Goal: Task Accomplishment & Management: Complete application form

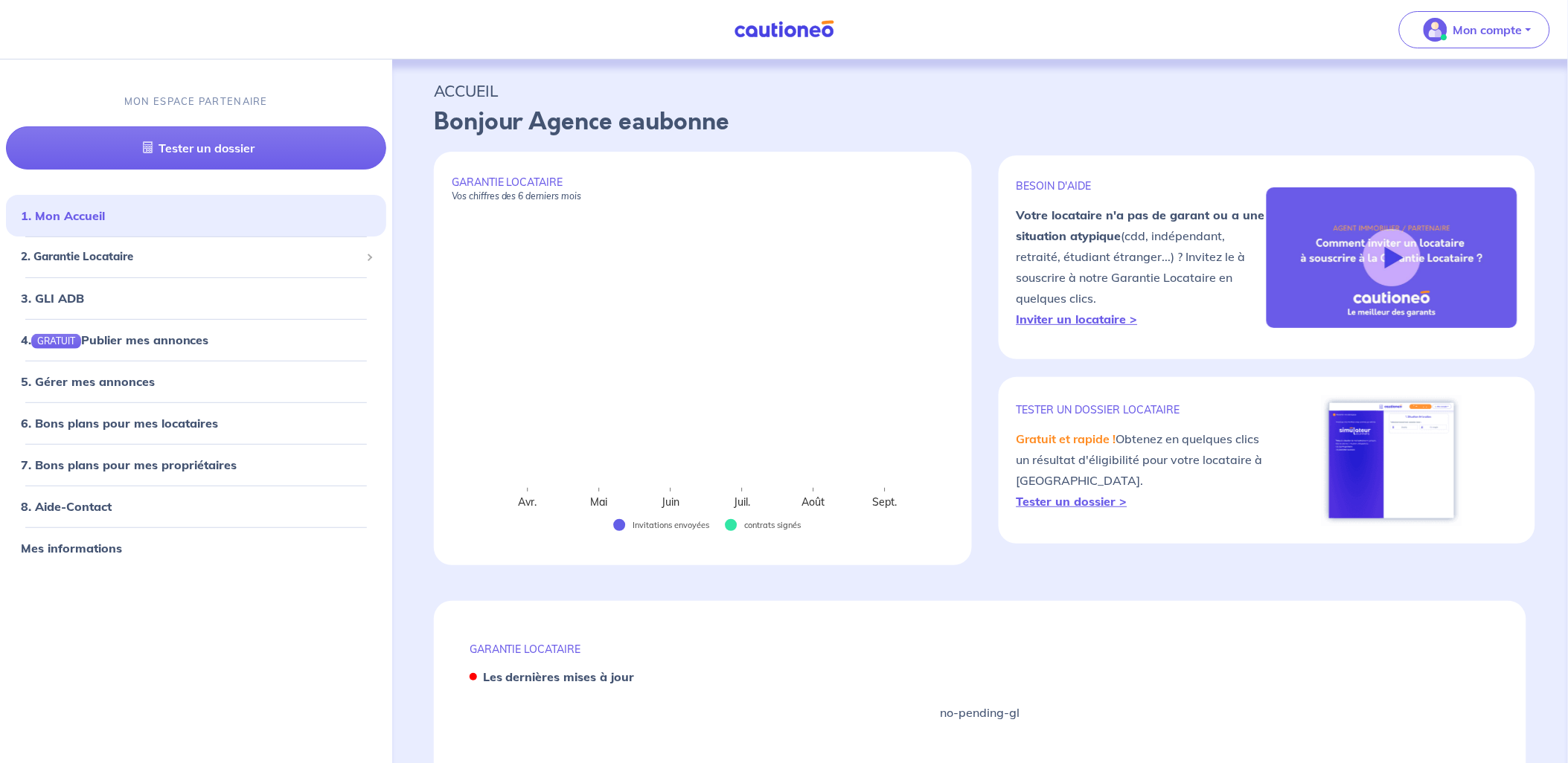
click at [1457, 48] on div "Mon compte" at bounding box center [1480, 29] width 175 height 61
click at [1462, 38] on p "Mon compte" at bounding box center [1488, 30] width 69 height 18
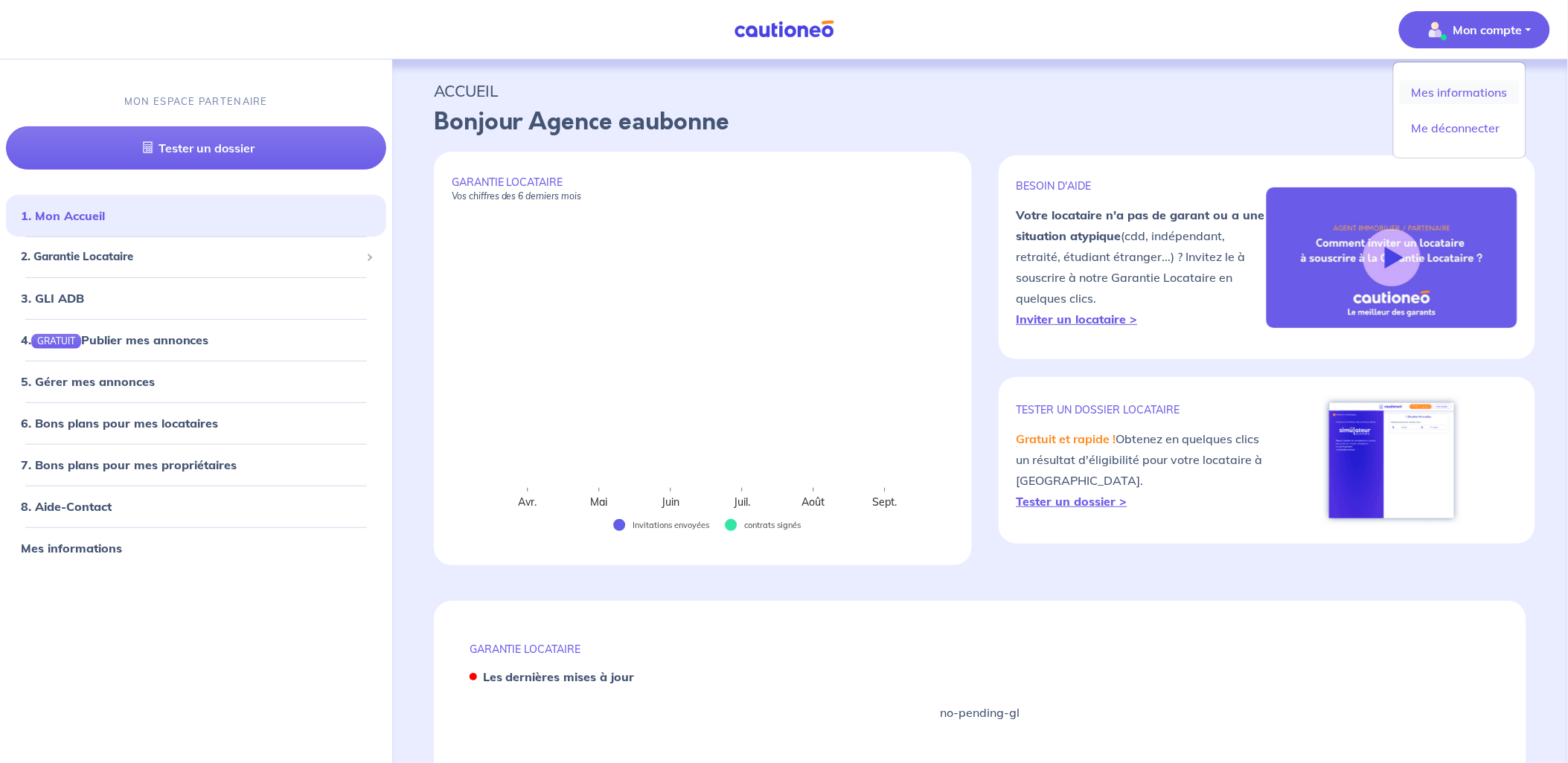
click at [1438, 101] on link "Mes informations" at bounding box center [1459, 92] width 120 height 24
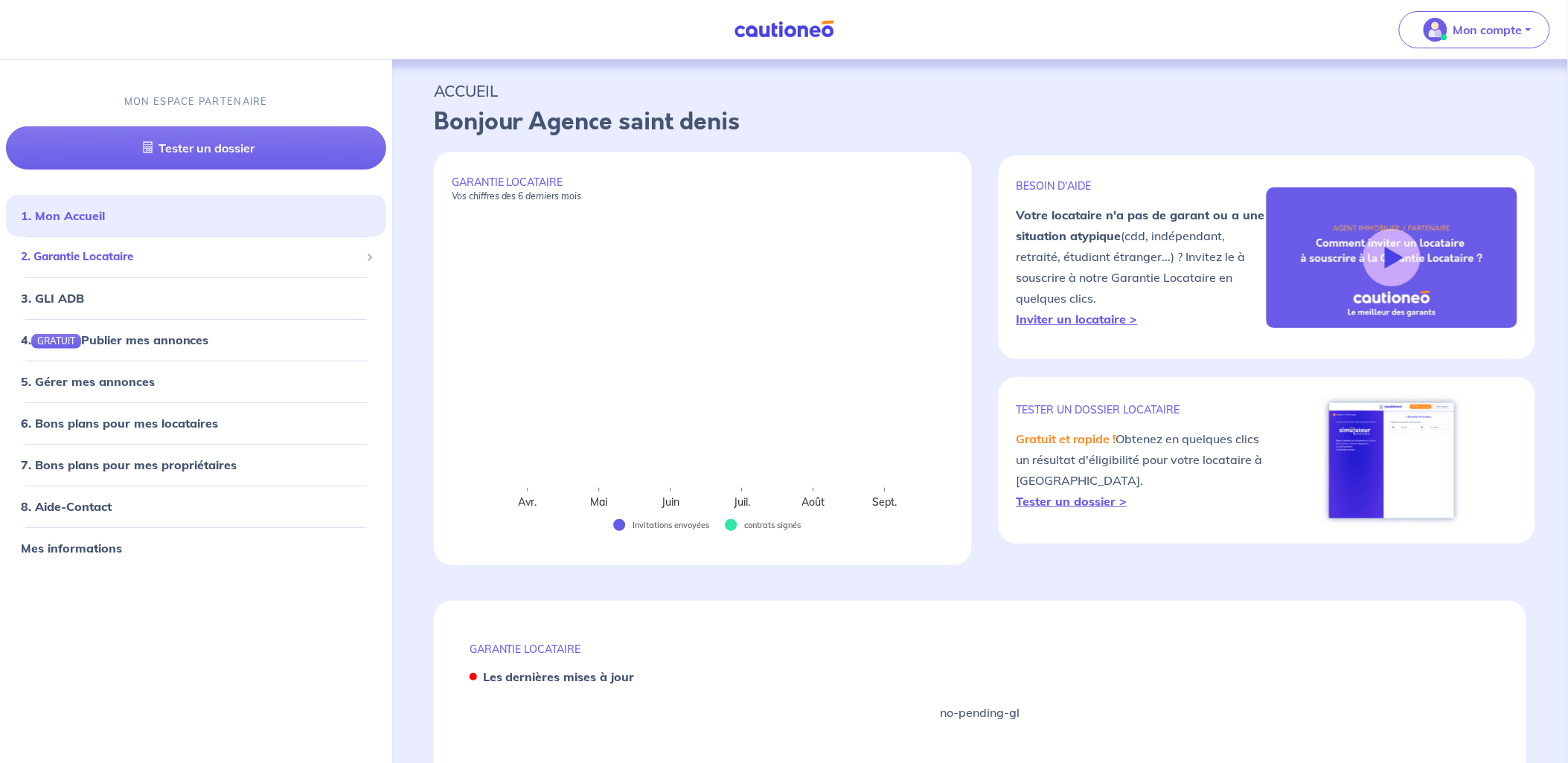
click at [73, 256] on span "2. Garantie Locataire" at bounding box center [190, 256] width 339 height 17
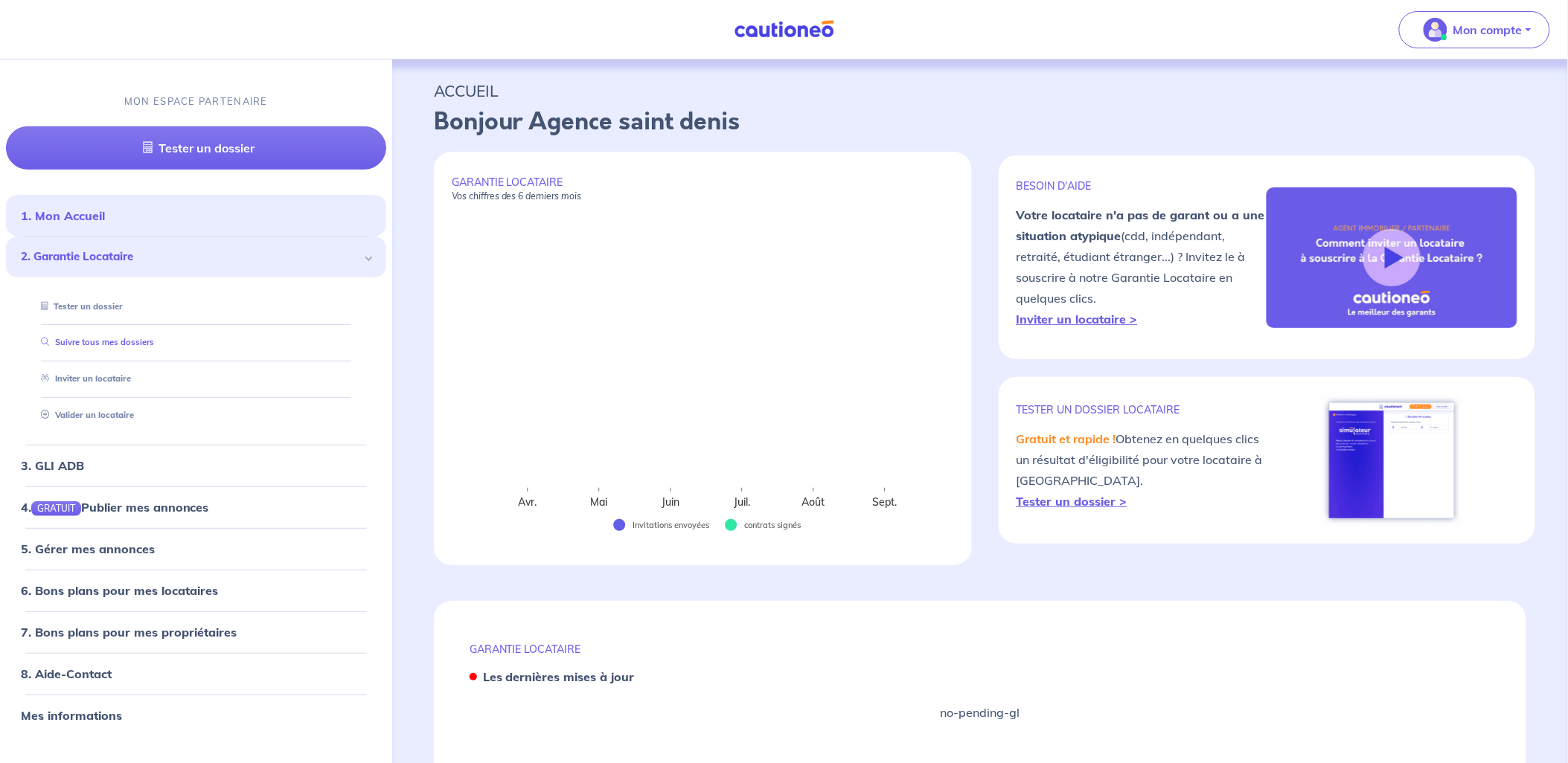
click at [60, 337] on link "Suivre tous mes dossiers" at bounding box center [94, 342] width 119 height 10
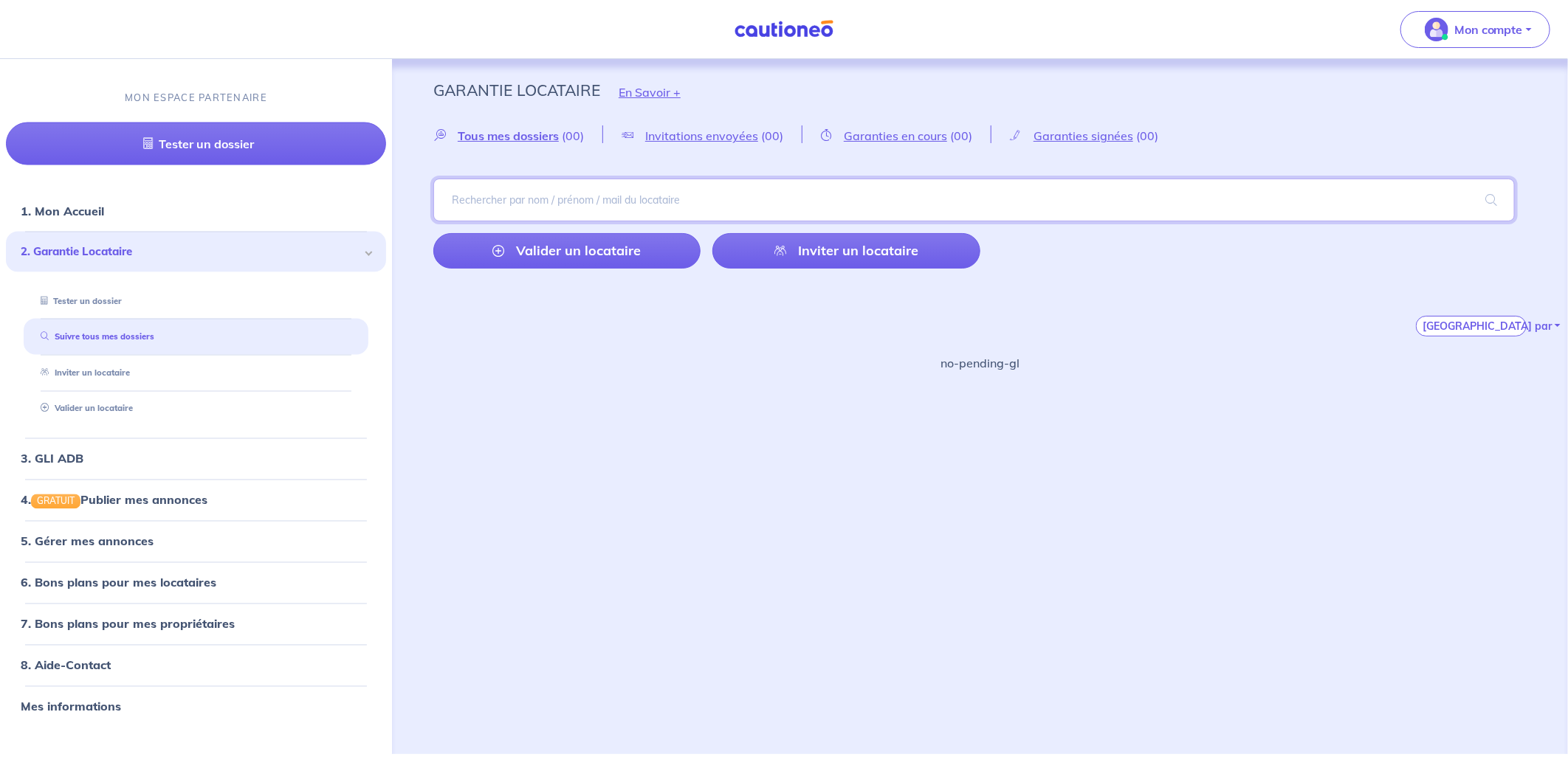
click at [660, 193] on input "search" at bounding box center [974, 200] width 1082 height 43
type input "0g6Ci"
click at [592, 196] on input "search" at bounding box center [974, 200] width 1082 height 43
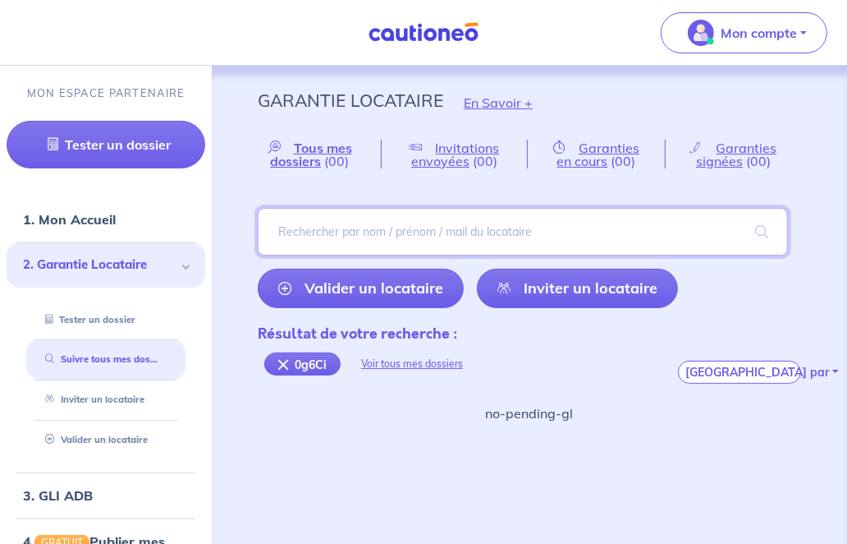
click at [425, 215] on input "search" at bounding box center [523, 232] width 530 height 48
type input "0g8C6i"
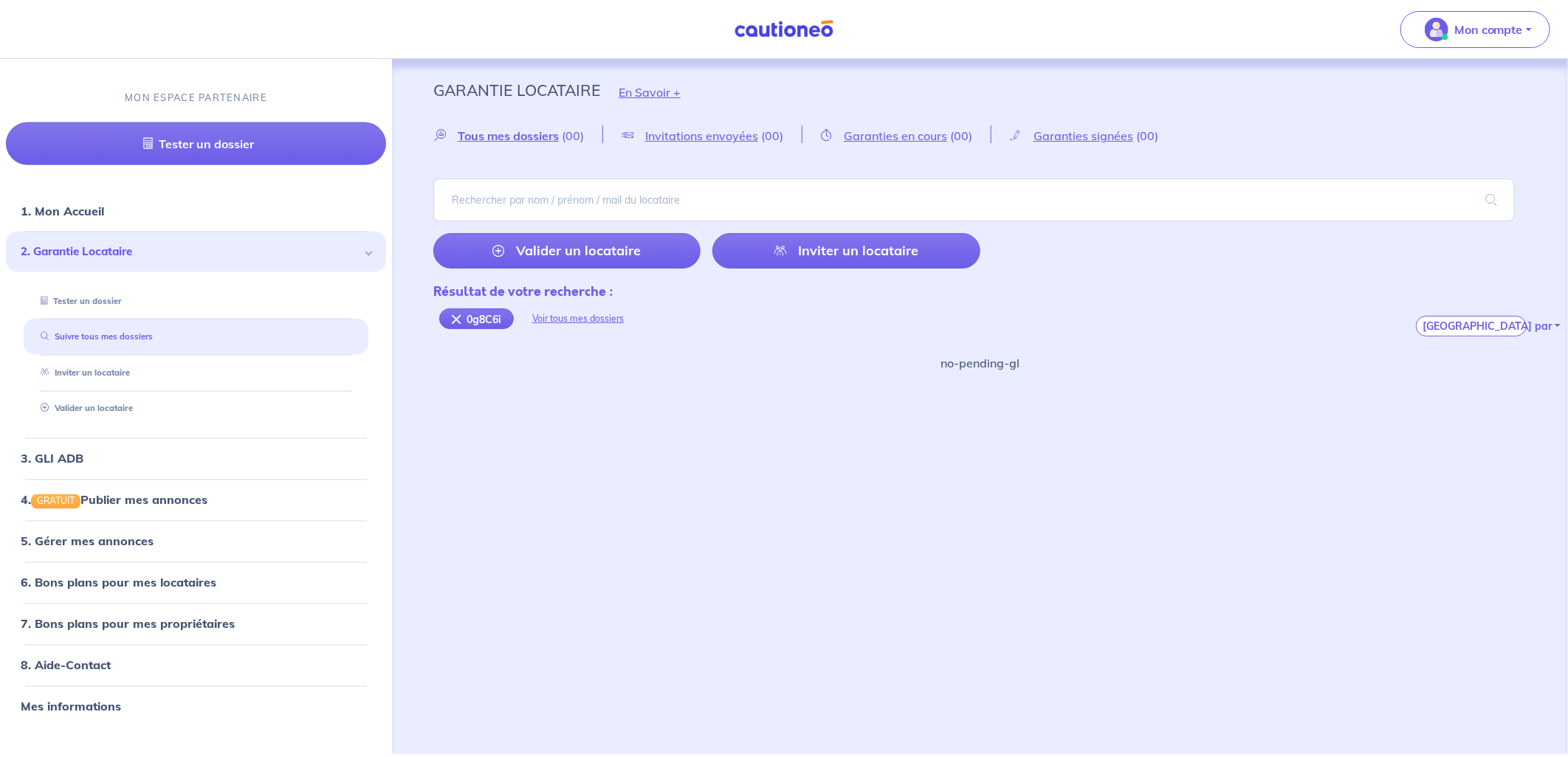
click at [82, 334] on link "Suivre tous mes dossiers" at bounding box center [94, 336] width 118 height 10
click at [120, 295] on link "Tester un dossier" at bounding box center [77, 299] width 85 height 10
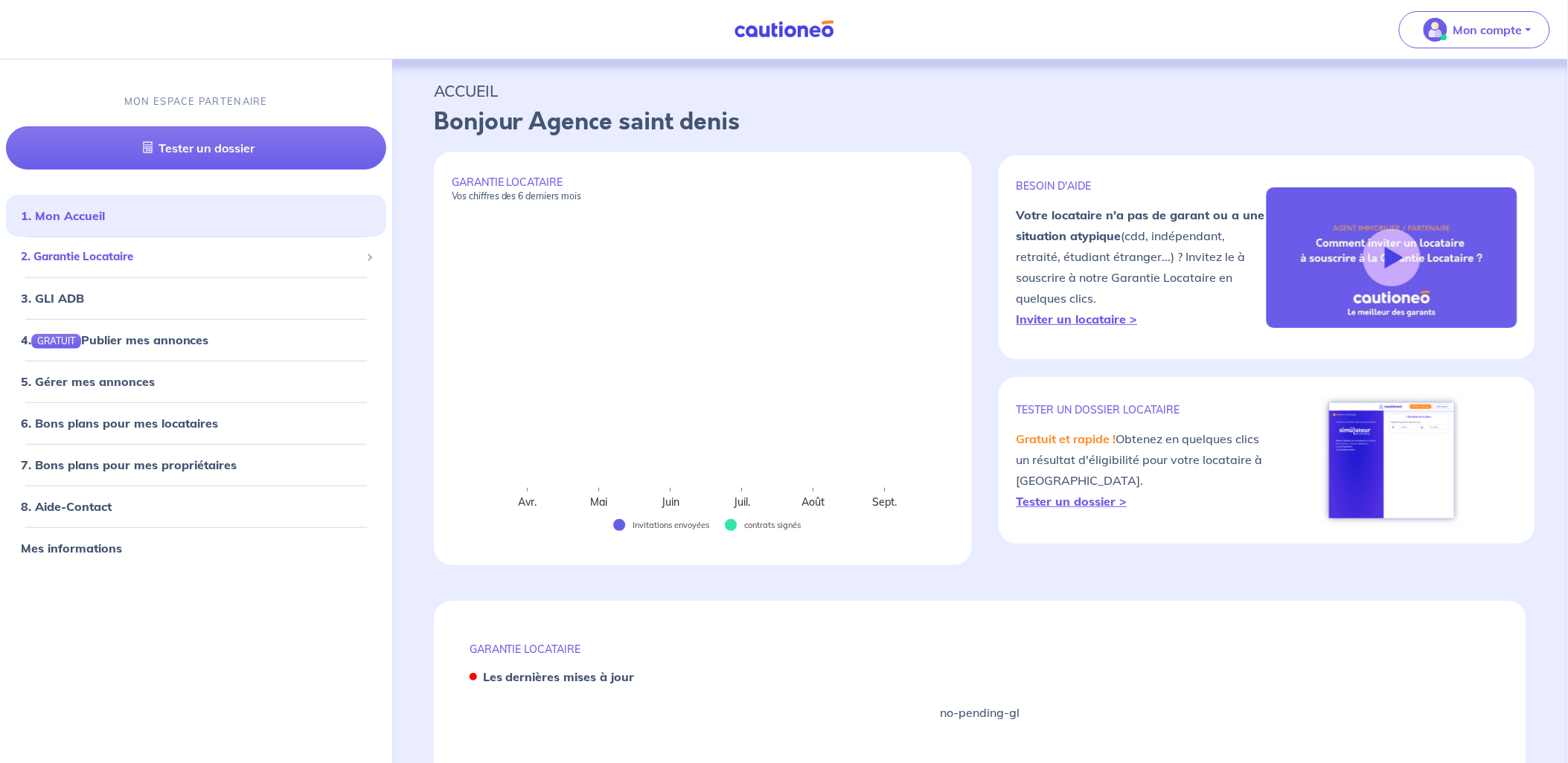
click at [368, 259] on span at bounding box center [368, 257] width 7 height 7
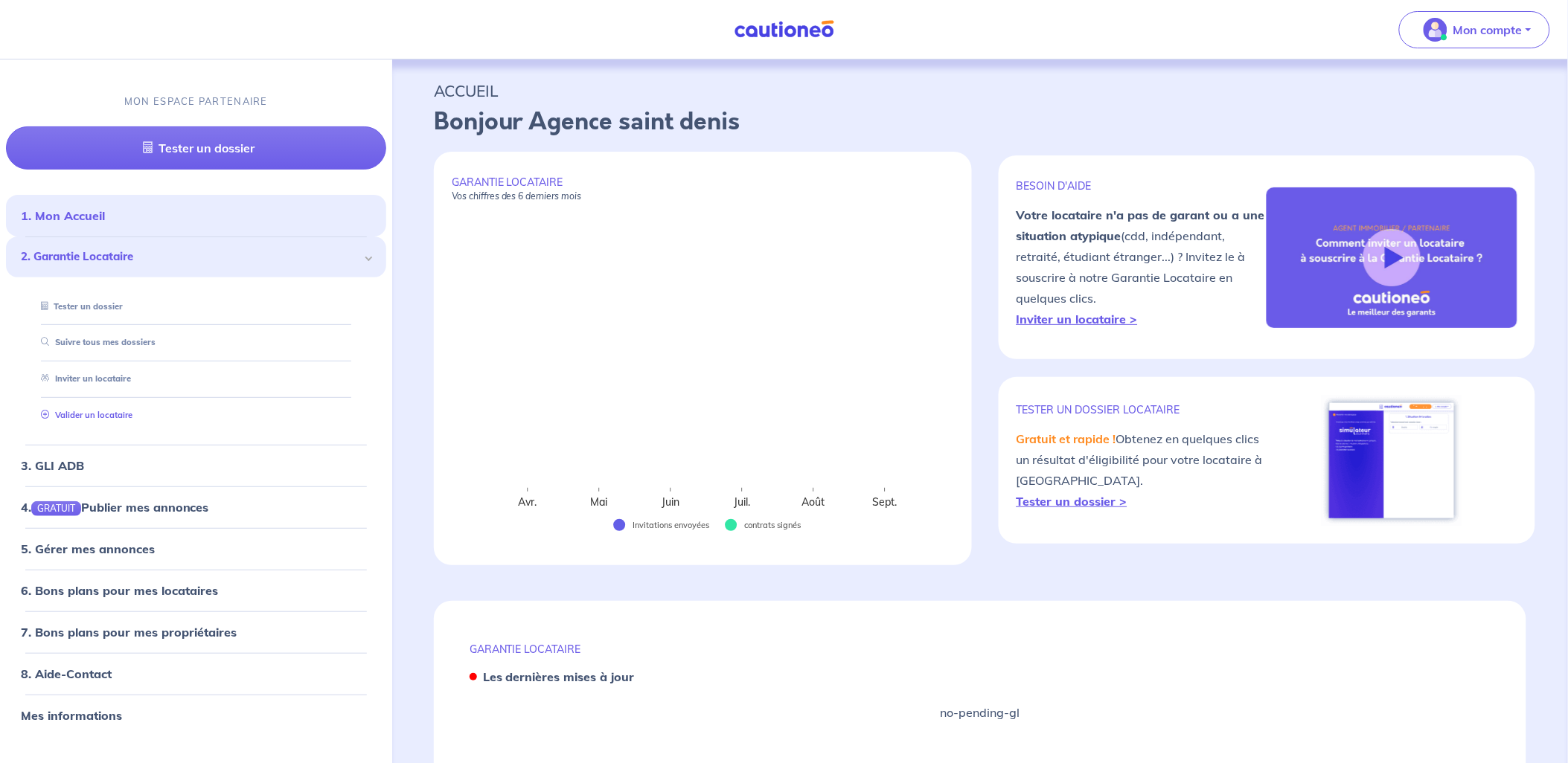
click at [75, 410] on link "Valider un locataire" at bounding box center [84, 414] width 98 height 10
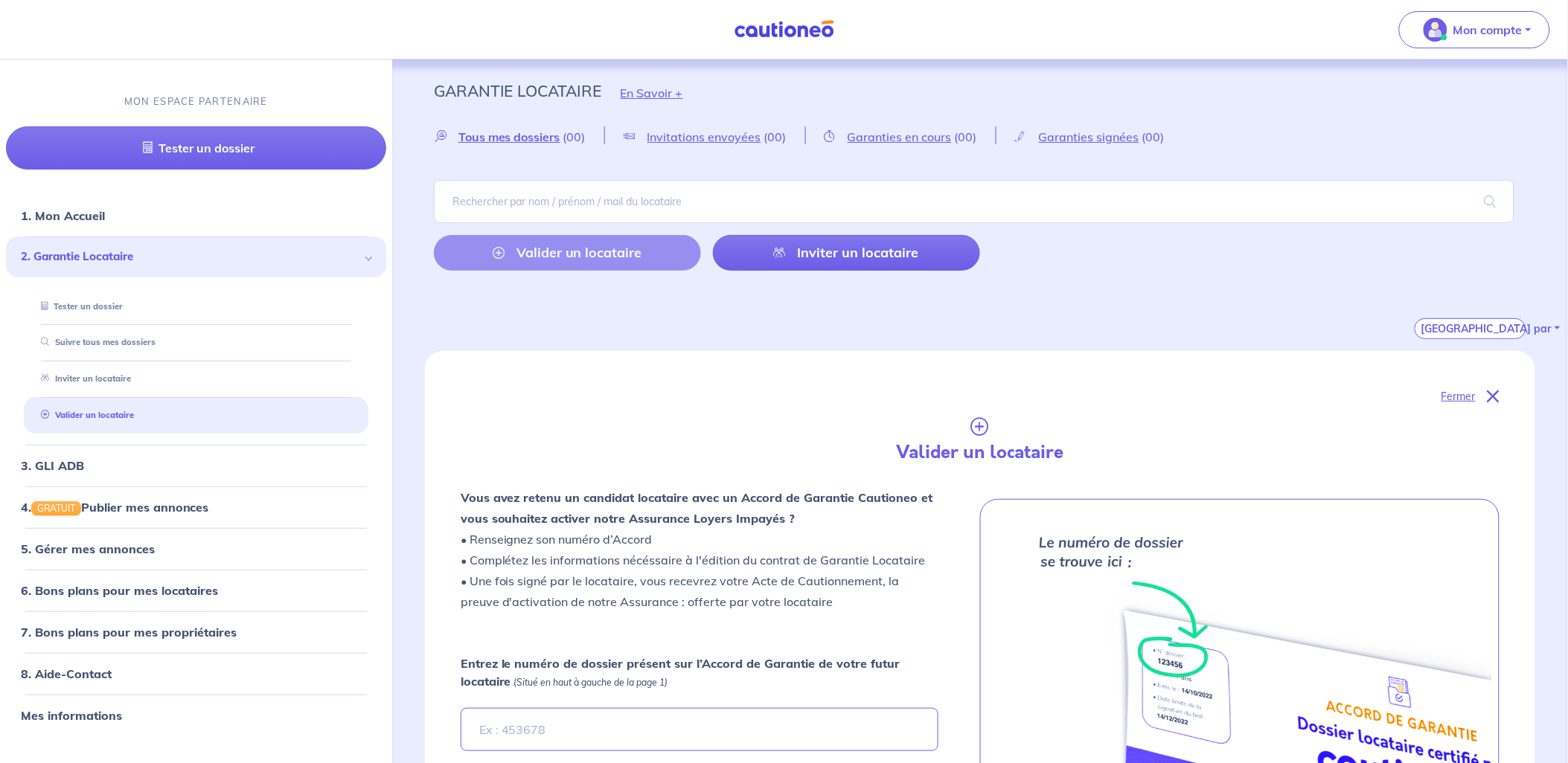
click at [1565, 352] on div "Garantie Locataire En Savoir + Tous mes dossiers (00) Invitations envoyées (00)…" at bounding box center [980, 711] width 1176 height 1303
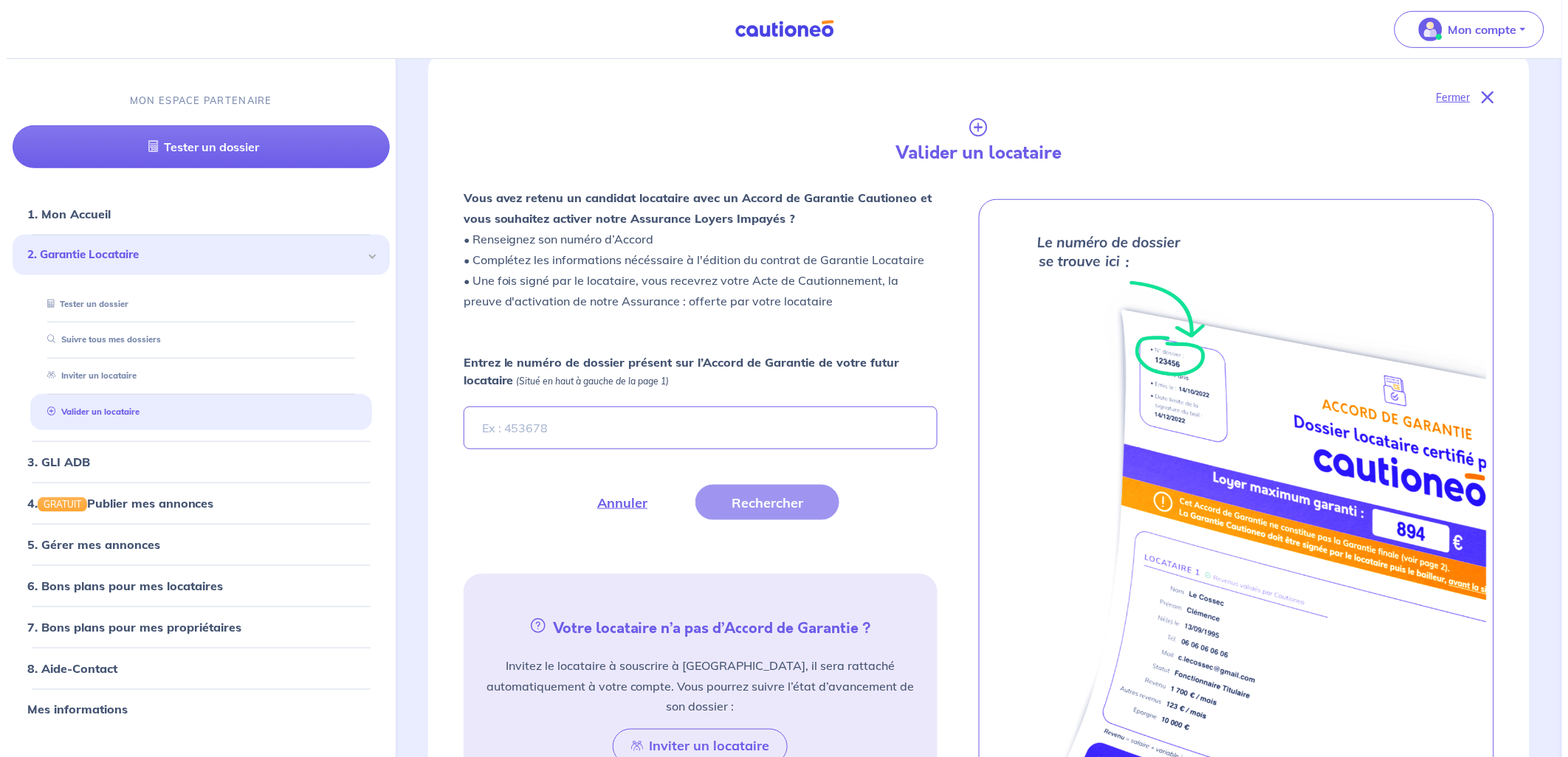
scroll to position [298, 0]
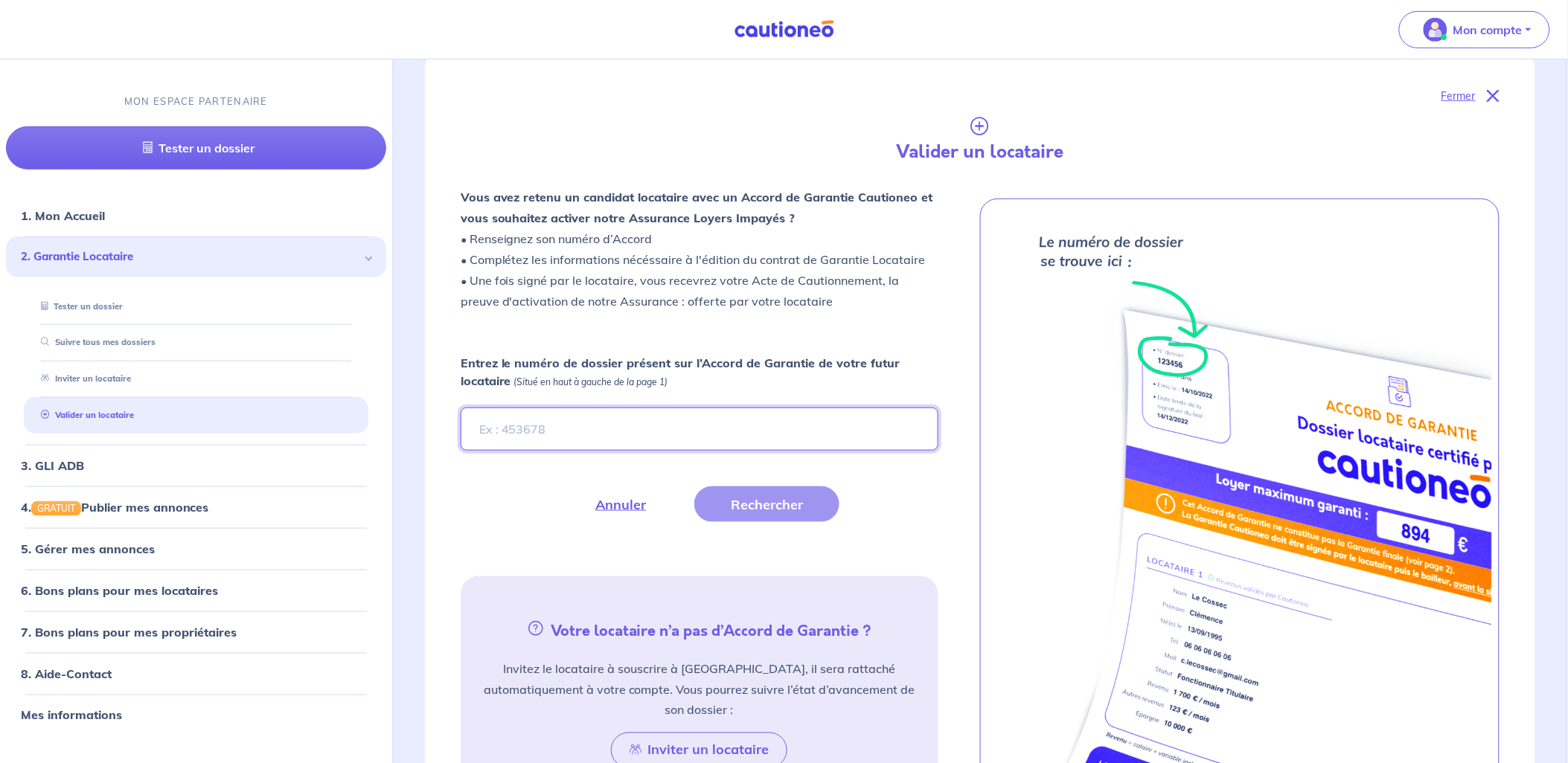
click at [579, 431] on input "Entrez le numéro de dossier présent sur l’Accord de Garantie de votre futur loc…" at bounding box center [699, 430] width 478 height 43
type input "0g8C6i"
click at [750, 514] on button "Rechercher" at bounding box center [767, 504] width 145 height 35
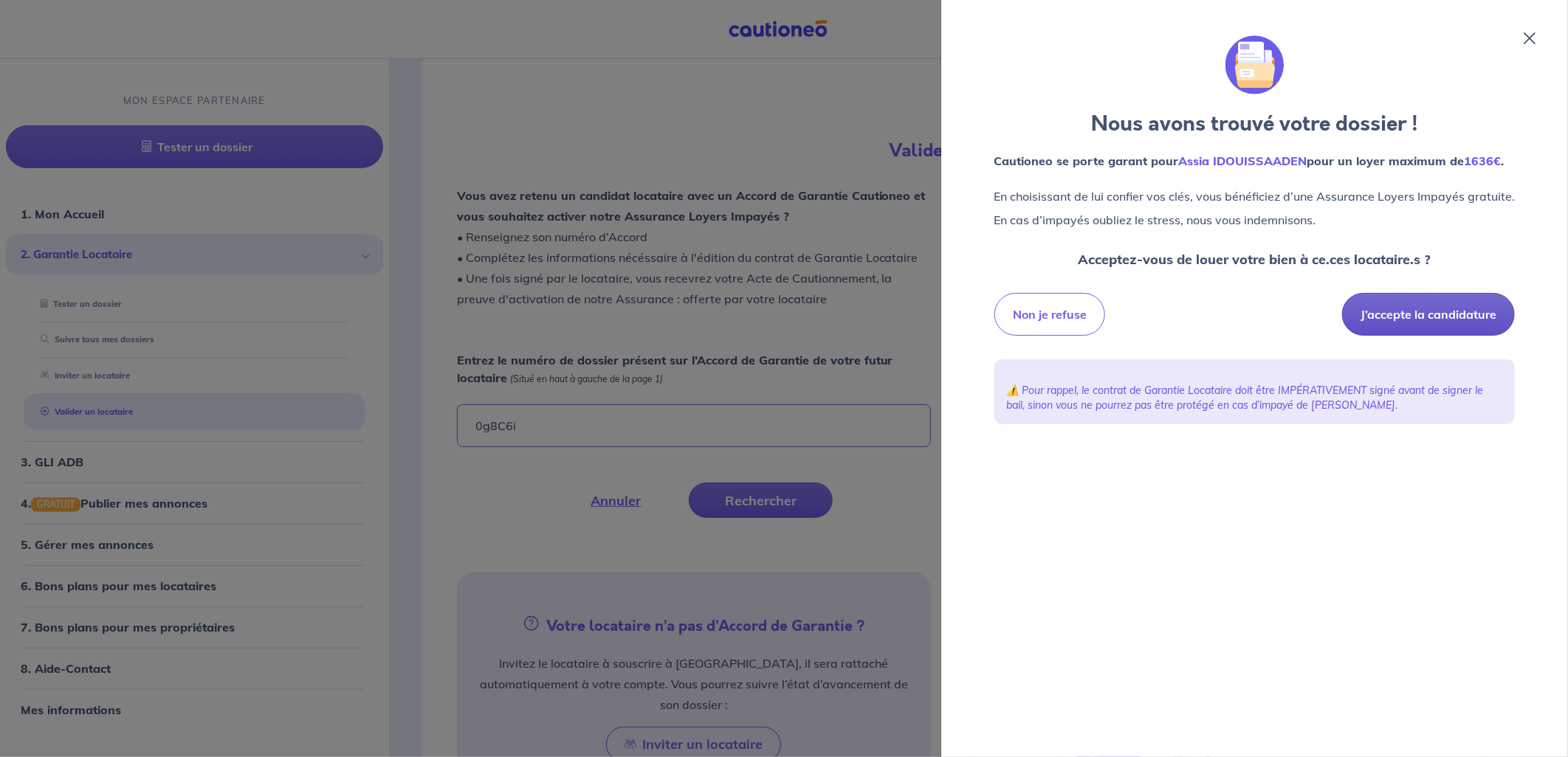
click at [1474, 315] on button "J’accepte la candidature" at bounding box center [1429, 315] width 173 height 43
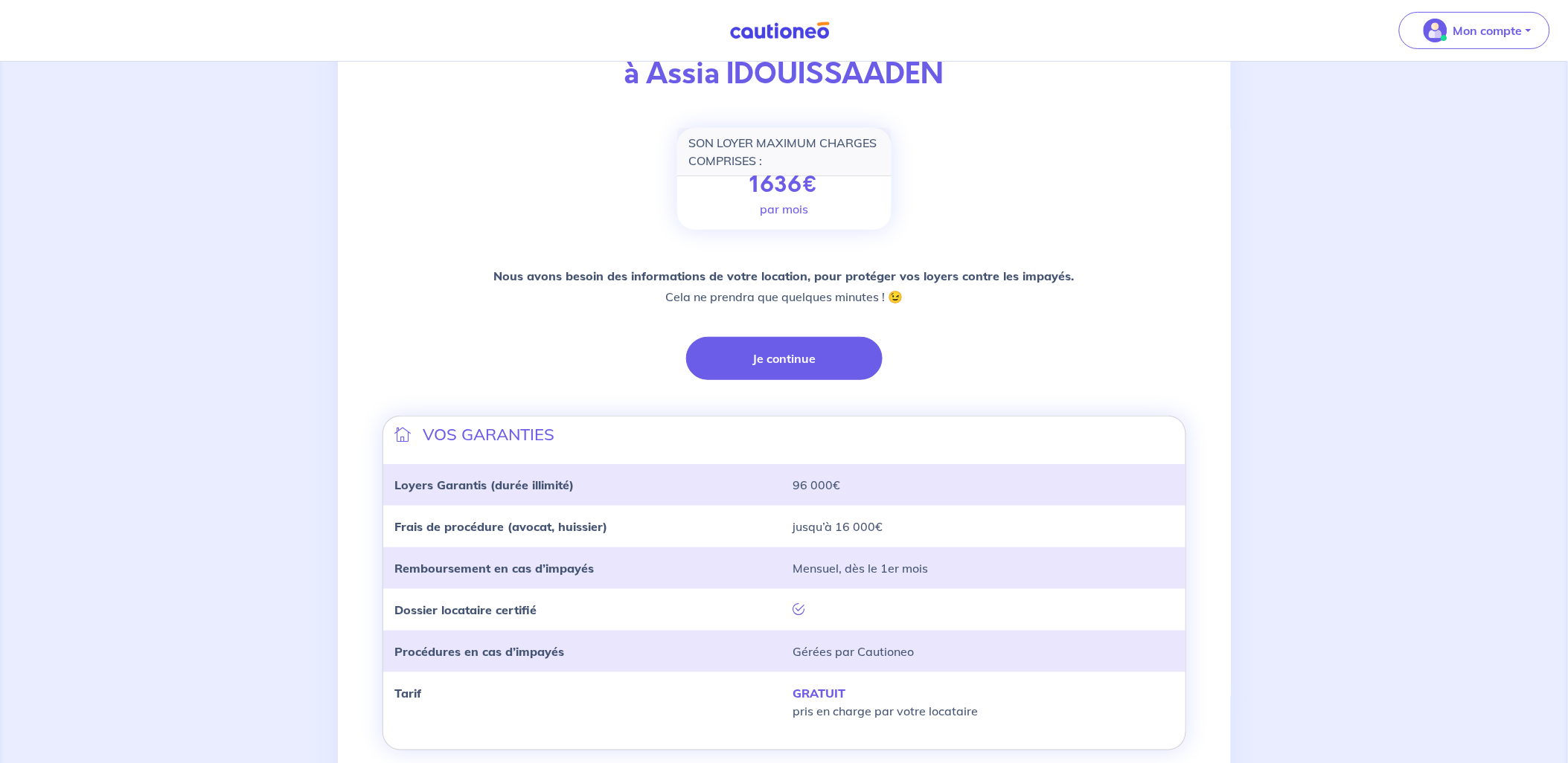
scroll to position [227, 0]
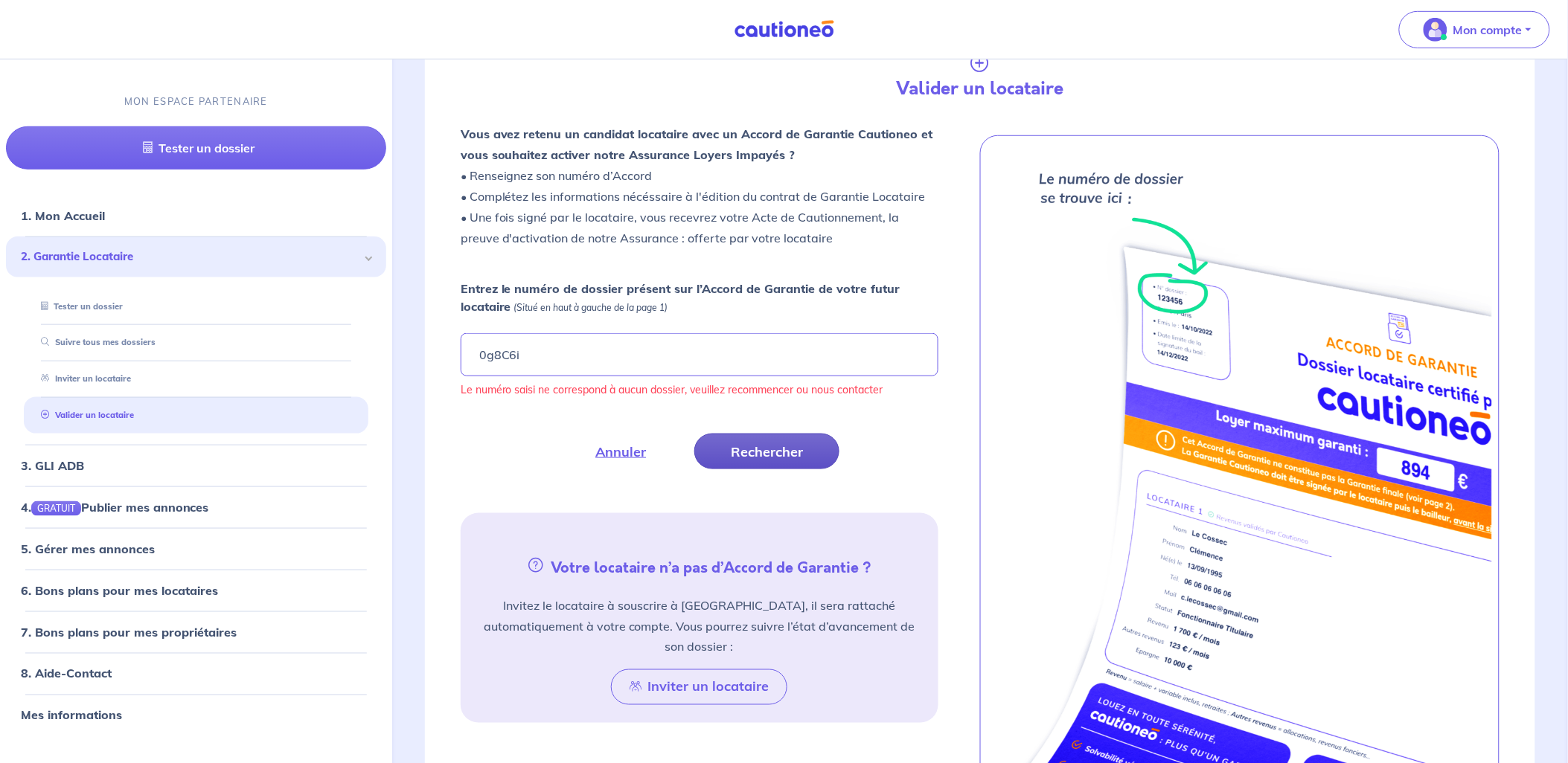
click at [781, 451] on button "Rechercher" at bounding box center [767, 451] width 145 height 35
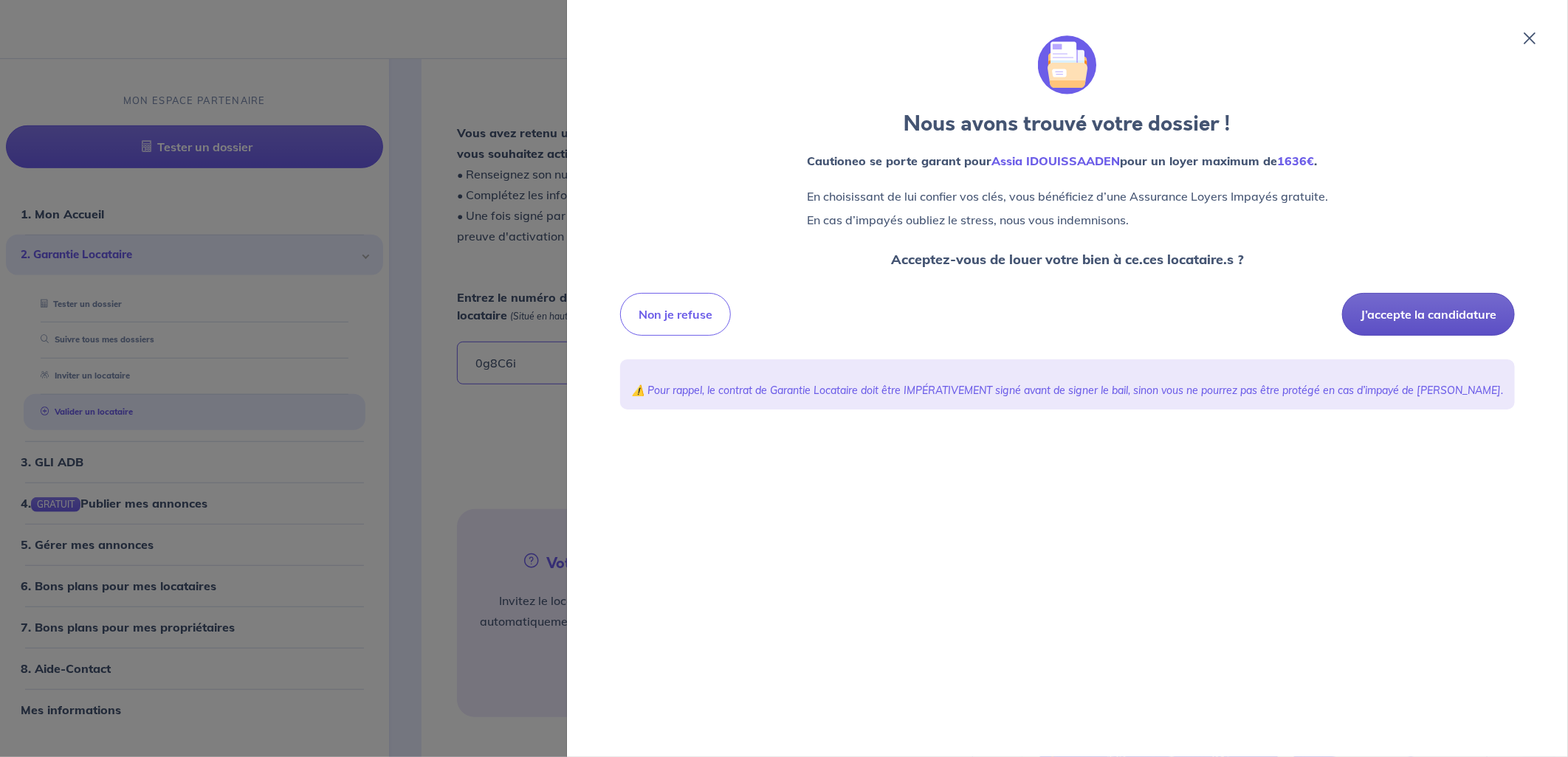
click at [1448, 319] on button "J’accepte la candidature" at bounding box center [1429, 315] width 173 height 43
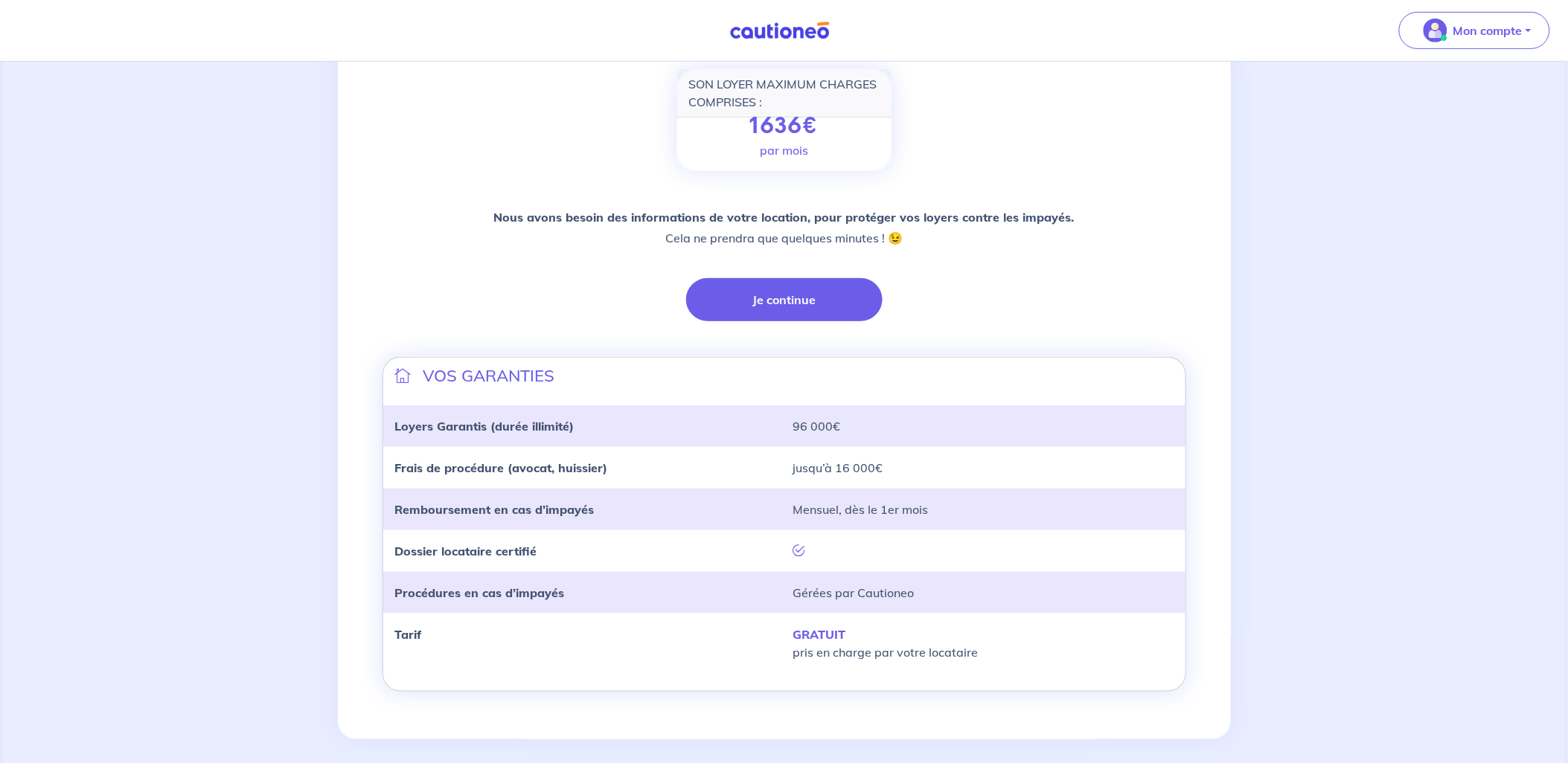
scroll to position [227, 0]
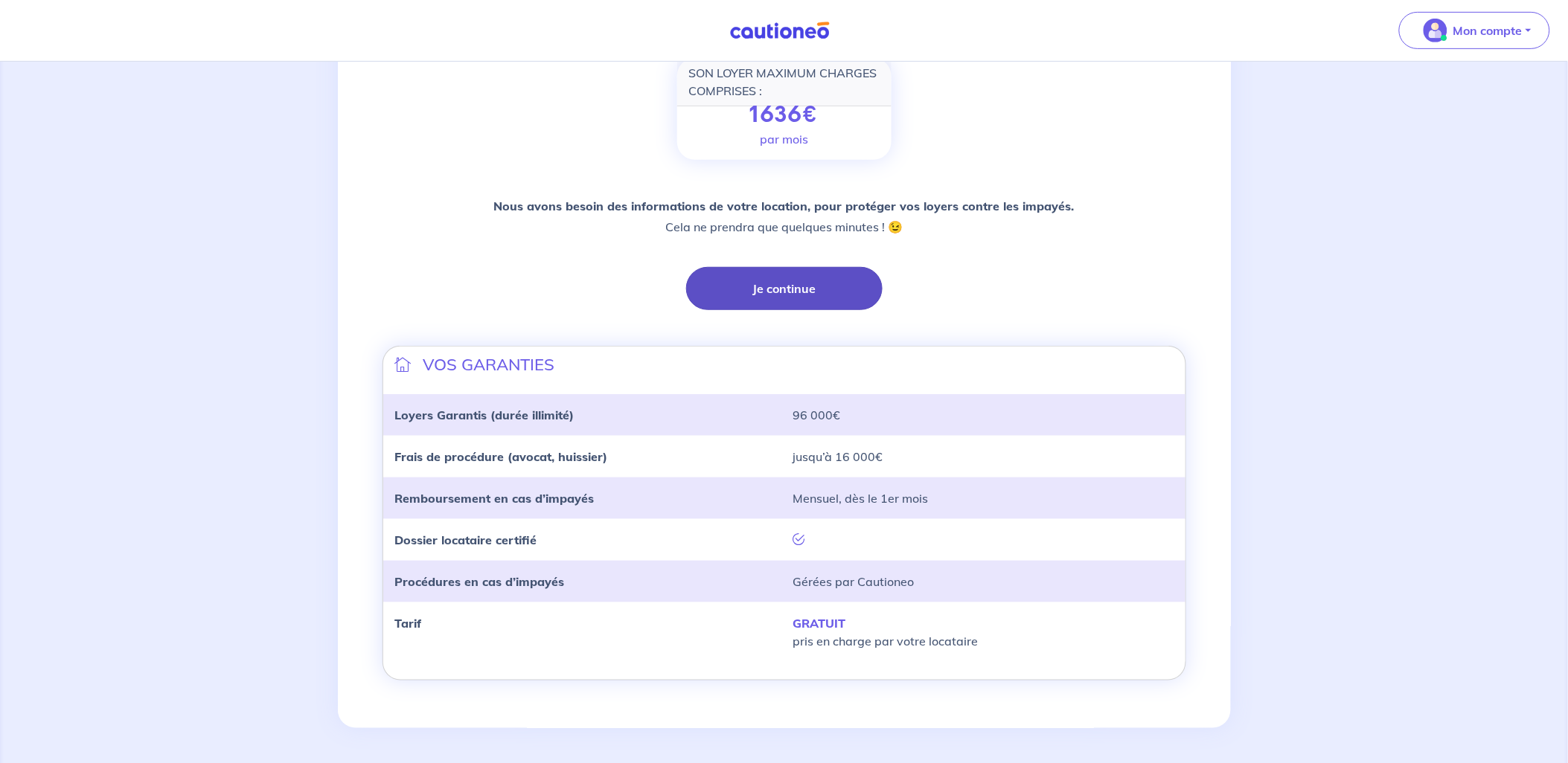
click at [763, 292] on button "Je continue" at bounding box center [784, 289] width 197 height 43
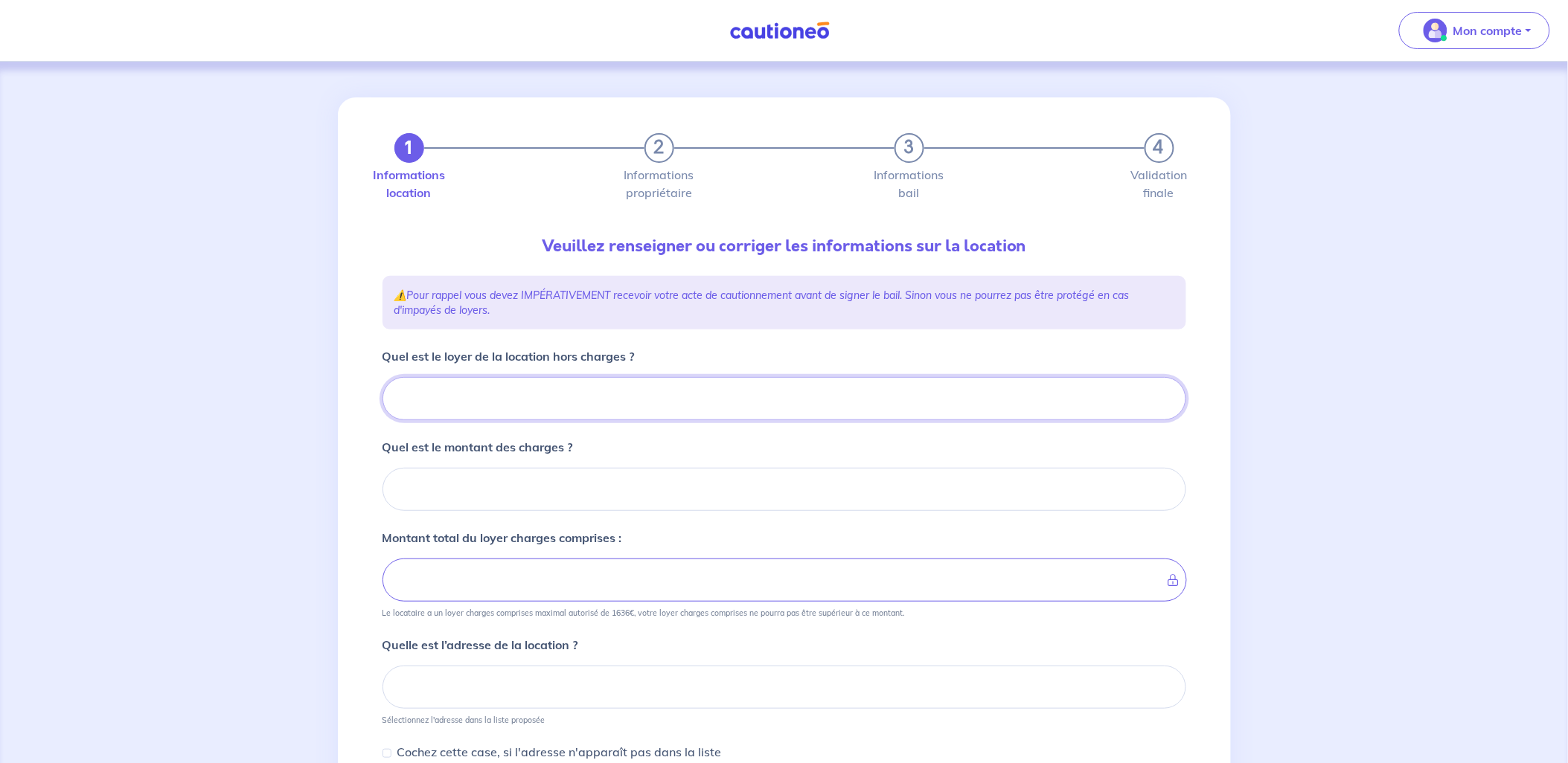
click at [531, 383] on input "Quel est le loyer de la location hors charges ?" at bounding box center [784, 399] width 804 height 43
type input "1"
type input "11"
type input "1165"
type input "1165.84"
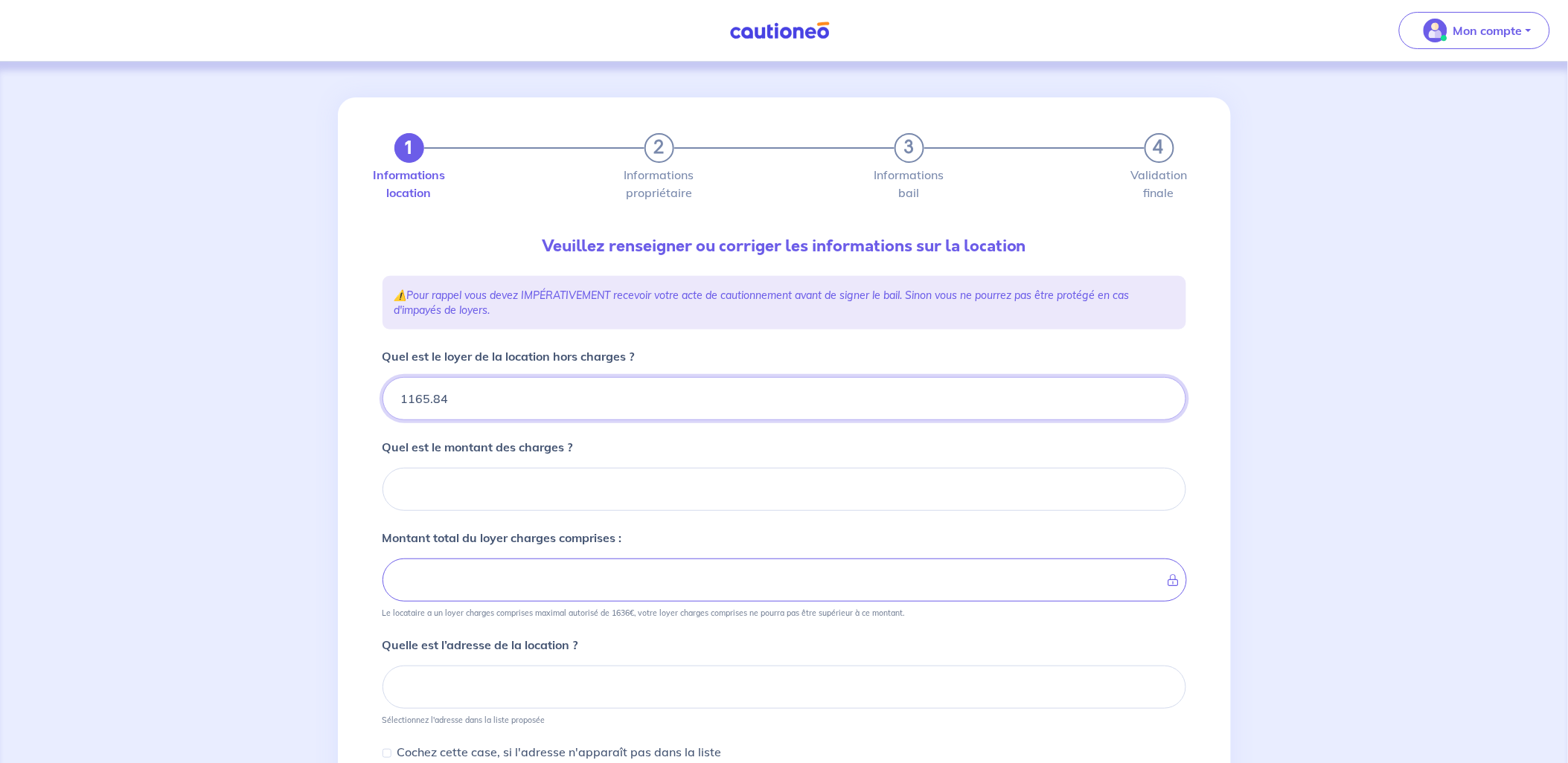
type input "1165.84"
click at [524, 497] on input "Quel est le montant des charges ?" at bounding box center [784, 489] width 804 height 43
type input "19"
type input "1166.84"
type input "196"
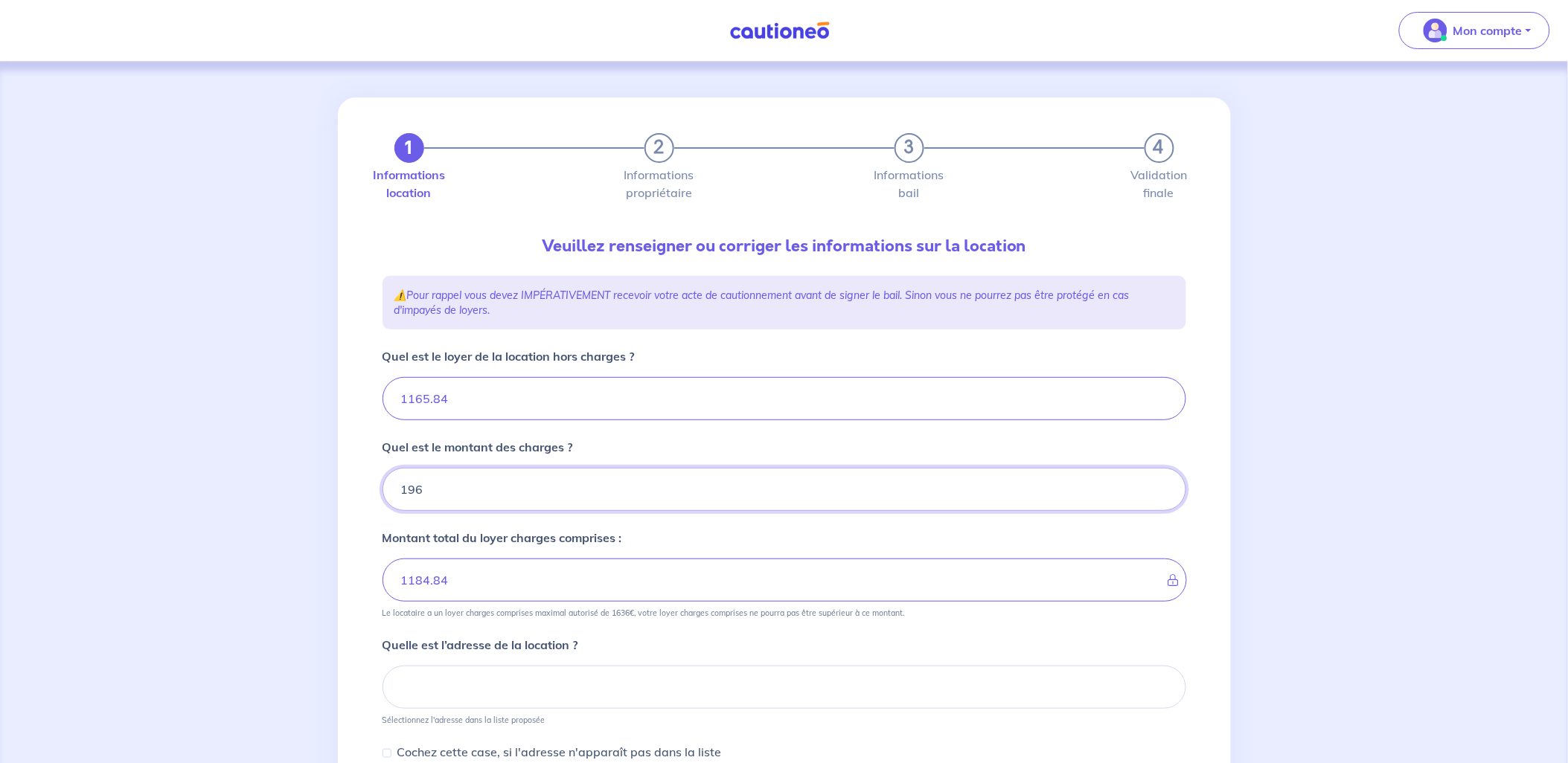
type input "1361.84"
type input "1165.84"
type input "196.77"
type input "1362.61"
type input "196.77"
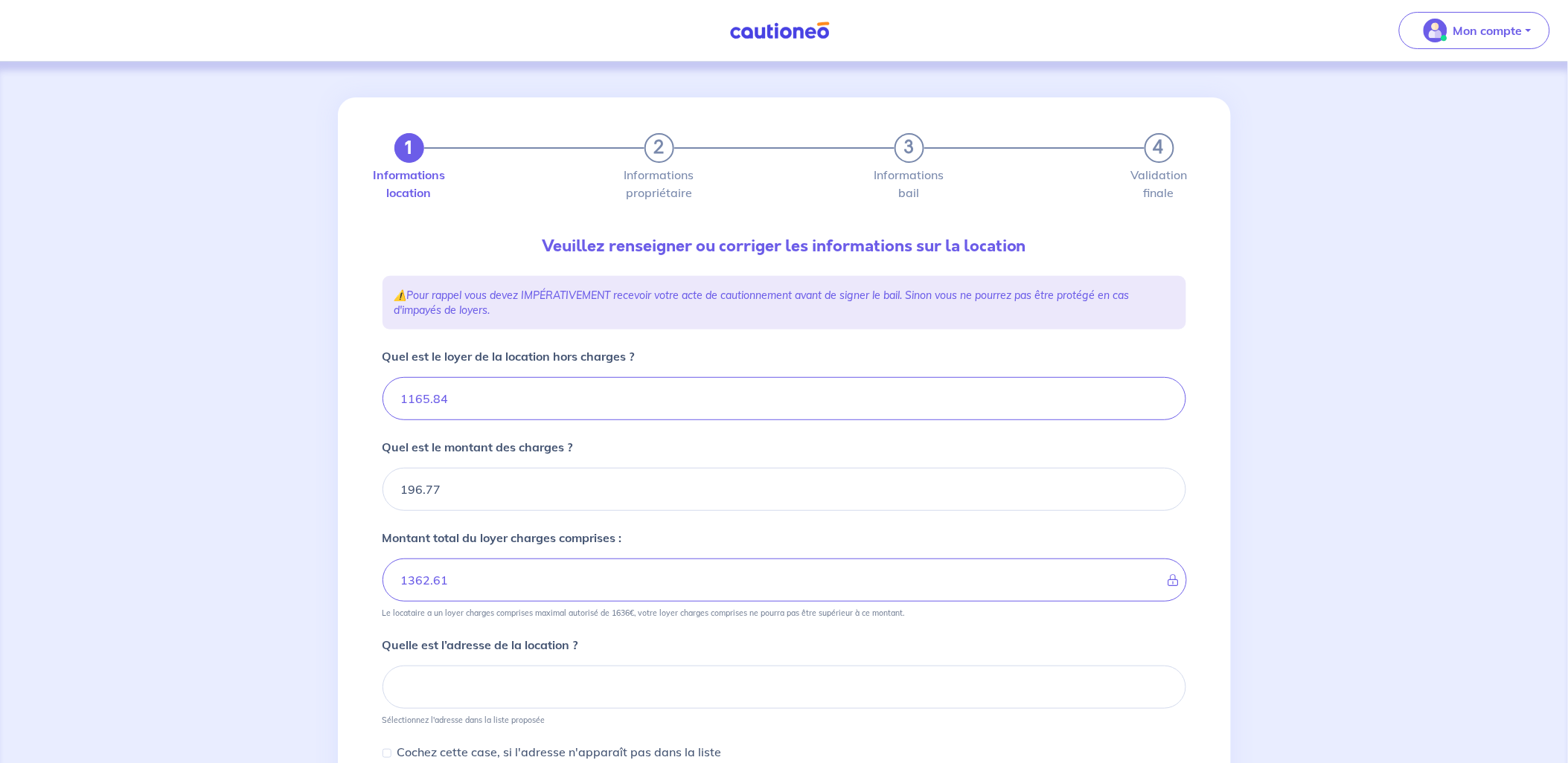
click at [741, 524] on form "Quel est le loyer de la location hors charges ? 1165.84 Quel est le montant des…" at bounding box center [784, 647] width 804 height 601
click at [572, 690] on input at bounding box center [784, 688] width 804 height 43
type input "19 RUE DU DOCTEUR SOCRATES"
click at [1312, 503] on div "1 2 3 4 Informations location Informations propriétaire Informations bail Valid…" at bounding box center [784, 554] width 1568 height 985
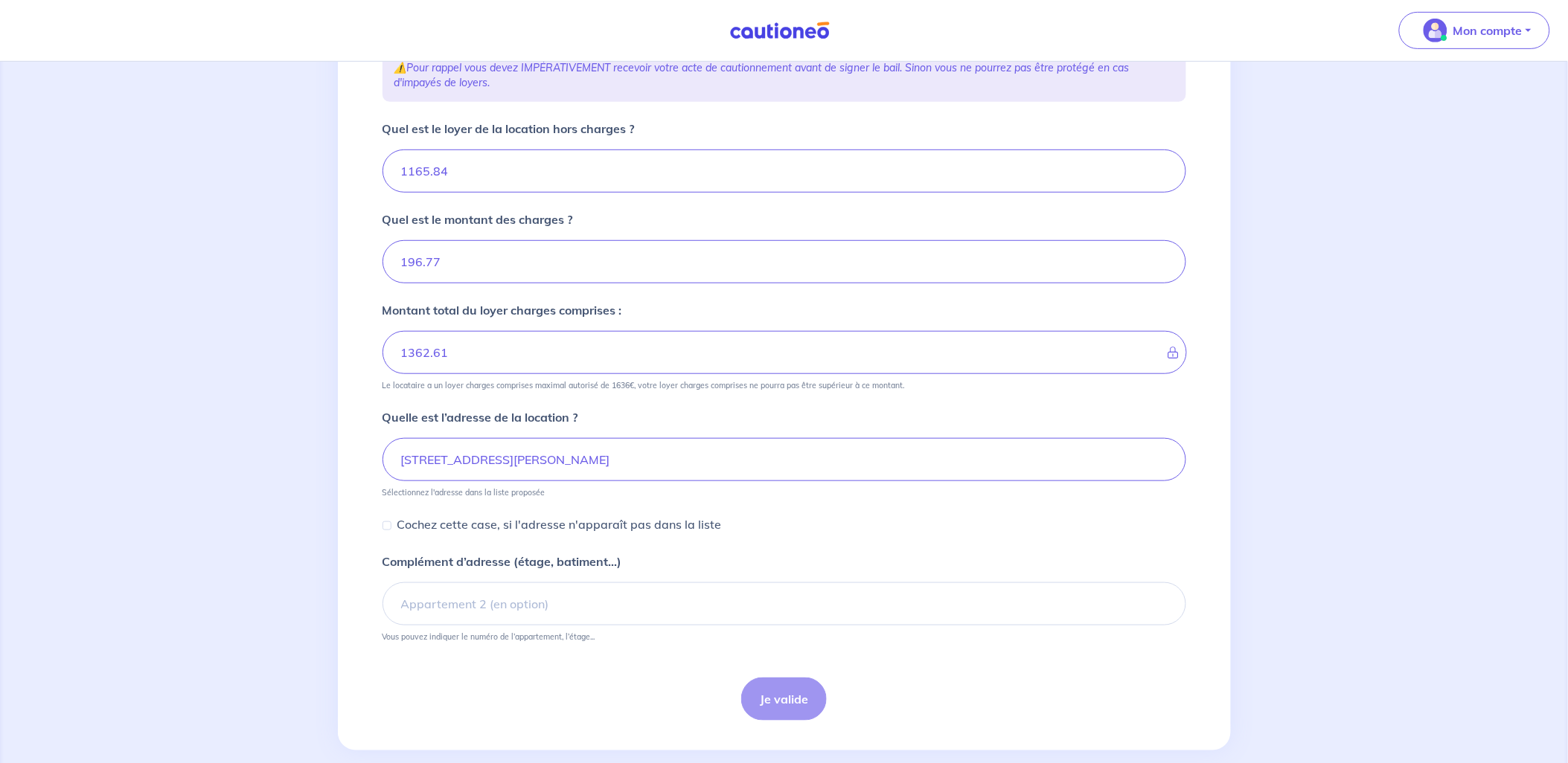
scroll to position [236, 0]
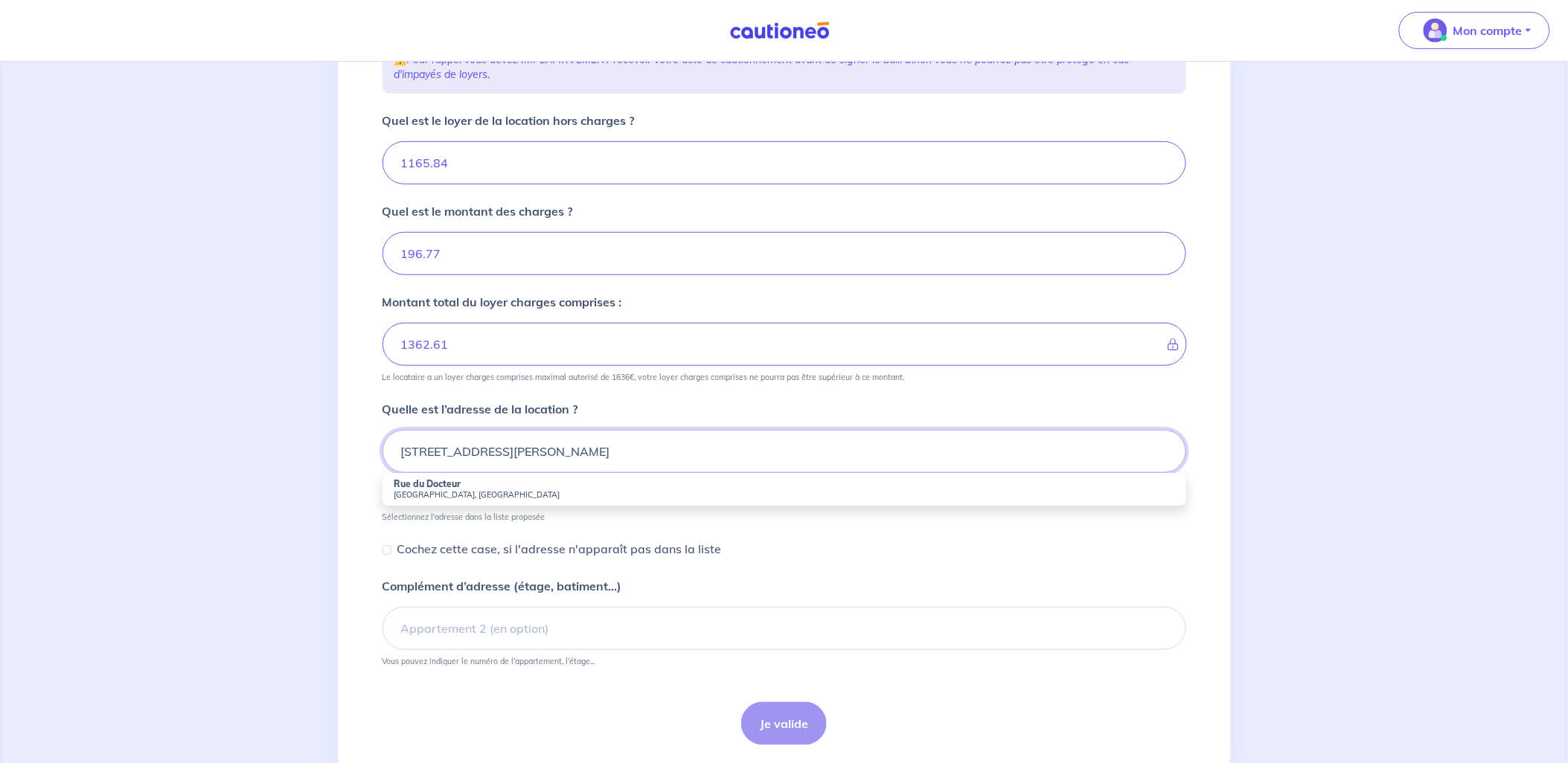
click at [637, 457] on input "19 RUE DU DOCTEUR SOCRATES" at bounding box center [784, 452] width 804 height 43
click at [389, 552] on input "Cochez cette case, si l'adresse n'apparaît pas dans la liste" at bounding box center [387, 551] width 9 height 9
checkbox input "true"
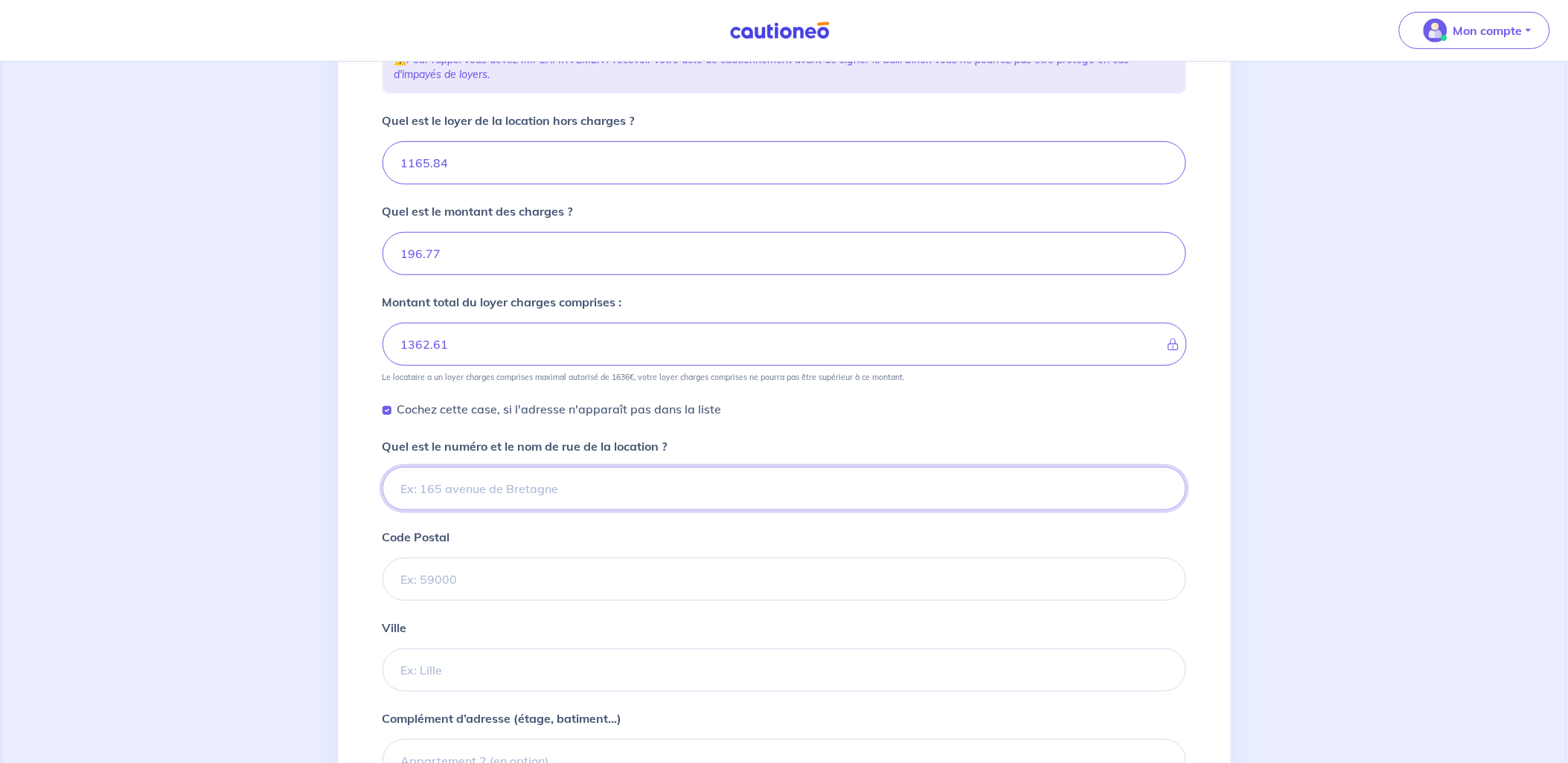
click at [449, 488] on input "Quel est le numéro et le nom de rue de la location ?" at bounding box center [784, 489] width 804 height 43
type input "19 RUE DU DOCTEUR SOCRATES"
click at [471, 580] on input "Code Postal" at bounding box center [784, 580] width 804 height 43
type input "93400"
click at [476, 674] on input "Ville" at bounding box center [784, 671] width 804 height 43
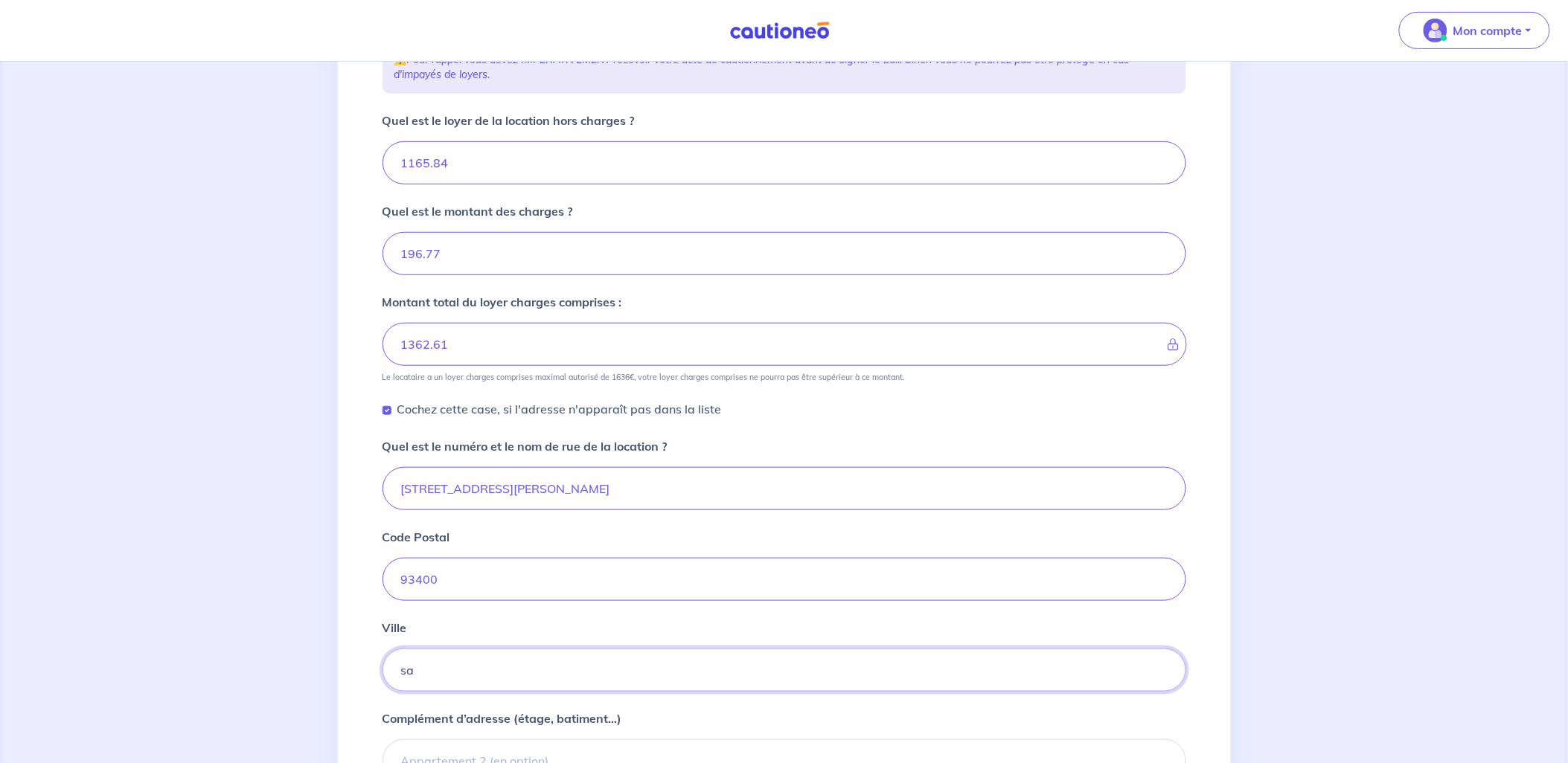
type input "s"
type input "SAINT OUEN SUR SEINE"
click at [1319, 582] on div "1 2 3 4 Informations location Informations propriétaire Informations bail Valid…" at bounding box center [784, 384] width 1568 height 1117
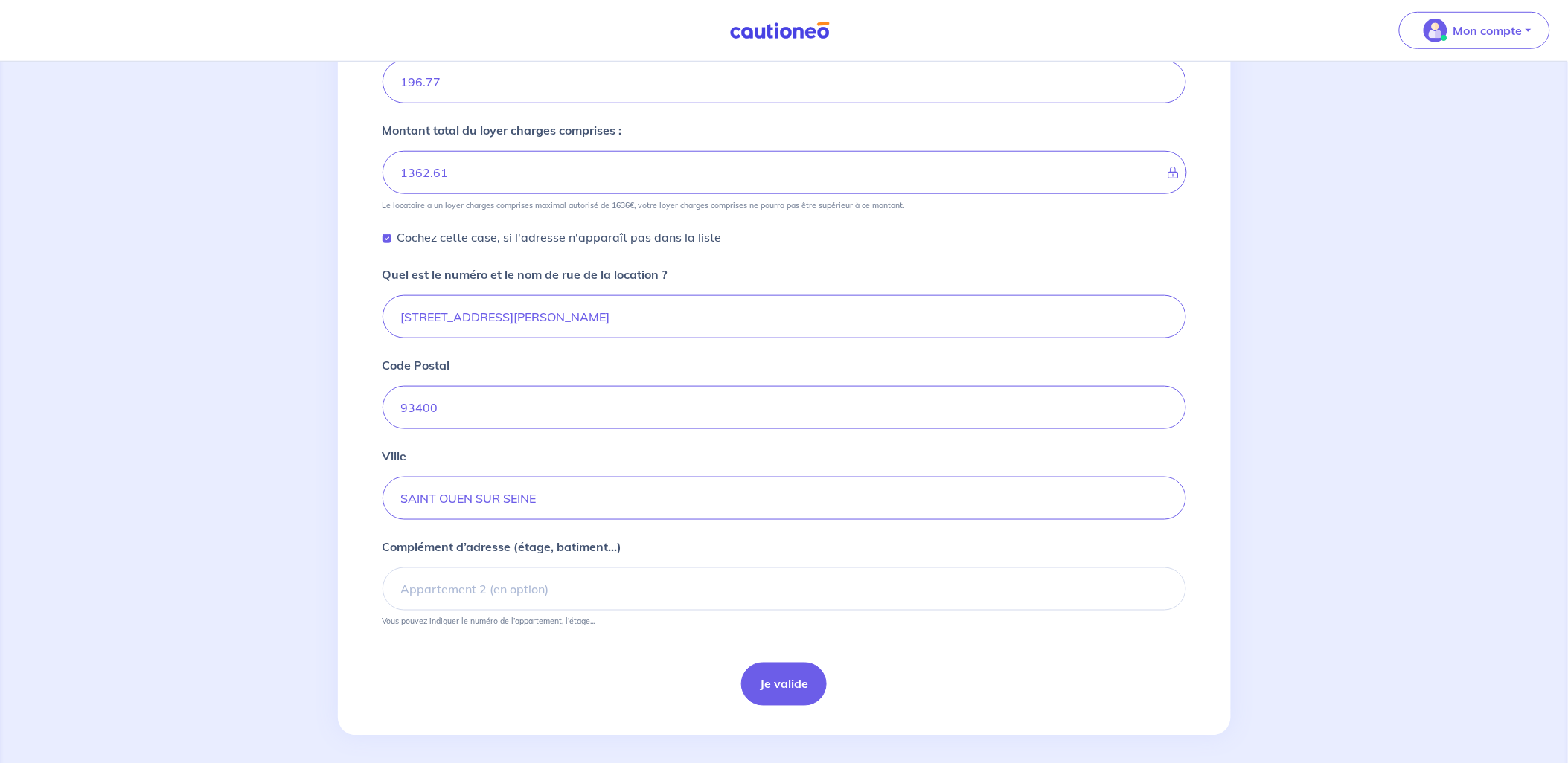
scroll to position [417, 0]
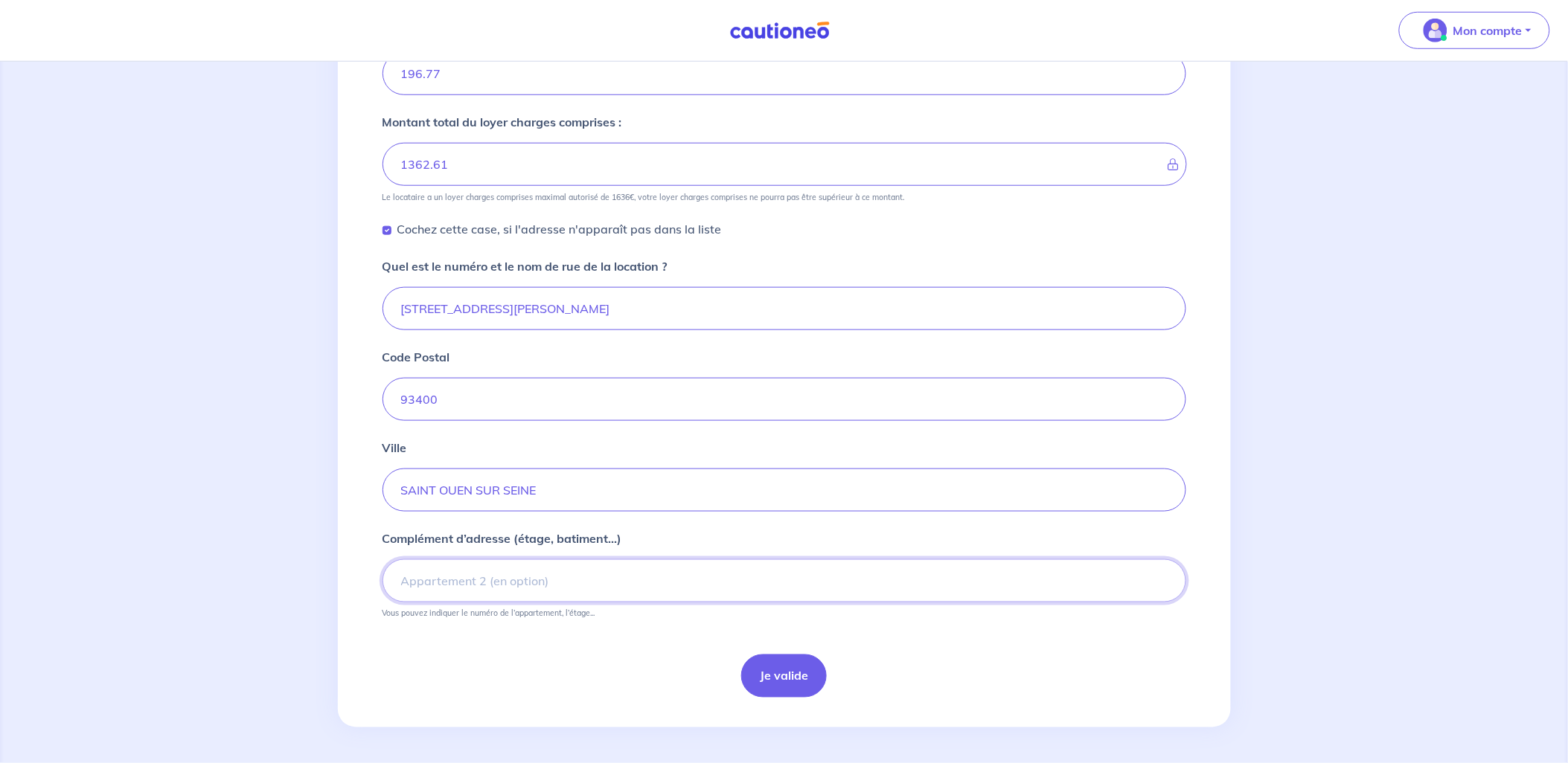
click at [418, 585] on input "Complément d’adresse (étage, batiment...)" at bounding box center [784, 581] width 804 height 43
drag, startPoint x: 405, startPoint y: 575, endPoint x: 308, endPoint y: 582, distance: 97.3
click at [309, 582] on div "1 2 3 4 Informations location Informations propriétaire Informations bail Valid…" at bounding box center [784, 204] width 1568 height 1117
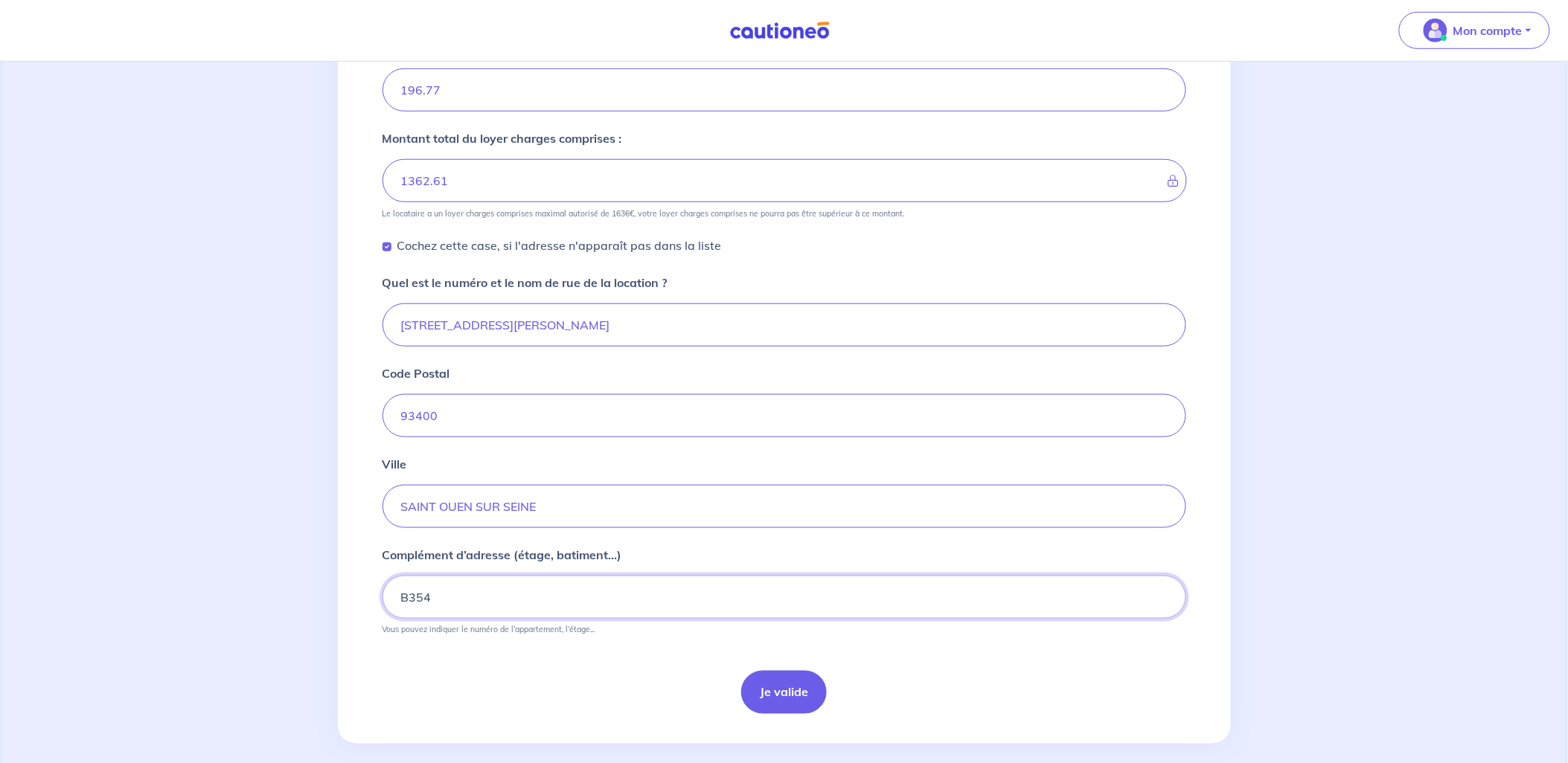
scroll to position [378, 0]
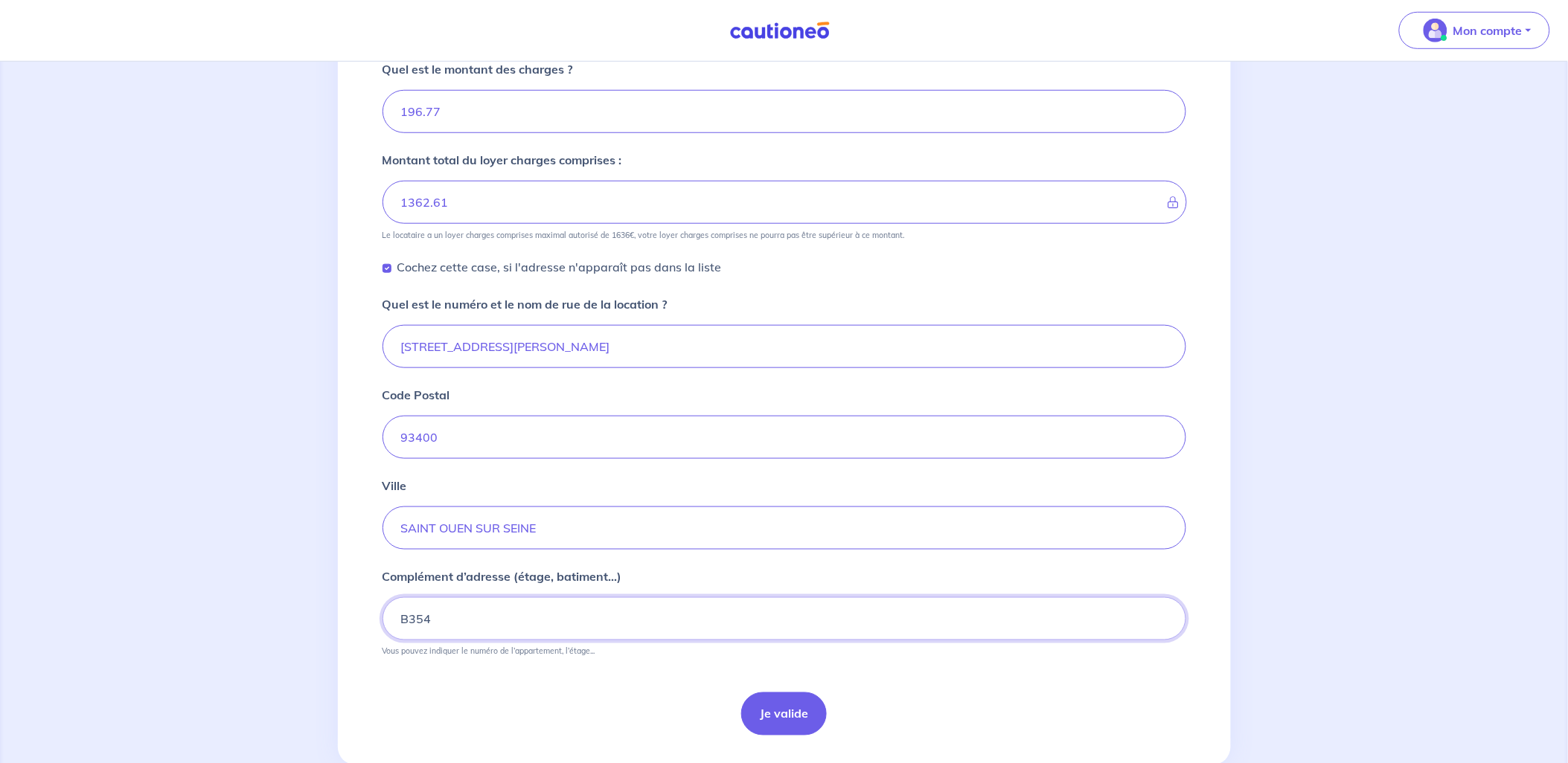
click at [517, 623] on input "B354" at bounding box center [784, 619] width 804 height 43
type input "B354 - 5ème étage"
click at [703, 486] on div "Ville SAINT OUEN SUR SEINE" at bounding box center [784, 513] width 804 height 72
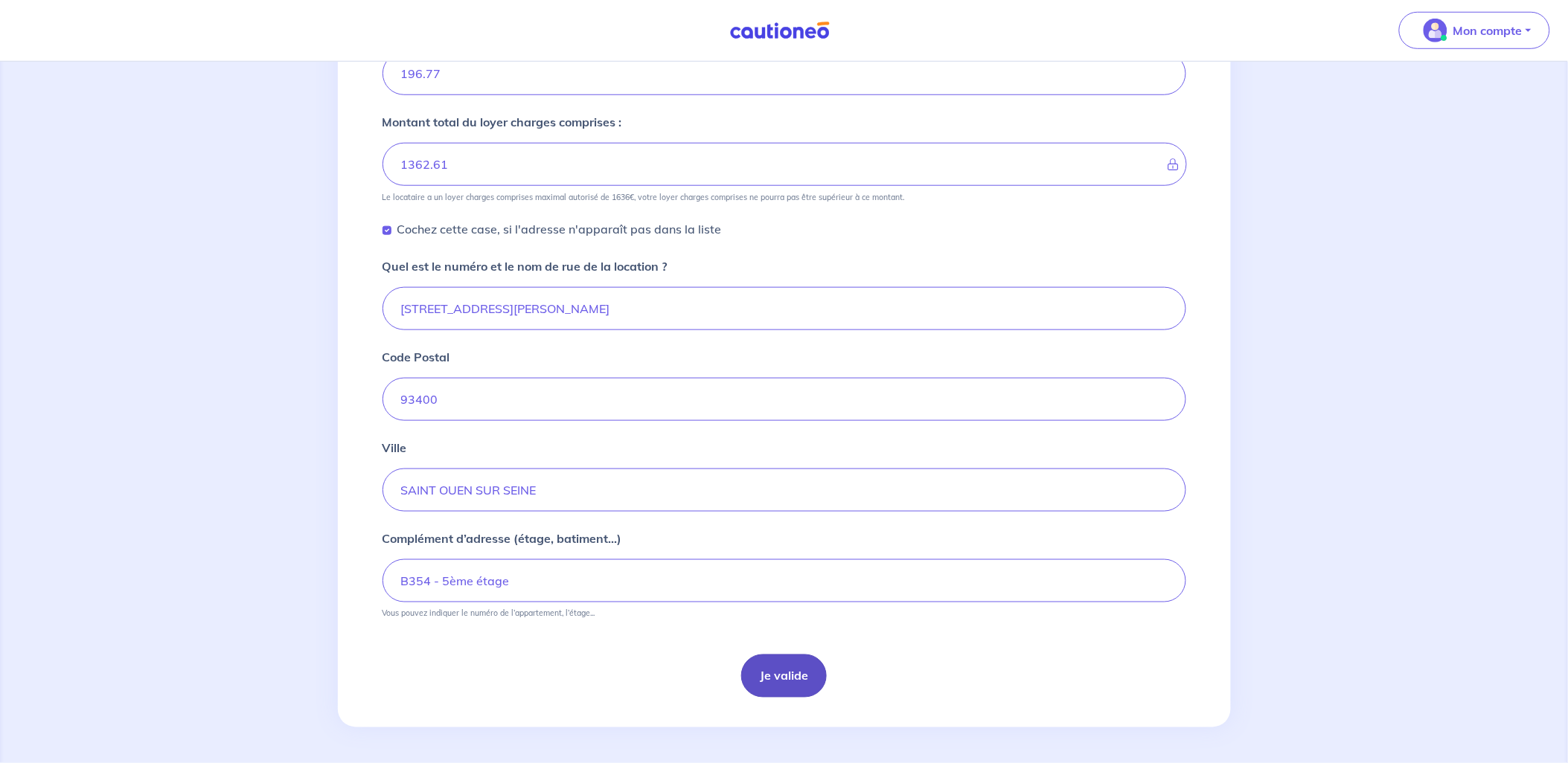
click at [779, 680] on button "Je valide" at bounding box center [784, 677] width 85 height 43
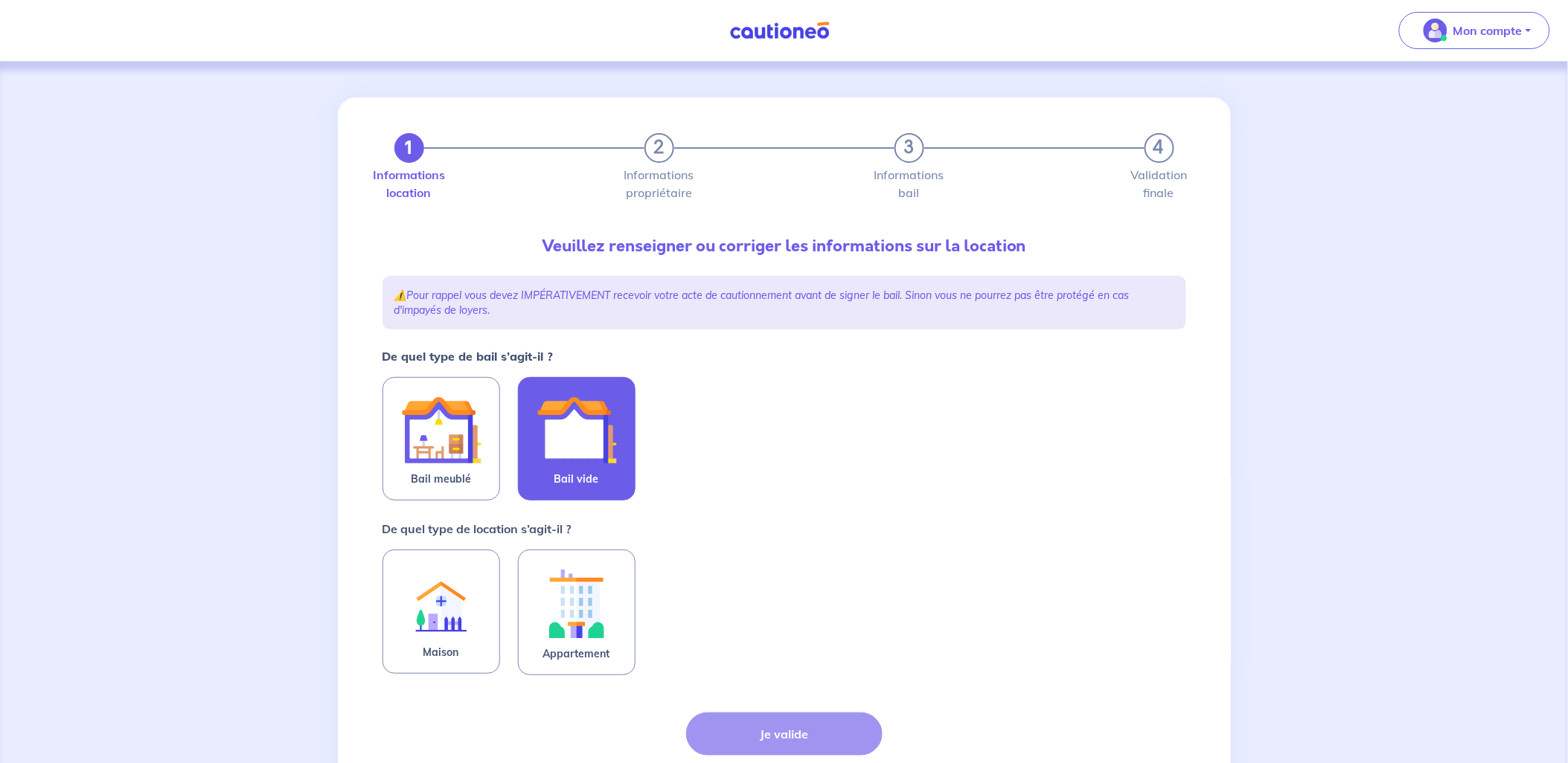
click at [554, 420] on img at bounding box center [576, 430] width 81 height 81
click at [0, 0] on input "Bail vide" at bounding box center [0, 0] width 0 height 0
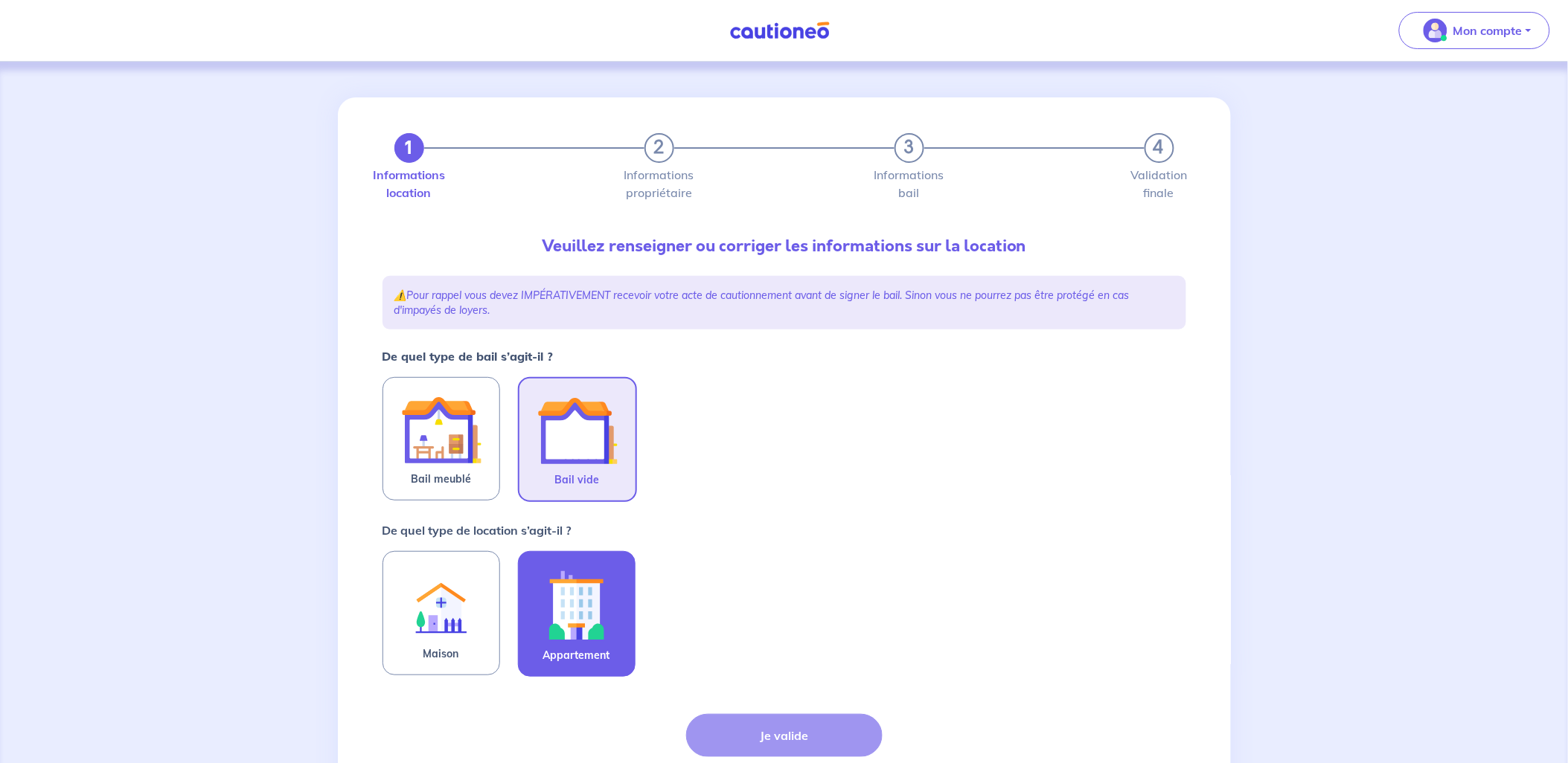
click at [544, 591] on img at bounding box center [576, 604] width 81 height 82
click at [0, 0] on input "Appartement" at bounding box center [0, 0] width 0 height 0
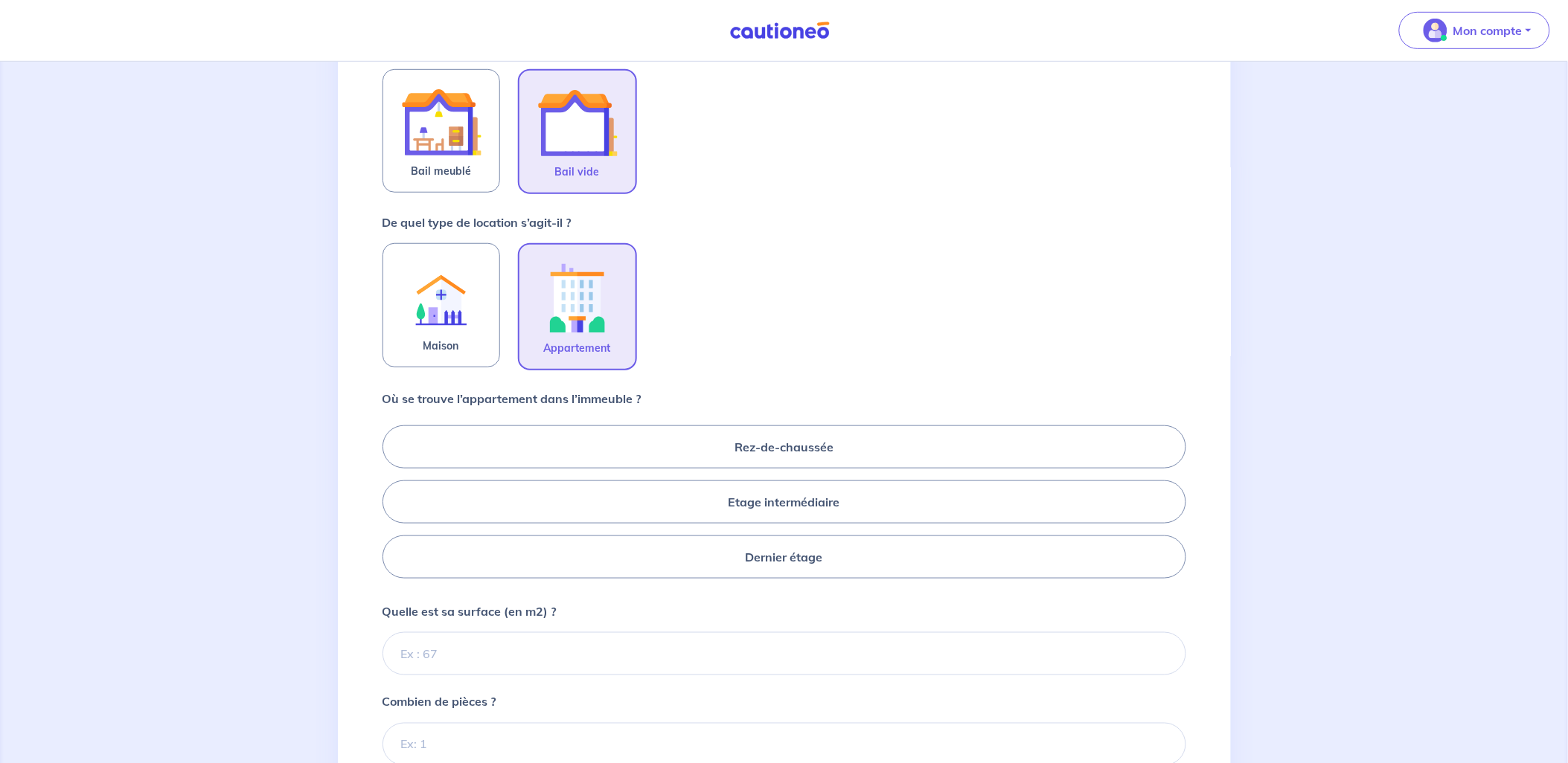
scroll to position [309, 0]
click at [692, 503] on label "Etage intermédiaire" at bounding box center [784, 502] width 804 height 43
click at [392, 503] on input "Etage intermédiaire" at bounding box center [387, 501] width 10 height 10
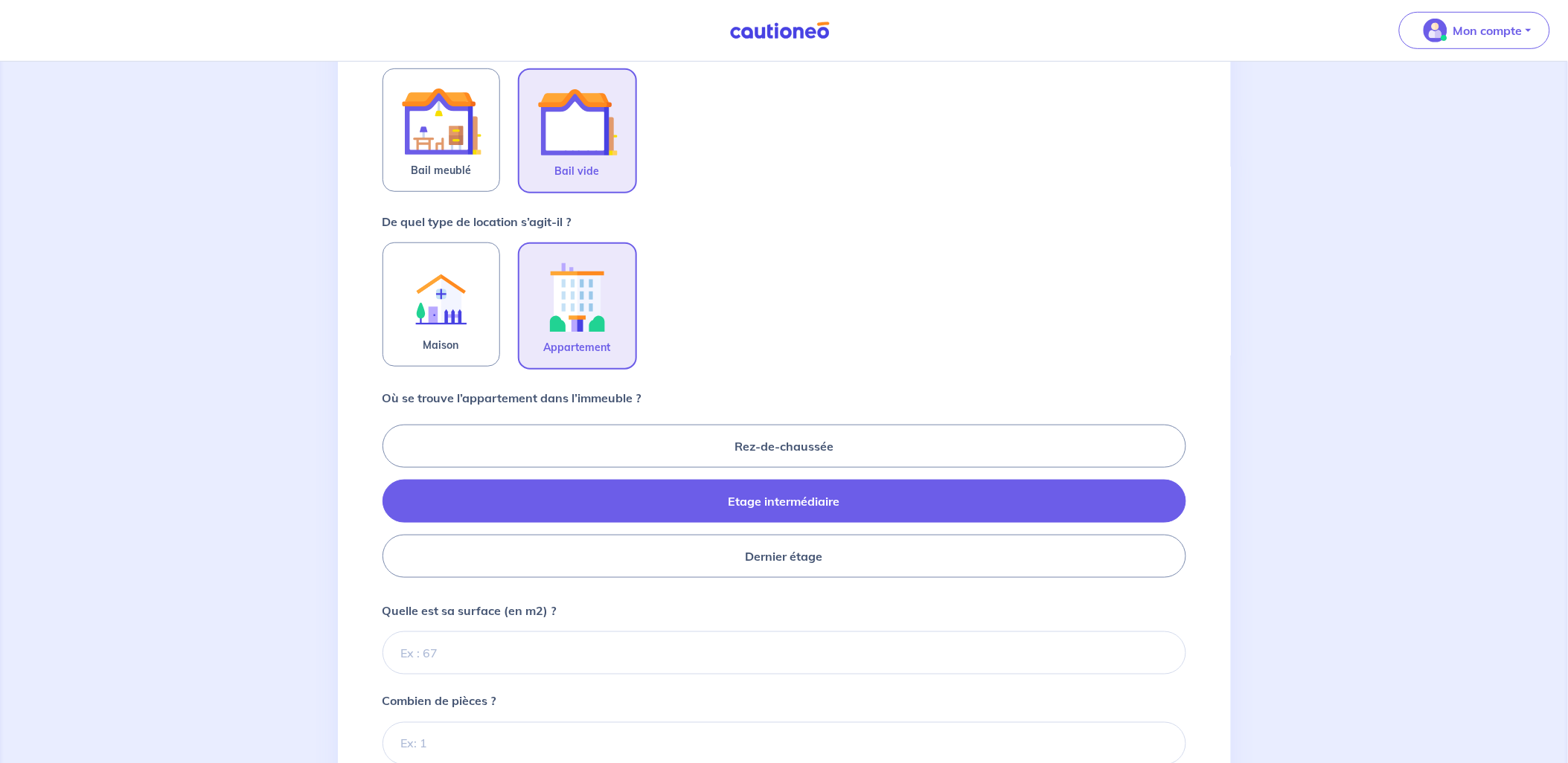
radio input "true"
click at [426, 653] on input "Quelle est sa surface (en m2) ?" at bounding box center [784, 653] width 804 height 43
type input "65"
type input "65.29"
click at [502, 745] on input "Combien de pièces ?" at bounding box center [784, 744] width 804 height 43
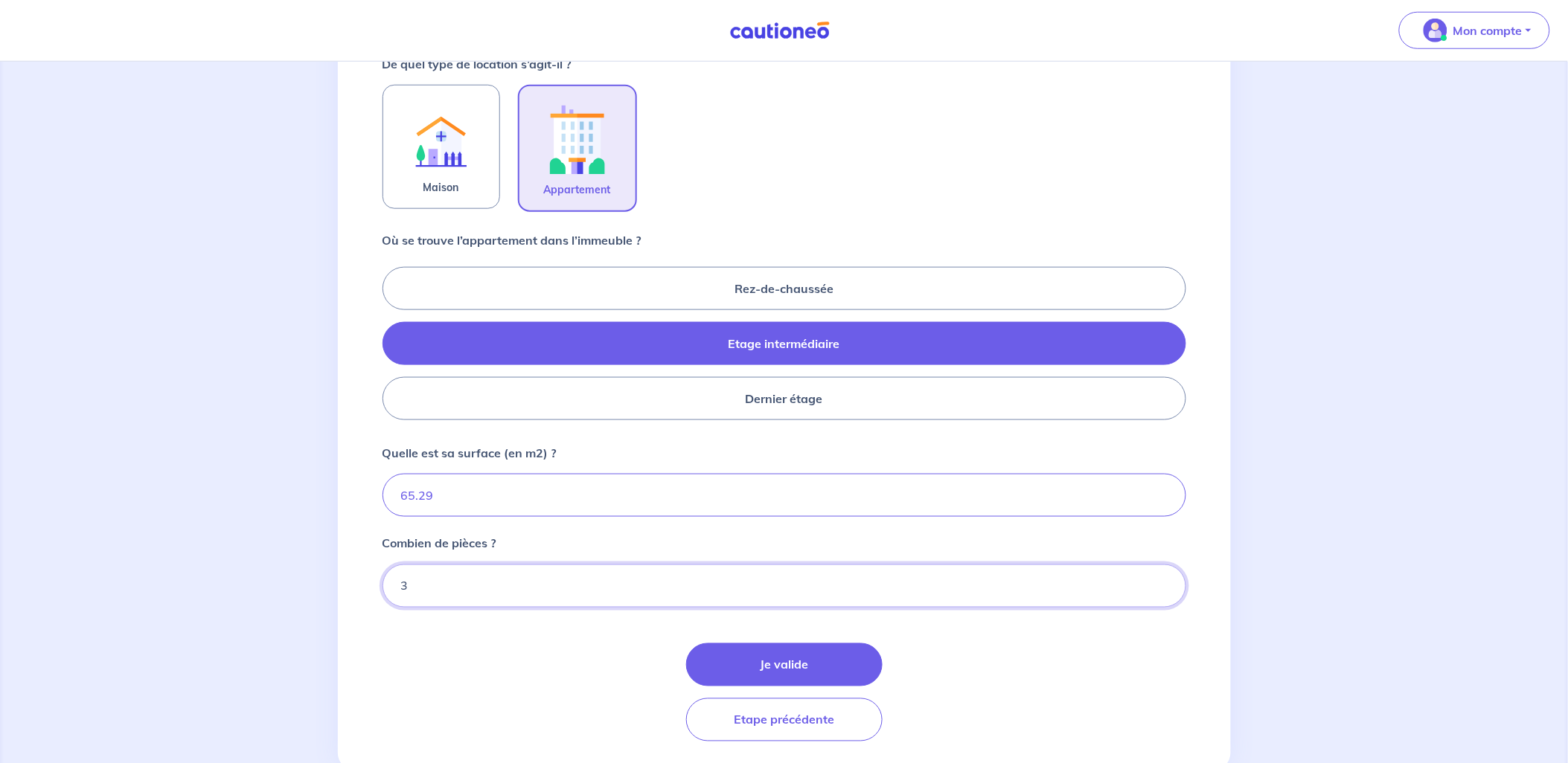
scroll to position [507, 0]
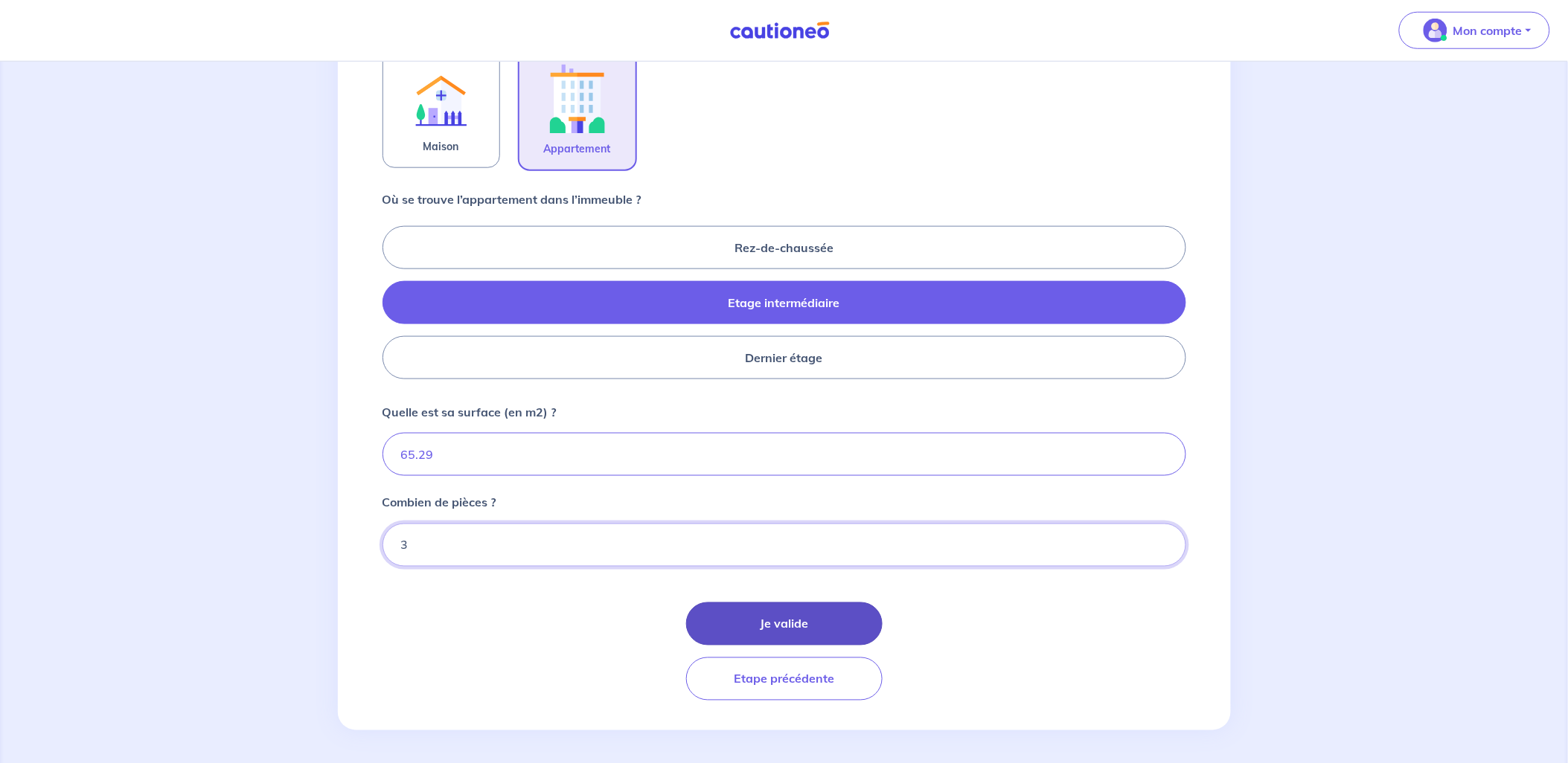
type input "3"
click at [778, 613] on button "Je valide" at bounding box center [784, 624] width 197 height 43
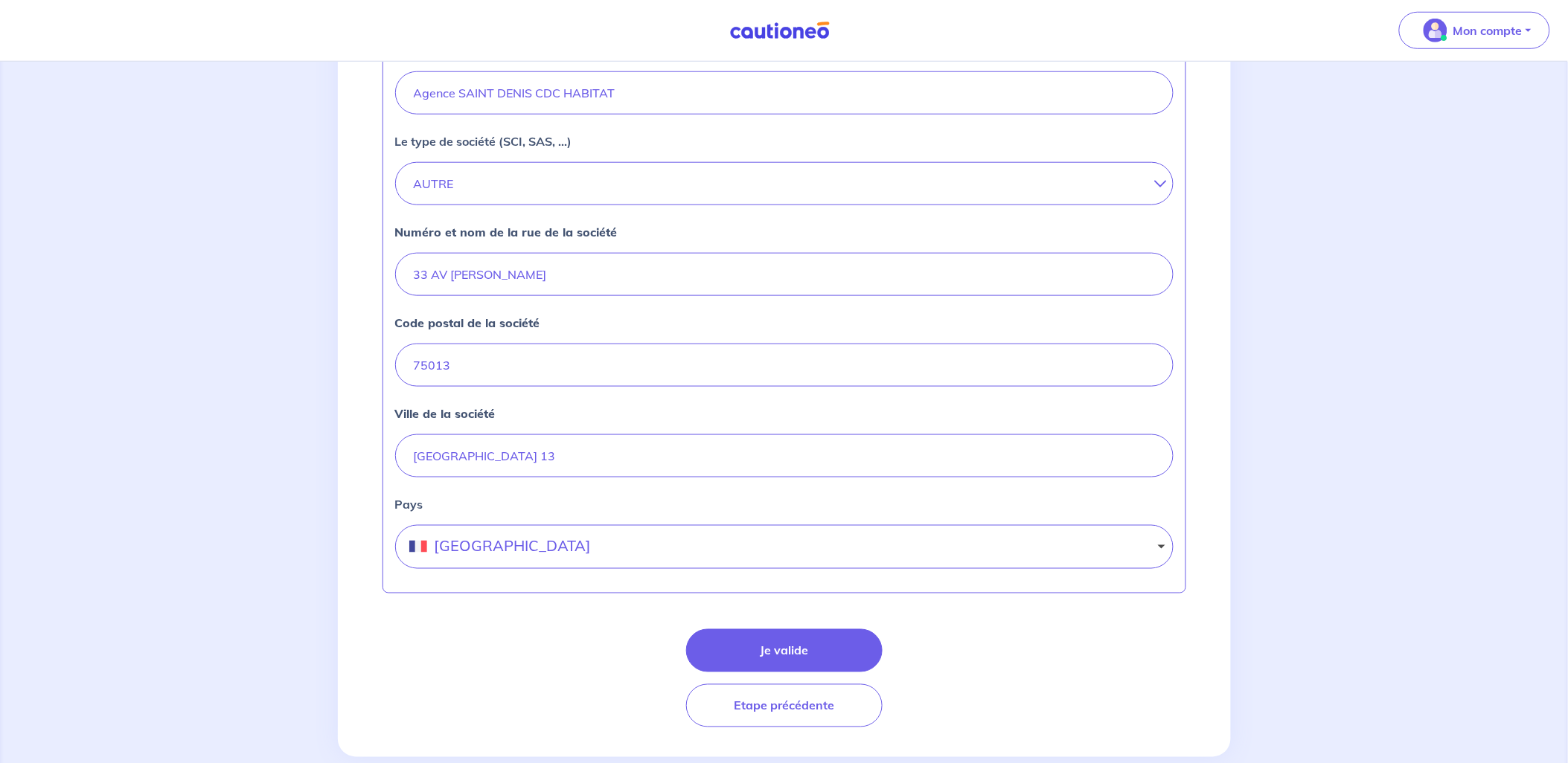
scroll to position [499, 0]
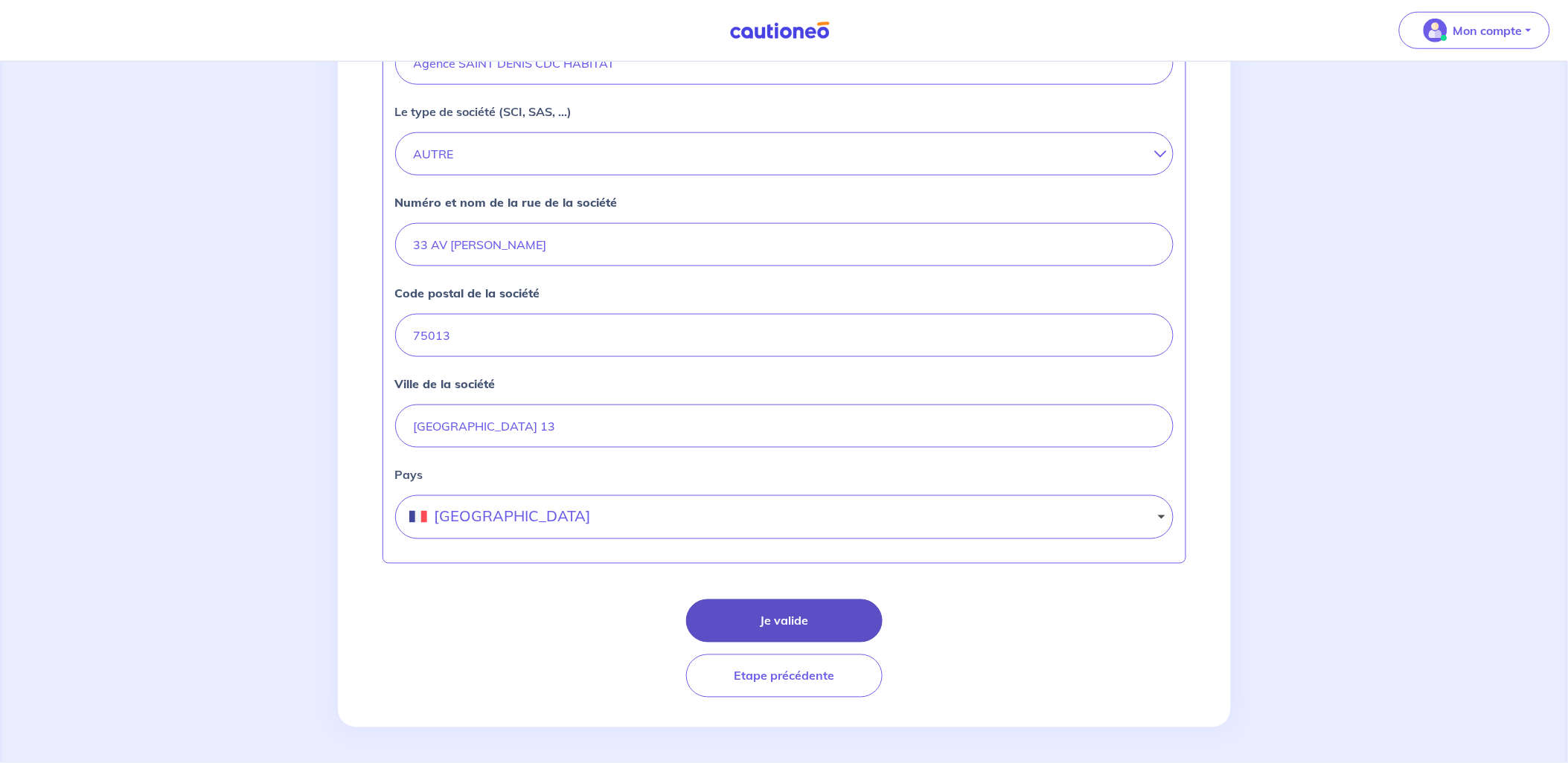
click at [802, 622] on button "Je valide" at bounding box center [784, 622] width 197 height 43
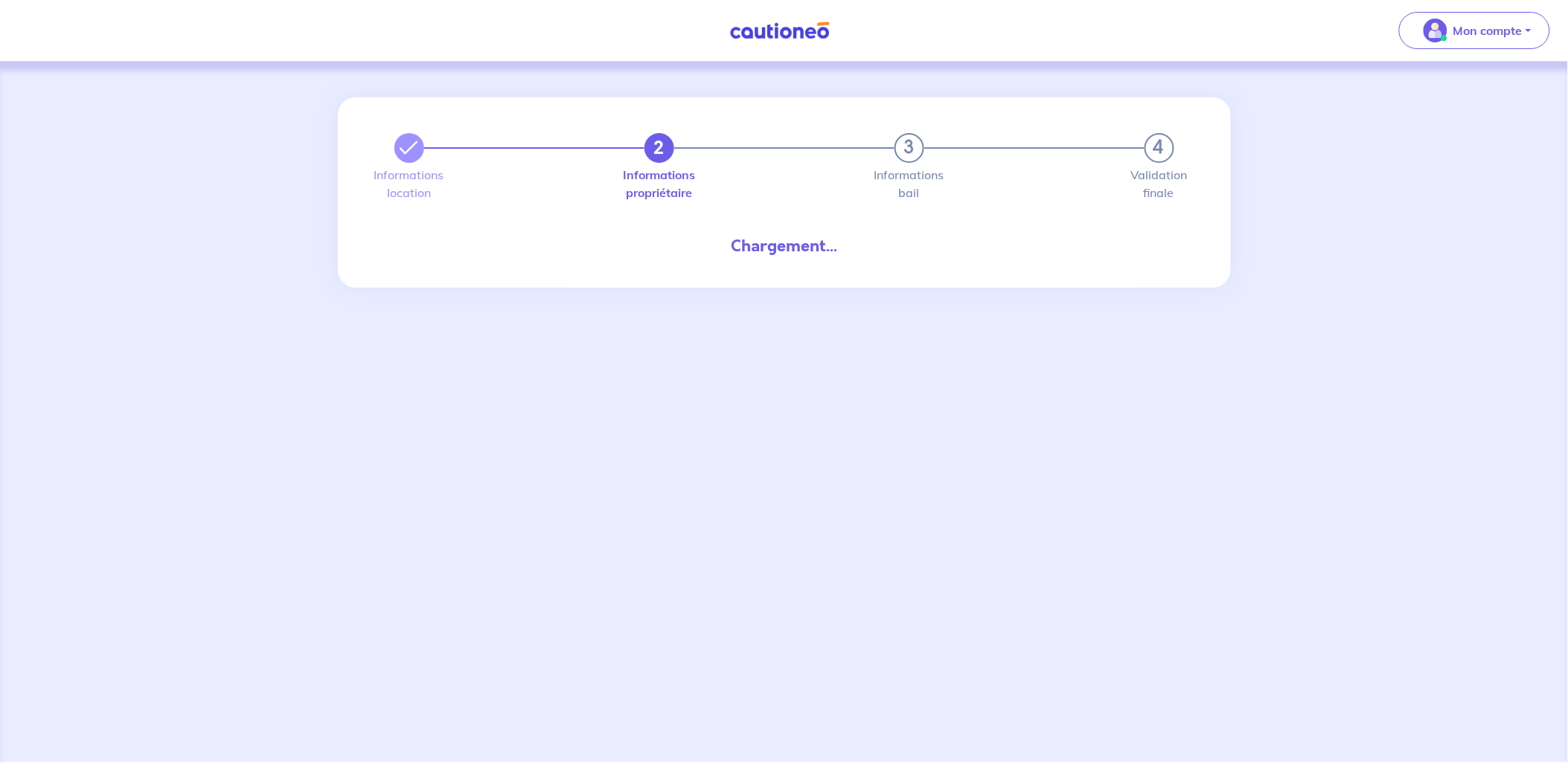
select select "FR"
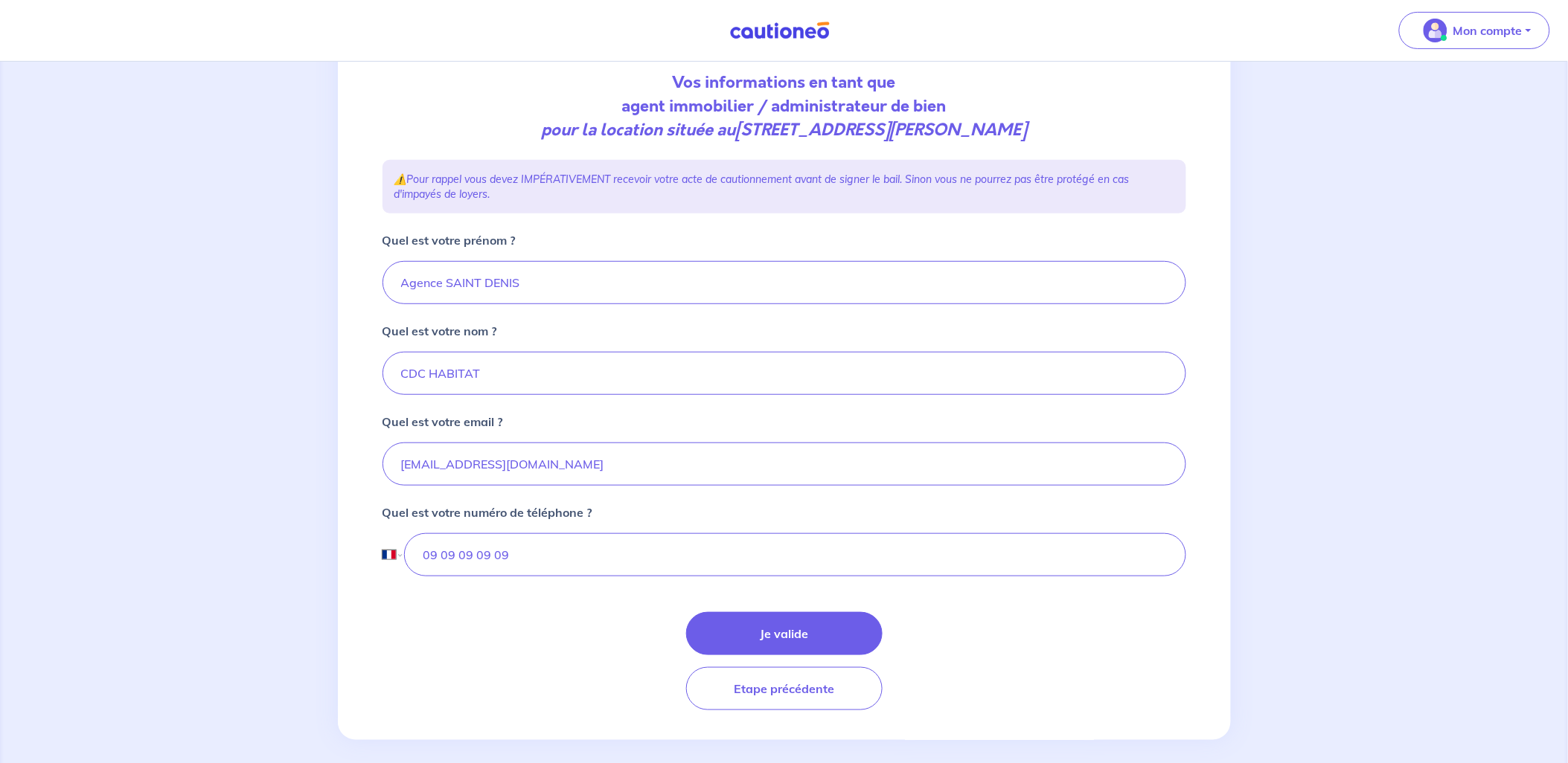
scroll to position [177, 0]
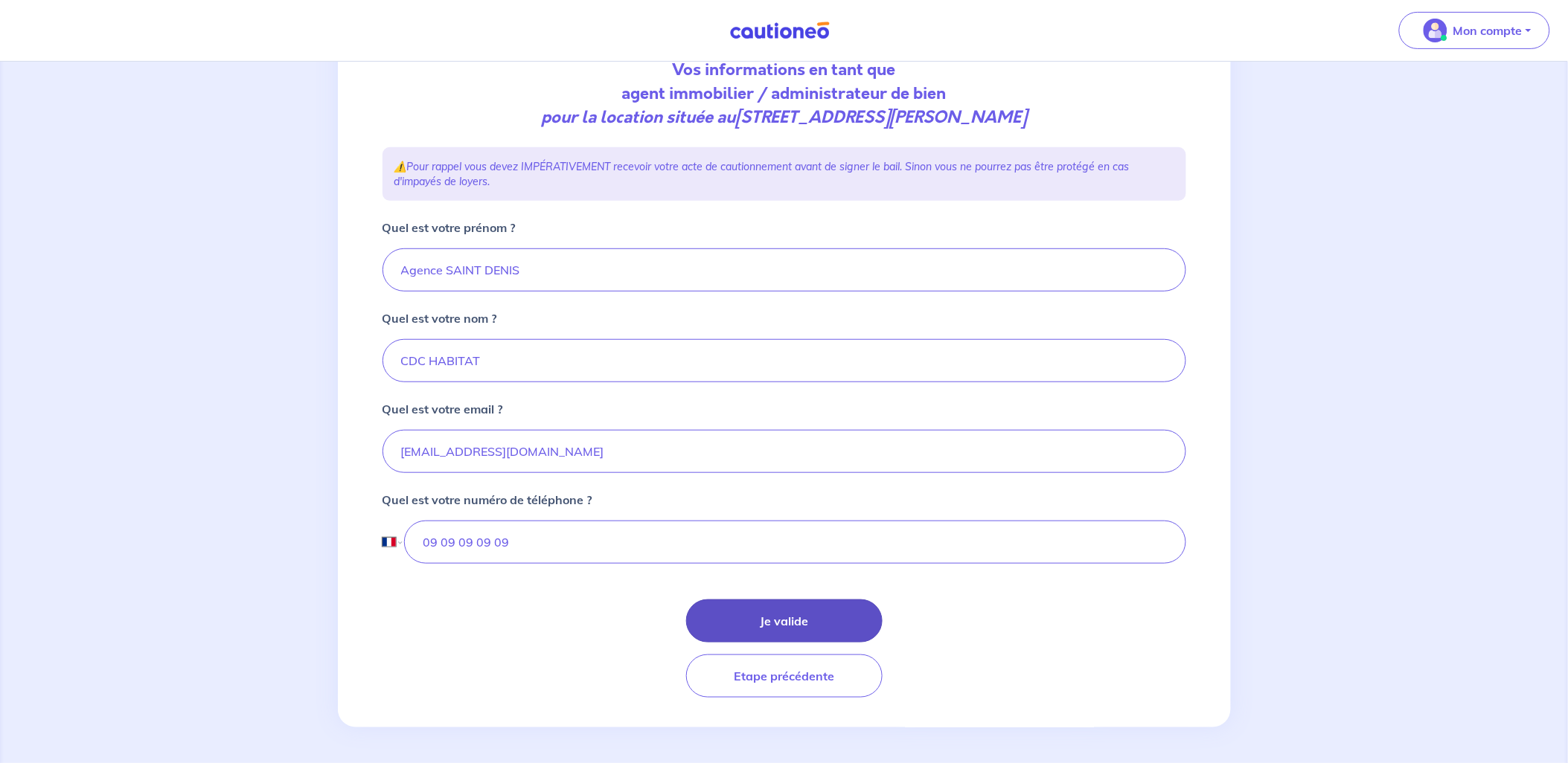
click at [839, 623] on button "Je valide" at bounding box center [784, 622] width 197 height 43
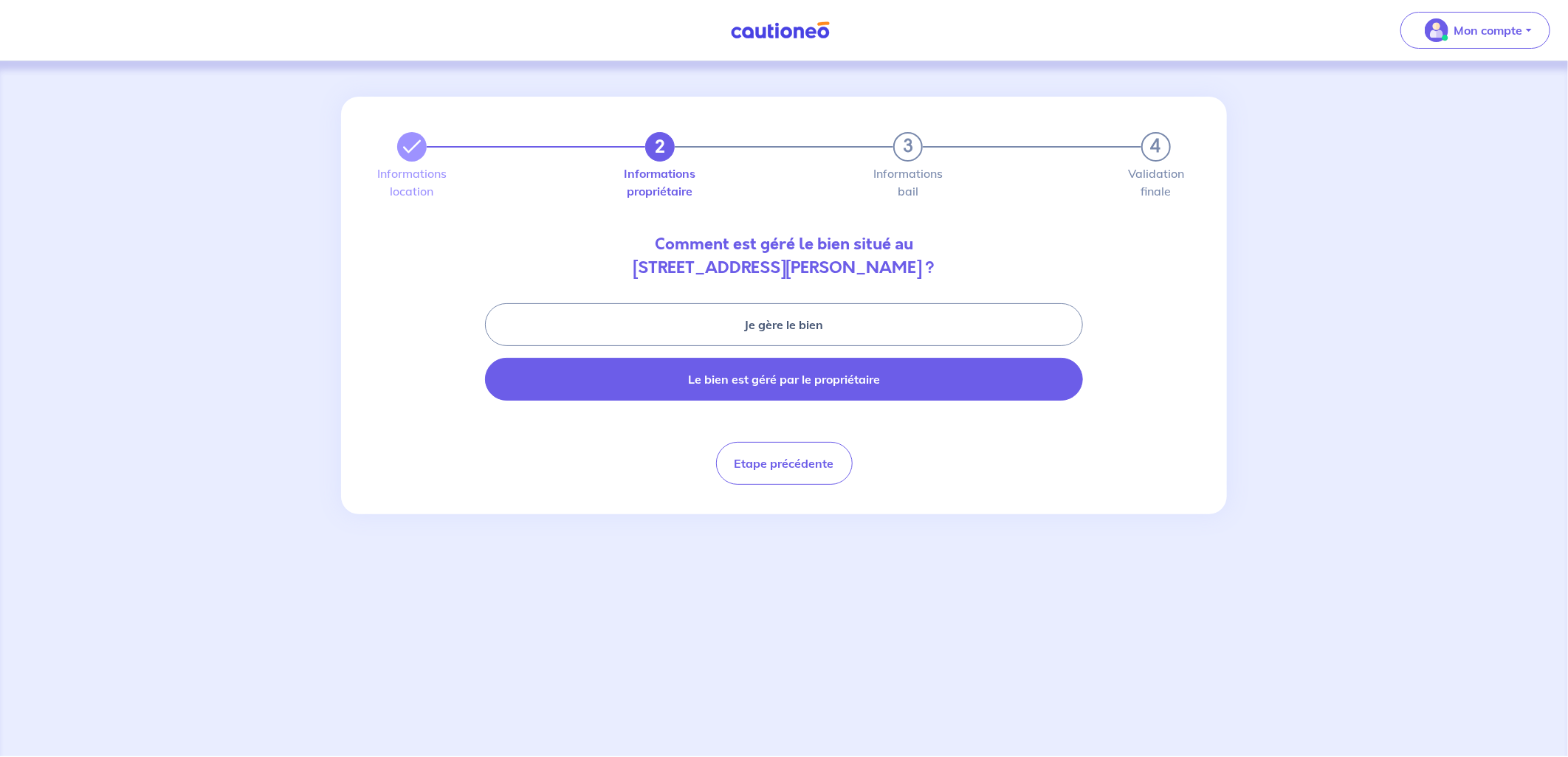
click at [769, 380] on button "Le bien est géré par le propriétaire" at bounding box center [783, 379] width 598 height 43
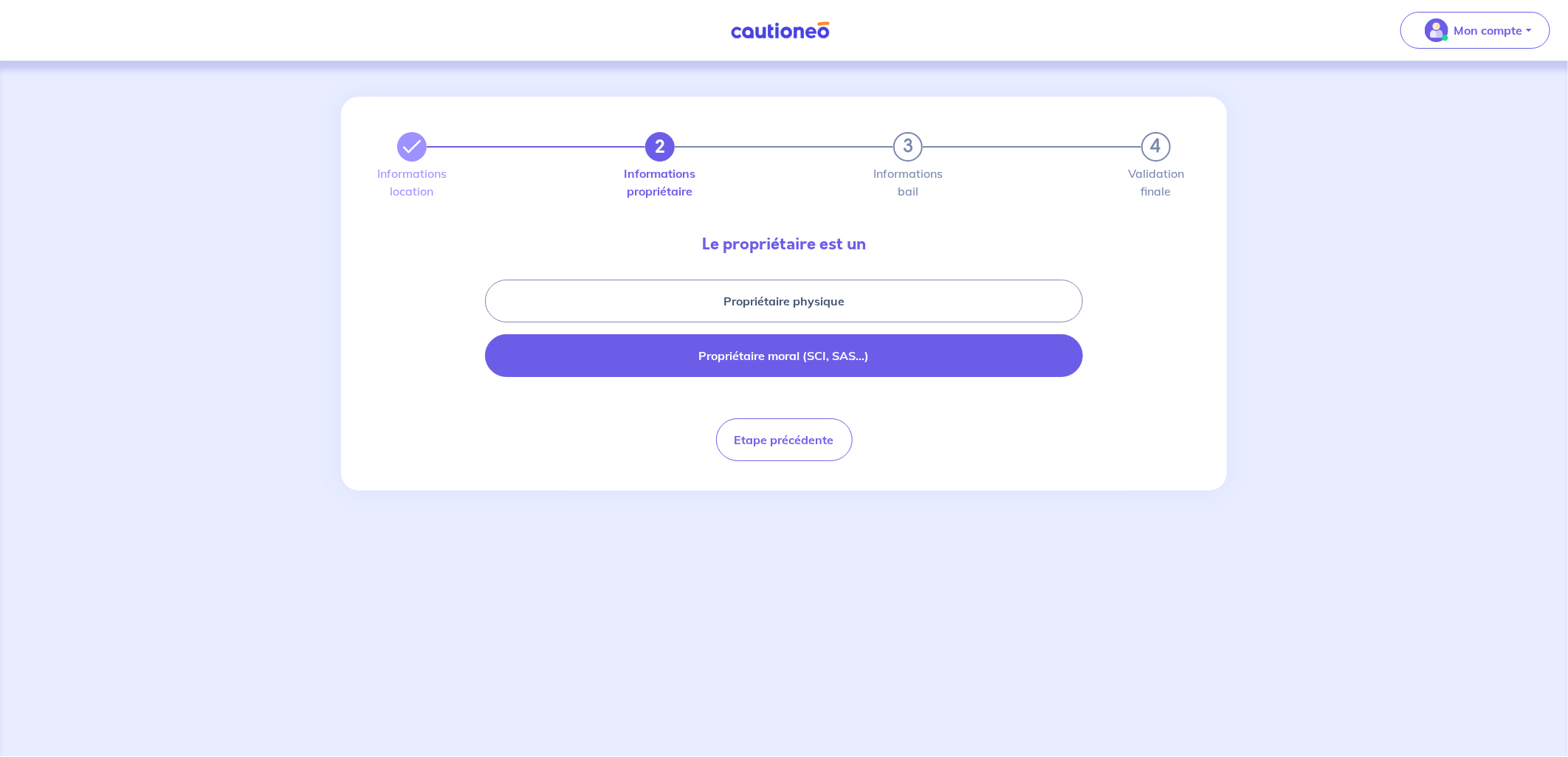
drag, startPoint x: 815, startPoint y: 301, endPoint x: 823, endPoint y: 349, distance: 48.7
click at [823, 349] on div "Propriétaire physique Propriétaire moral (SCI, SAS...)" at bounding box center [784, 329] width 797 height 110
click at [786, 370] on button "Propriétaire moral (SCI, SAS...)" at bounding box center [783, 356] width 598 height 43
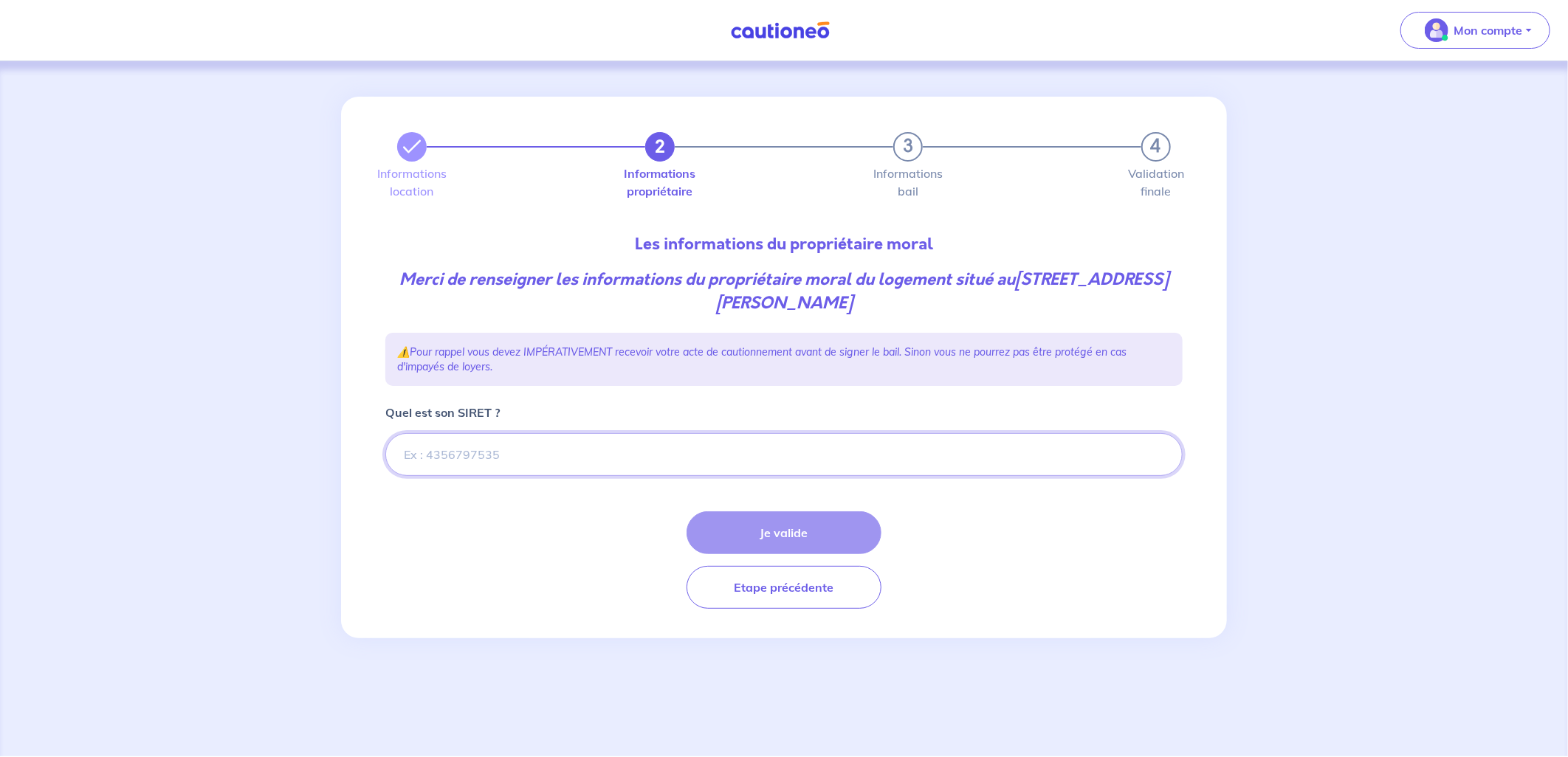
click at [527, 443] on input "Quel est son SIRET ?" at bounding box center [784, 455] width 797 height 43
type input "47080116803039"
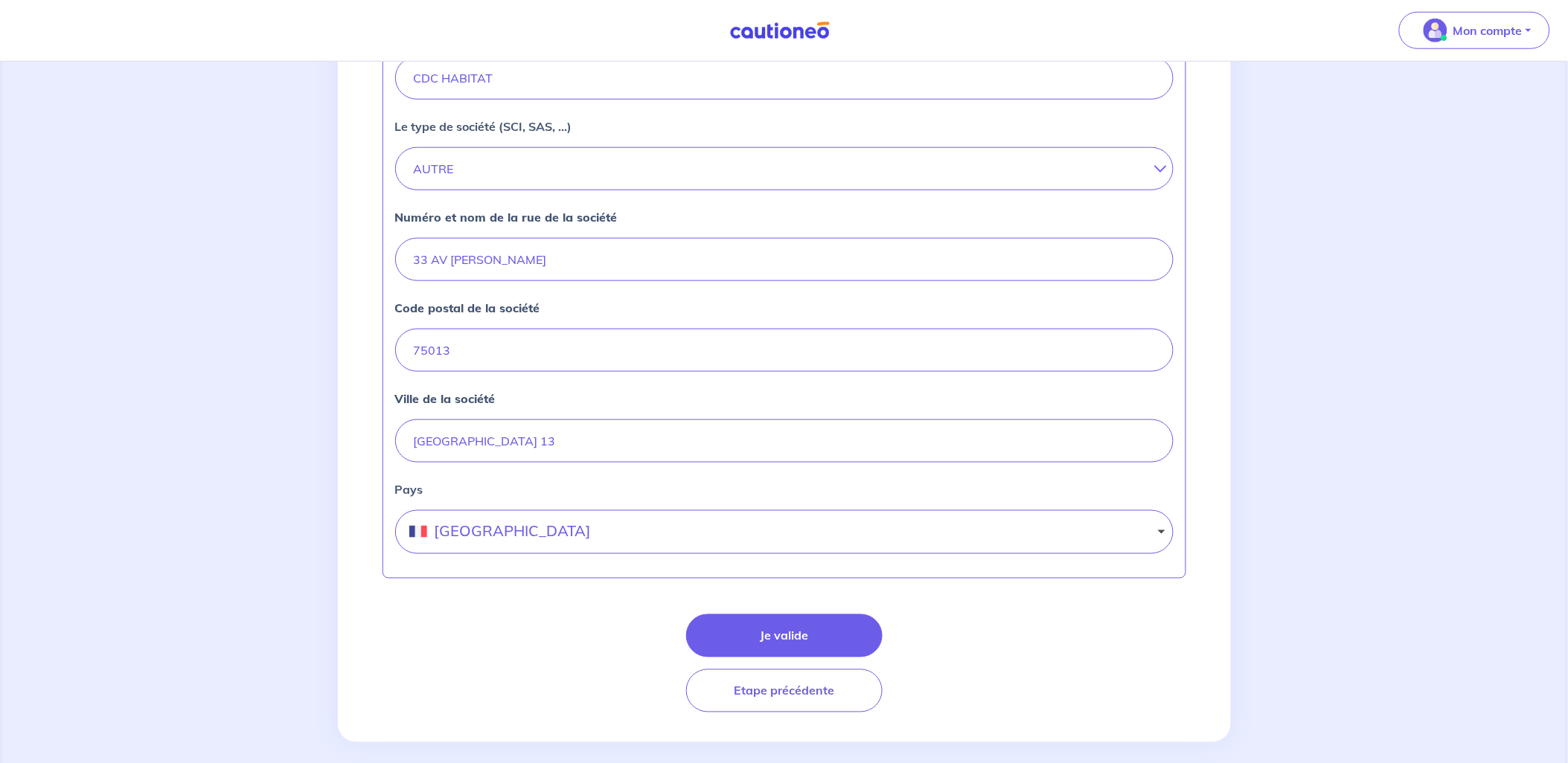
scroll to position [510, 0]
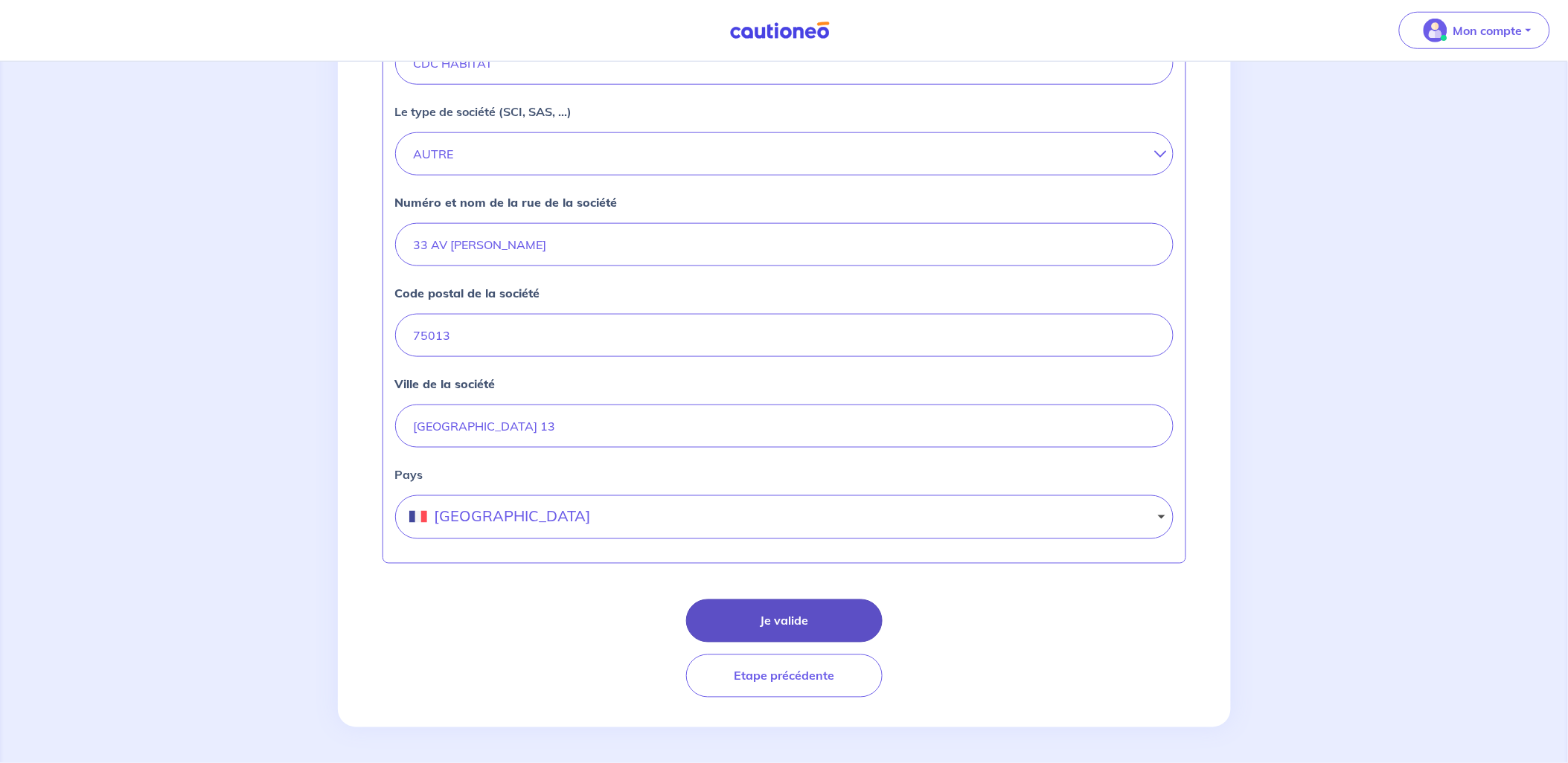
click at [797, 620] on button "Je valide" at bounding box center [784, 622] width 197 height 43
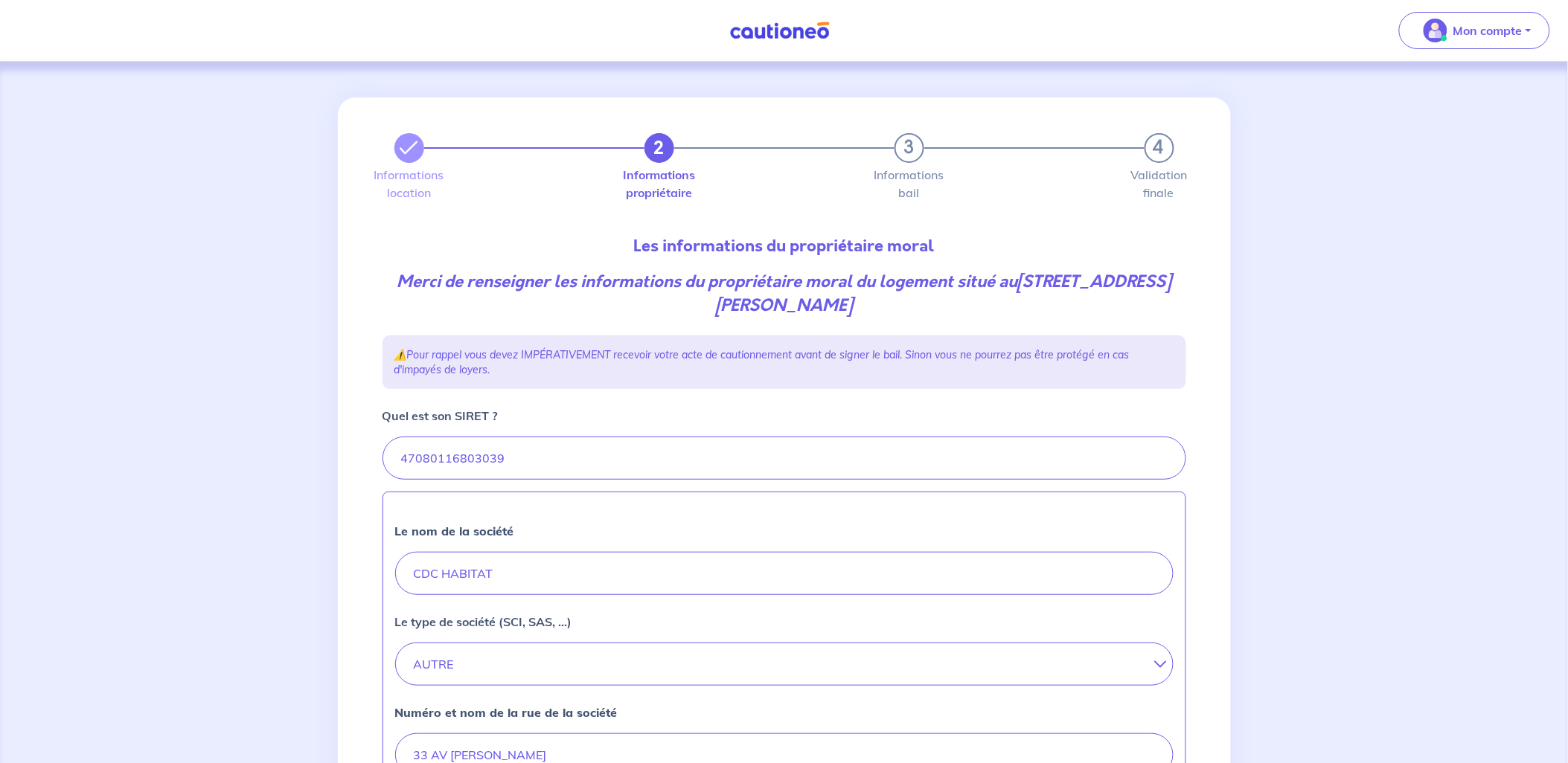
select select "FR"
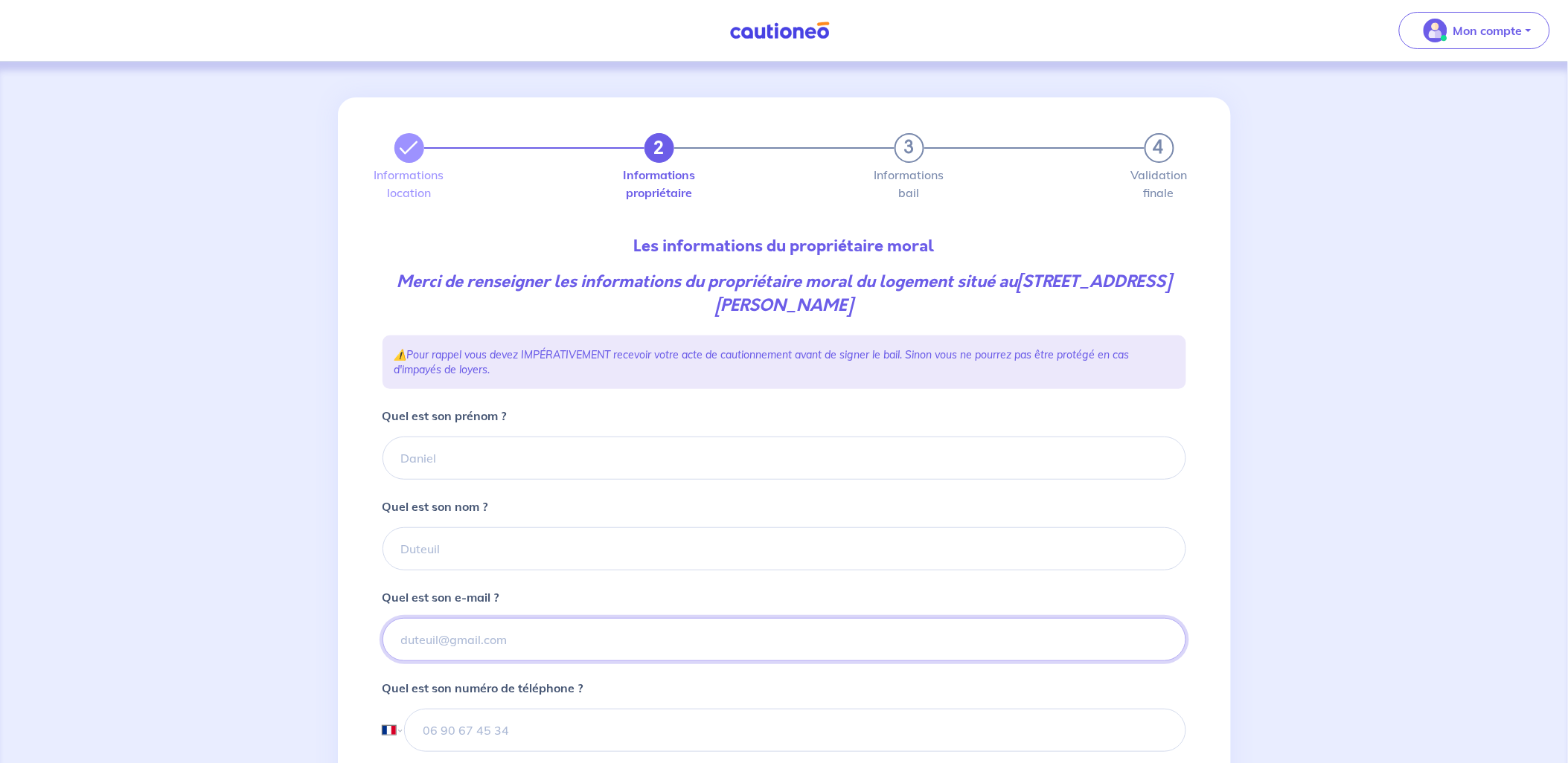
click at [509, 638] on input "Quel est son e-mail ?" at bounding box center [784, 640] width 804 height 43
click at [717, 456] on input "Quel est son prénom ?" at bounding box center [784, 459] width 804 height 43
click at [717, 401] on div "2 3 4 Informations location Informations propriétaire Informations bail Validat…" at bounding box center [784, 592] width 821 height 988
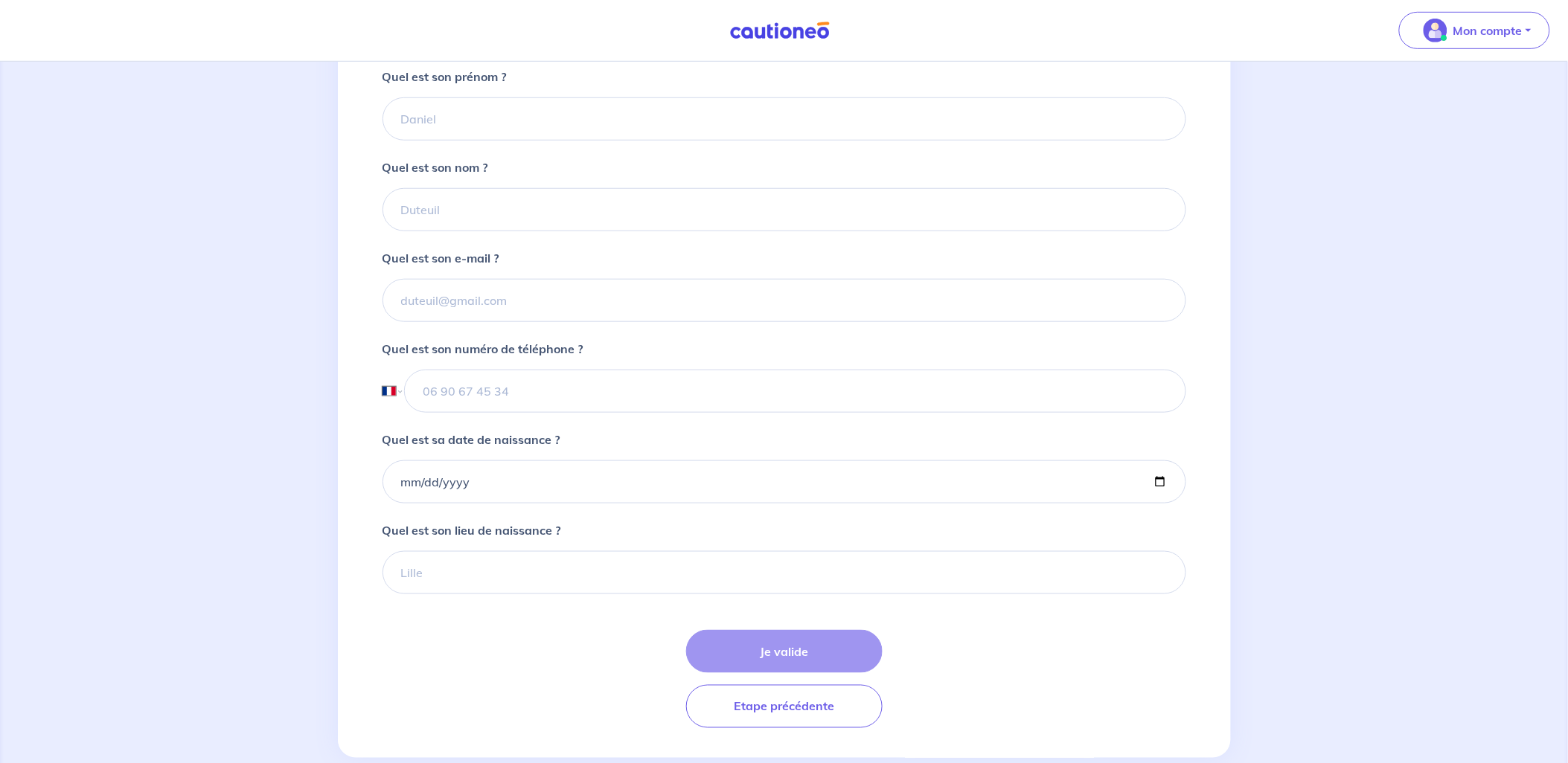
scroll to position [370, 0]
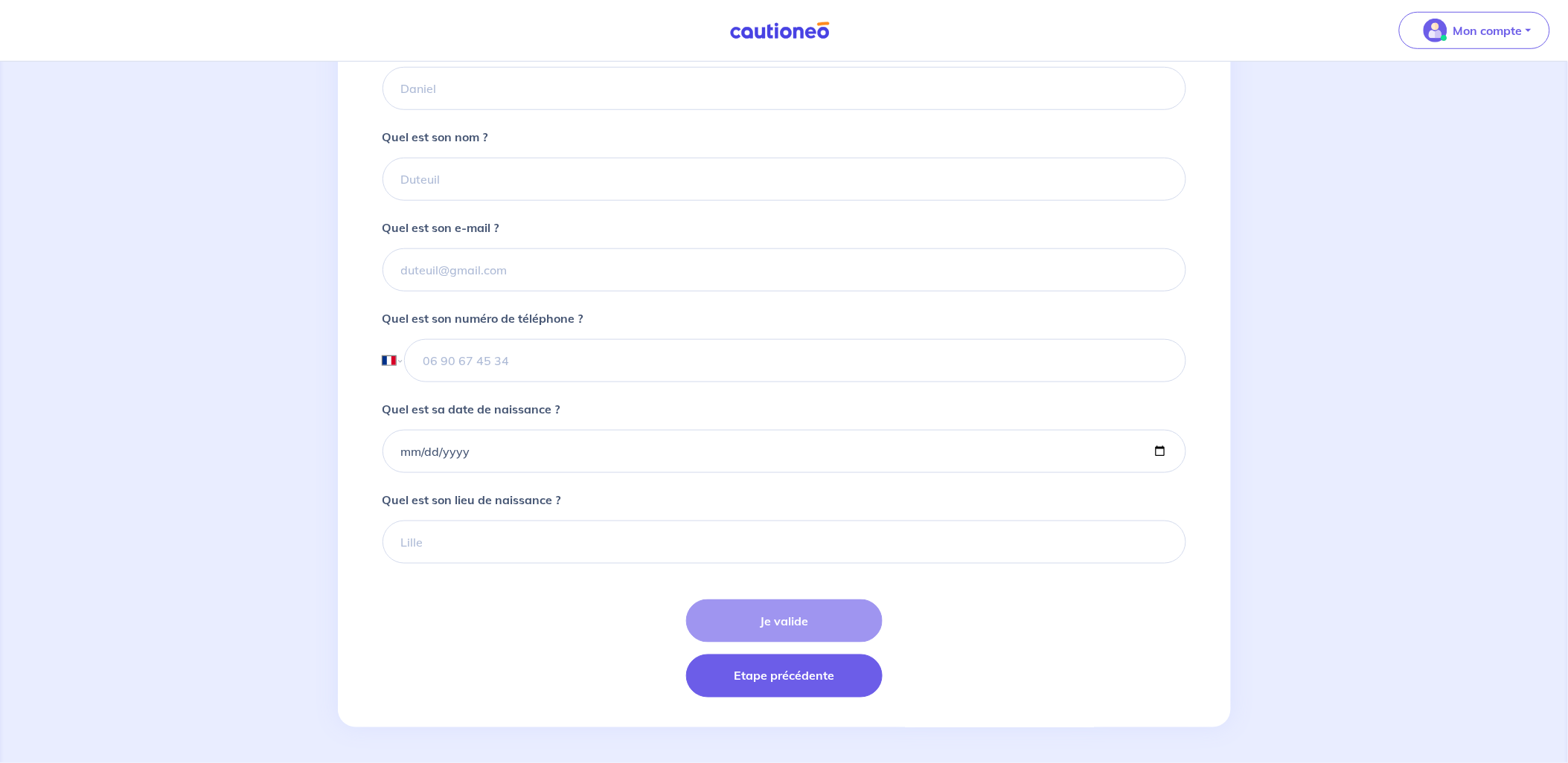
click at [835, 686] on button "Etape précédente" at bounding box center [784, 677] width 197 height 43
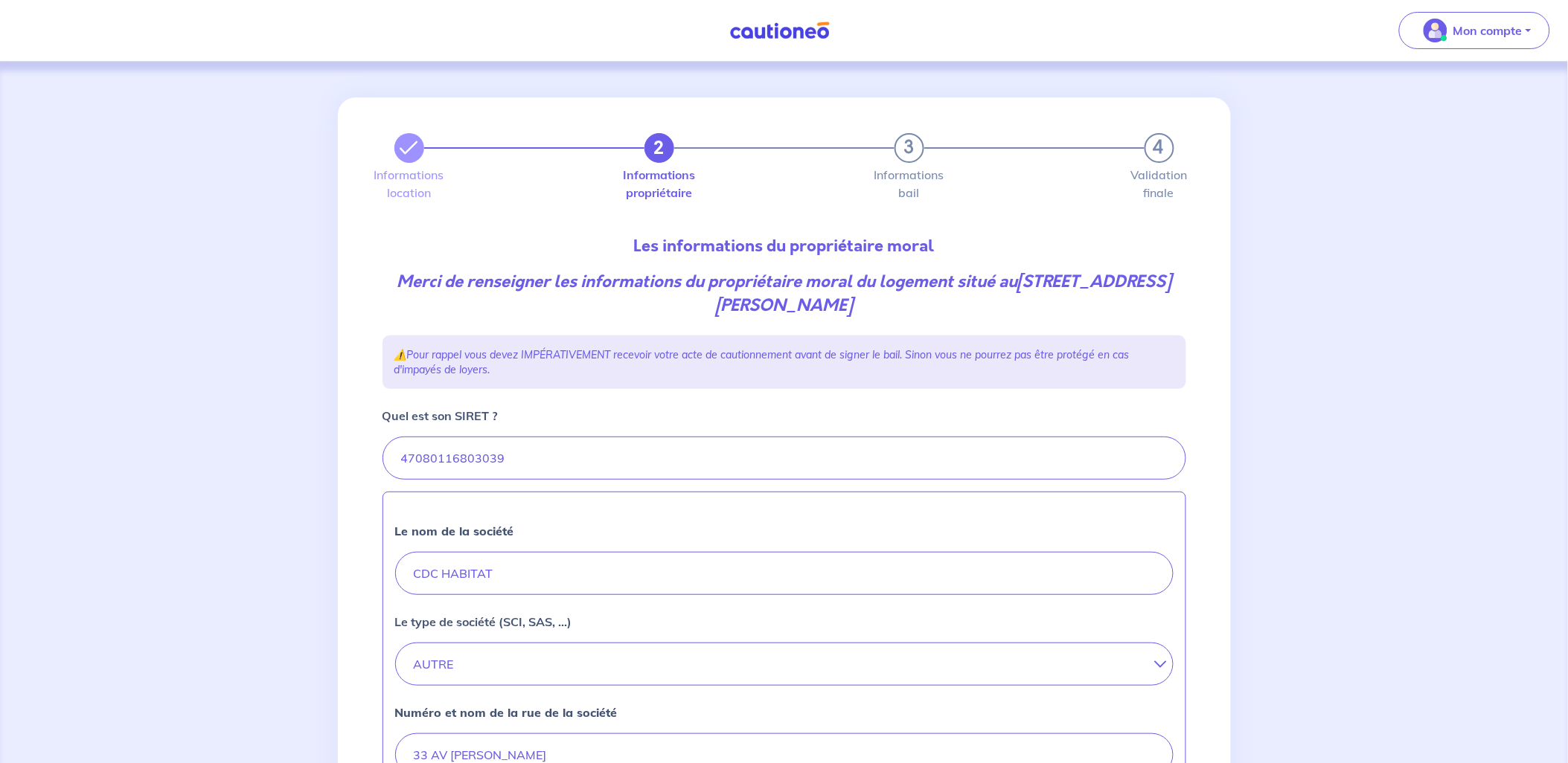
scroll to position [510, 0]
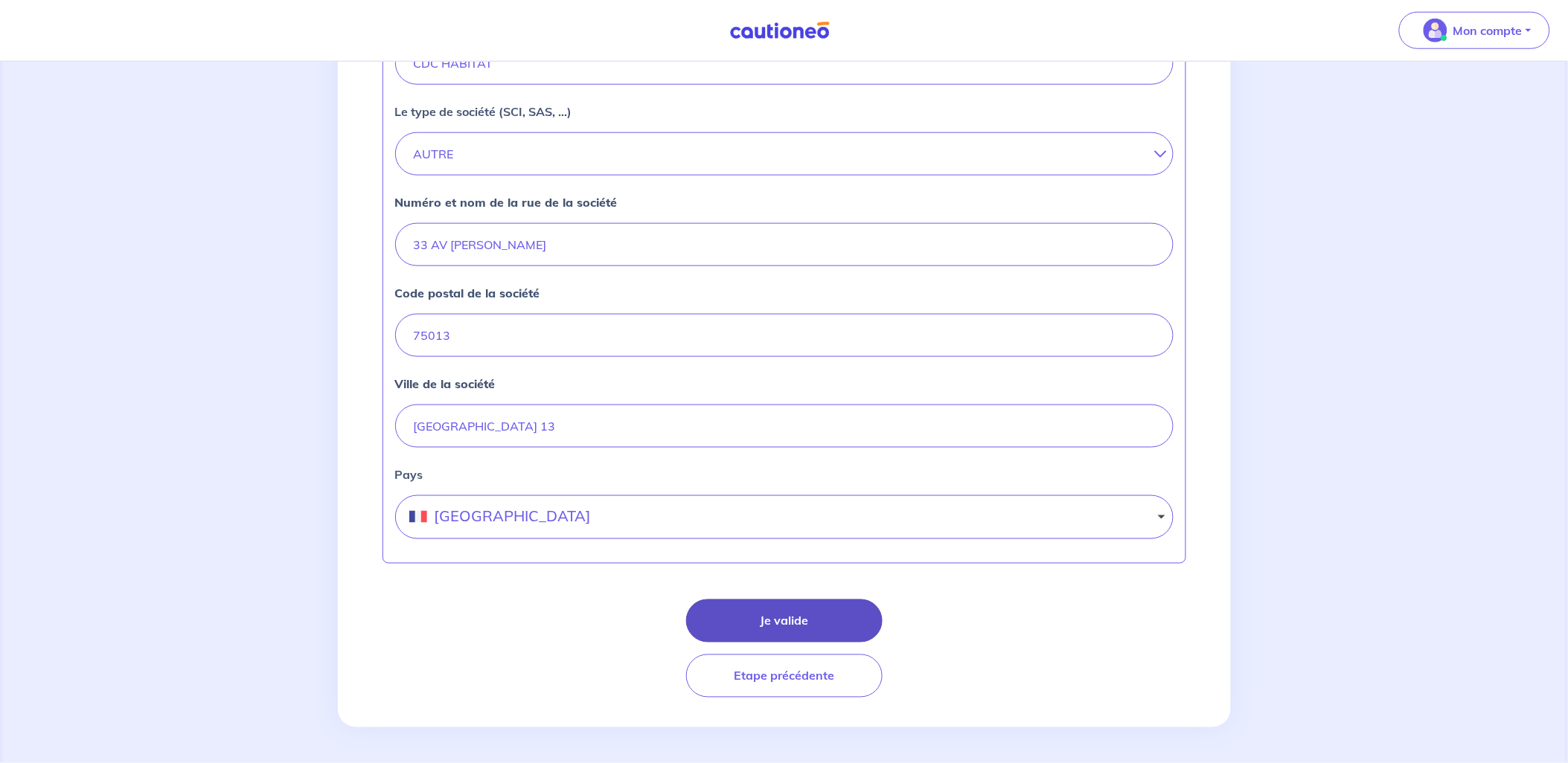
click at [798, 623] on button "Je valide" at bounding box center [784, 622] width 197 height 43
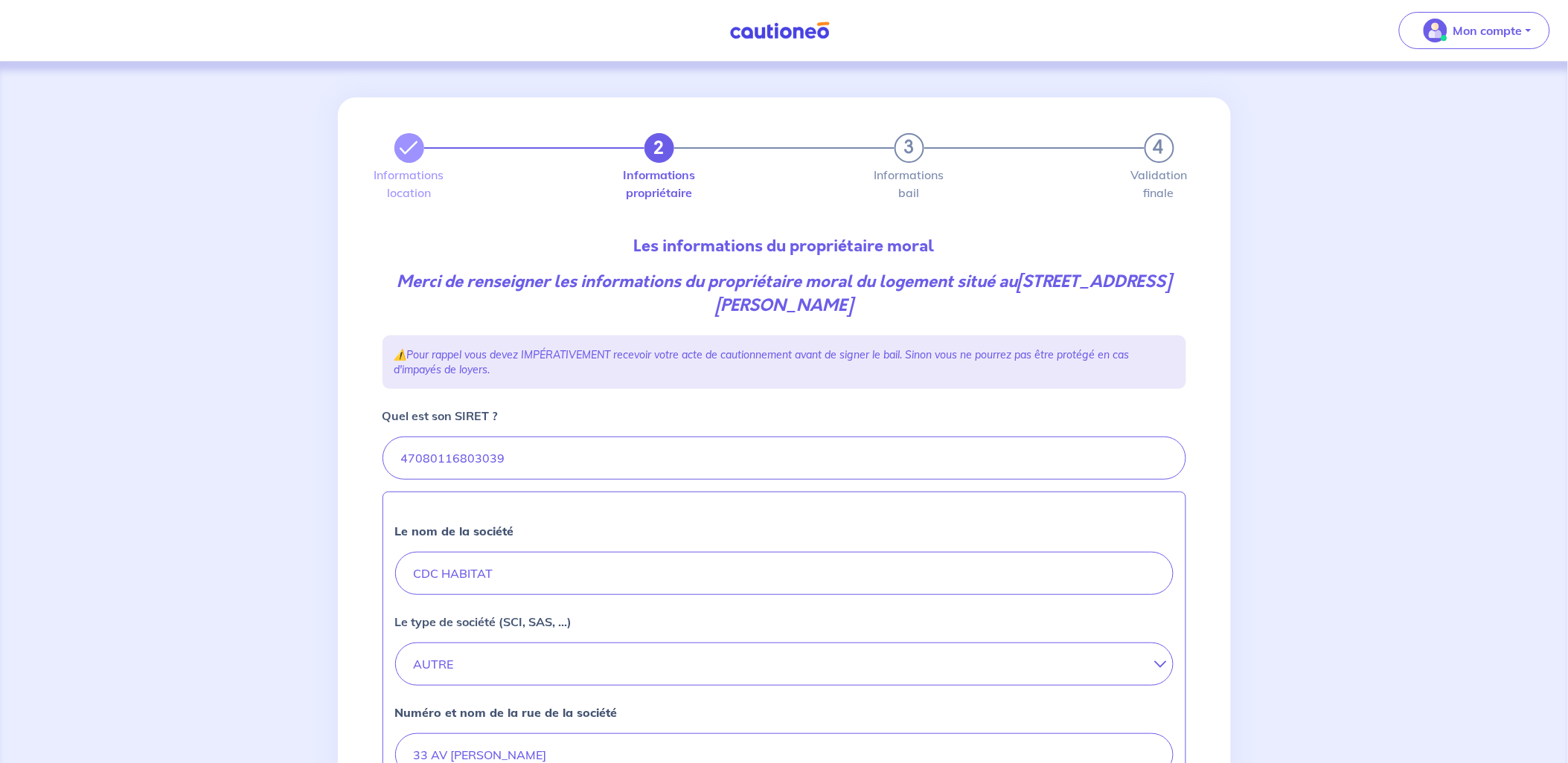
select select "FR"
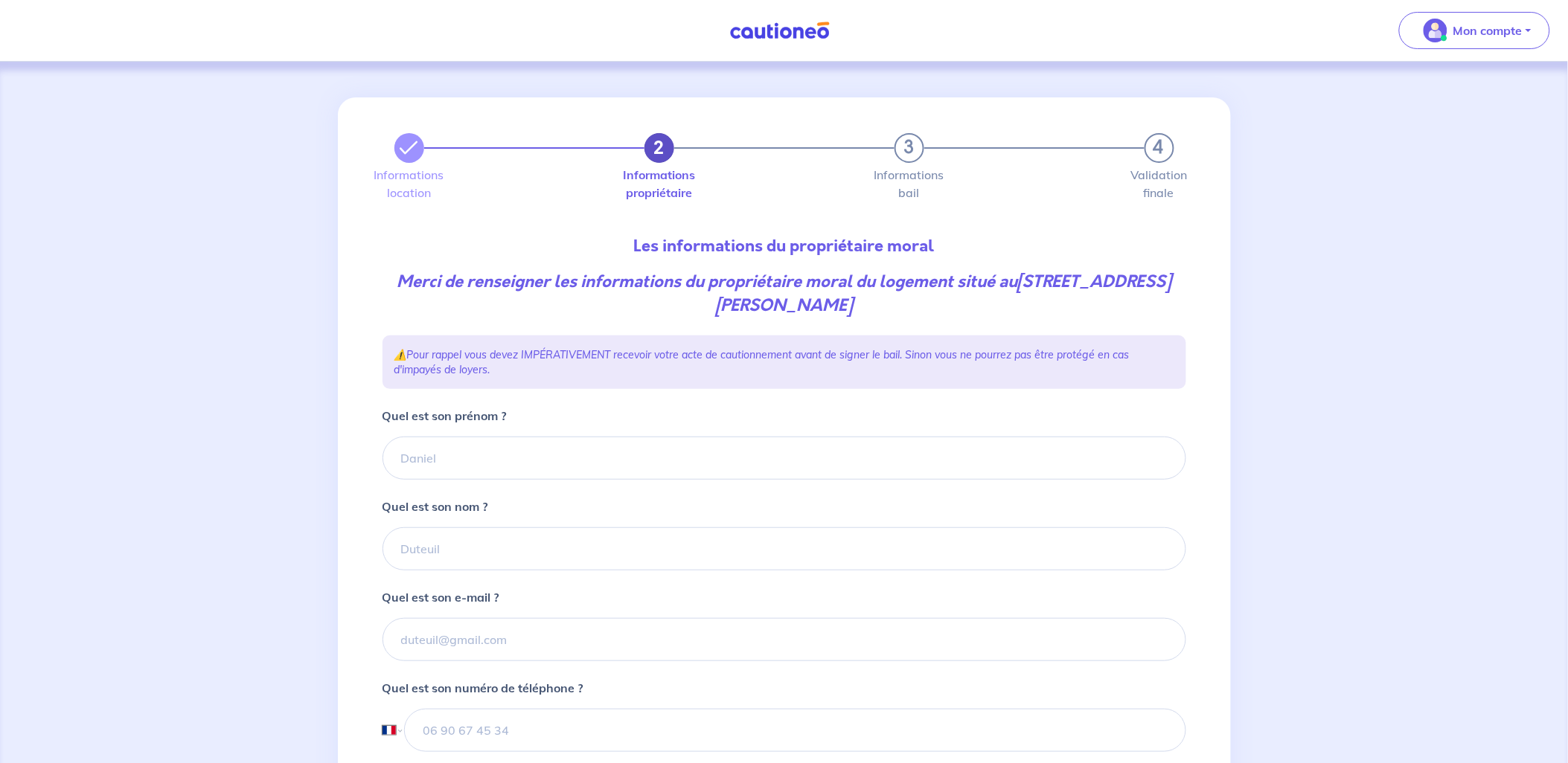
click at [668, 155] on button "2" at bounding box center [659, 148] width 30 height 30
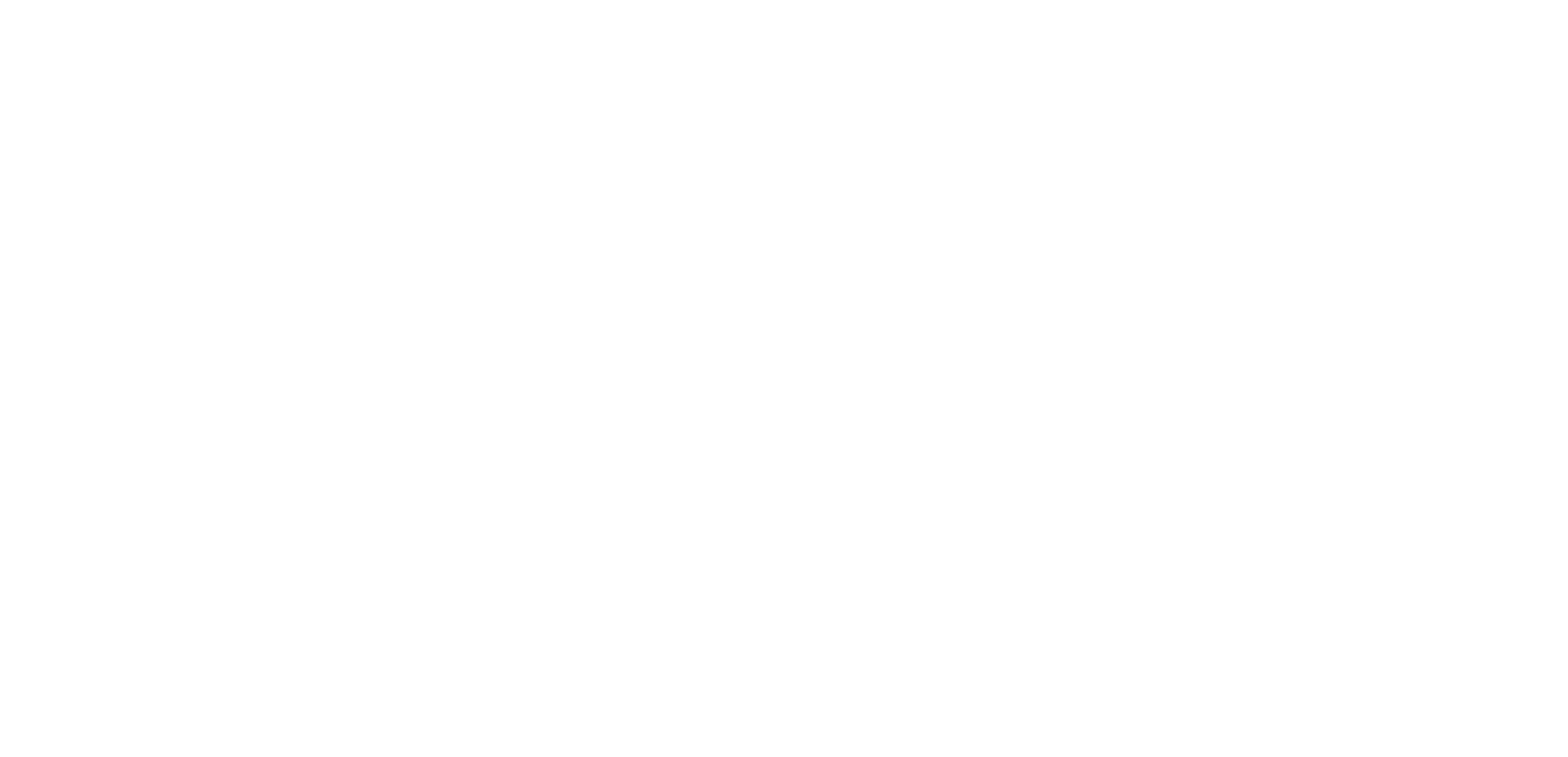
select select "FR"
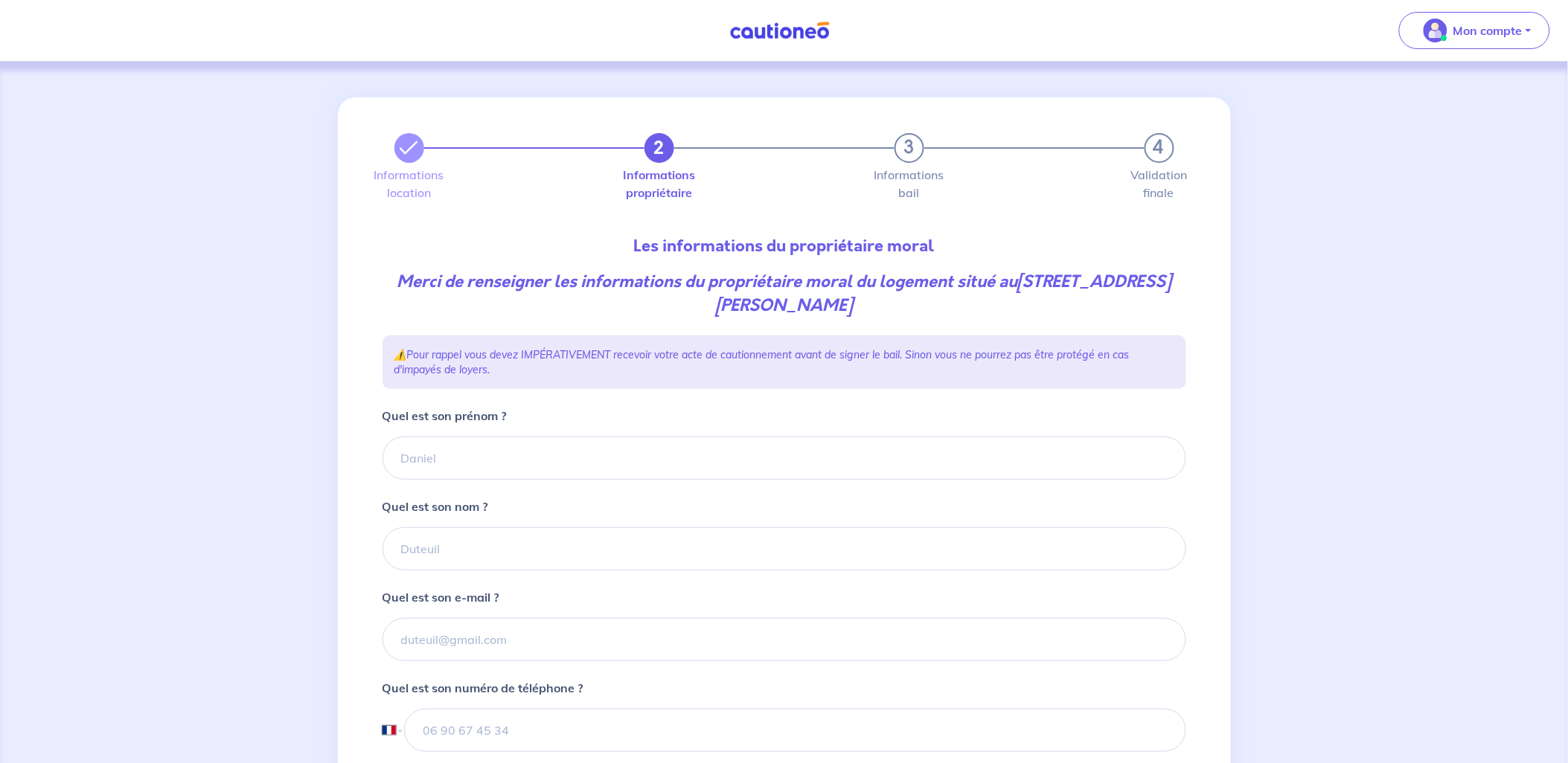
click at [649, 183] on label "Informations propriétaire" at bounding box center [659, 183] width 30 height 30
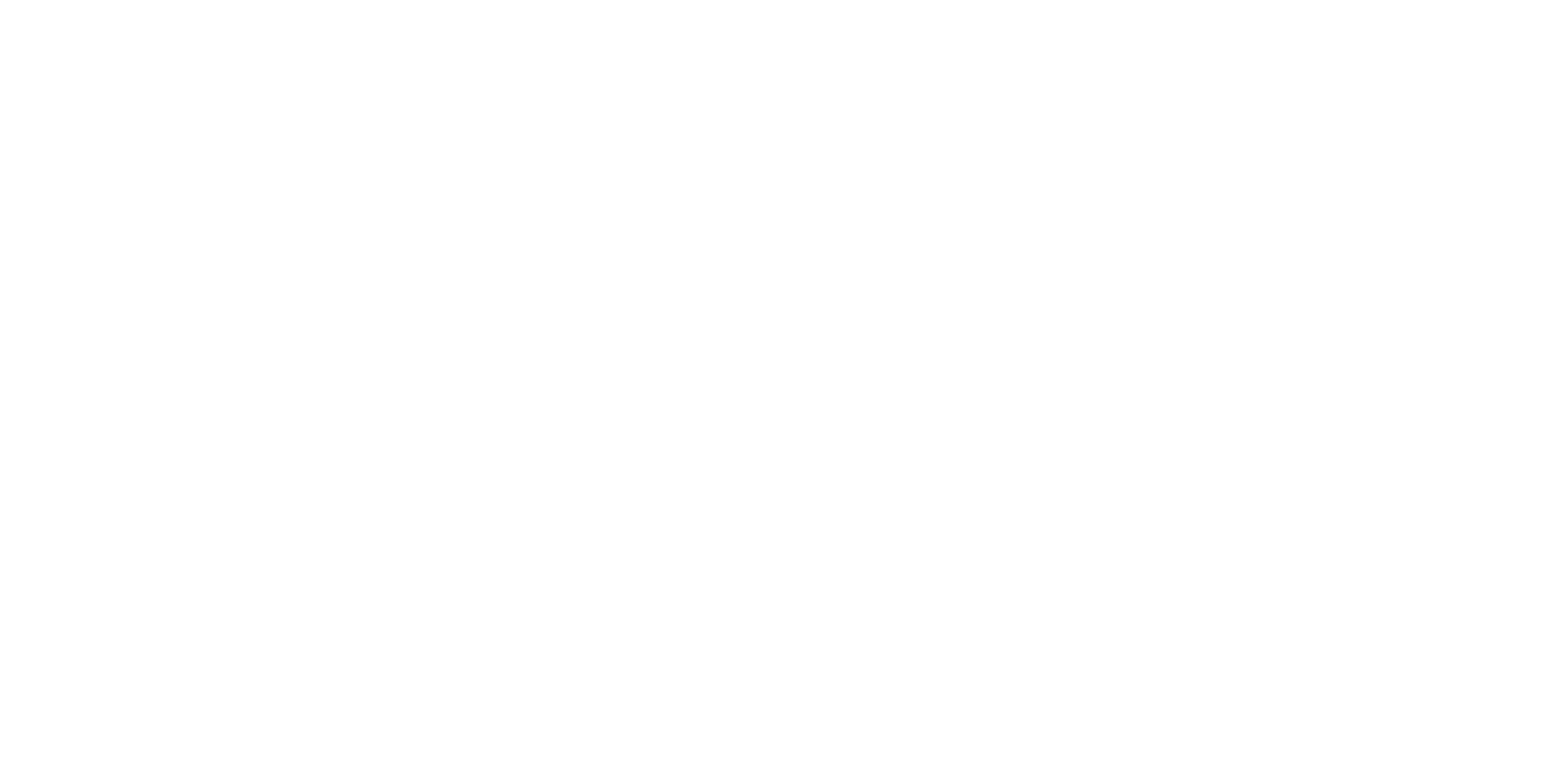
select select "FR"
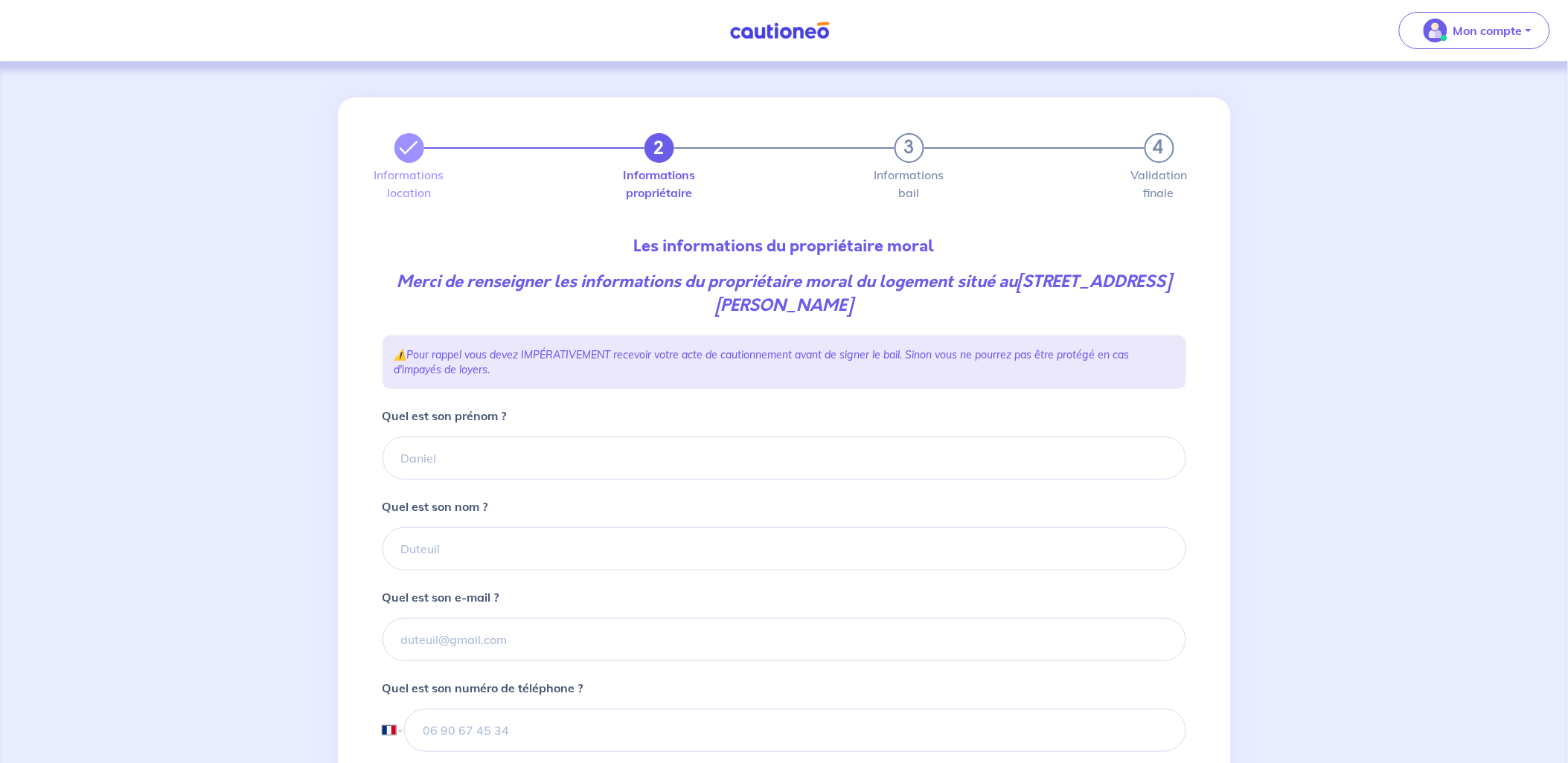
scroll to position [370, 0]
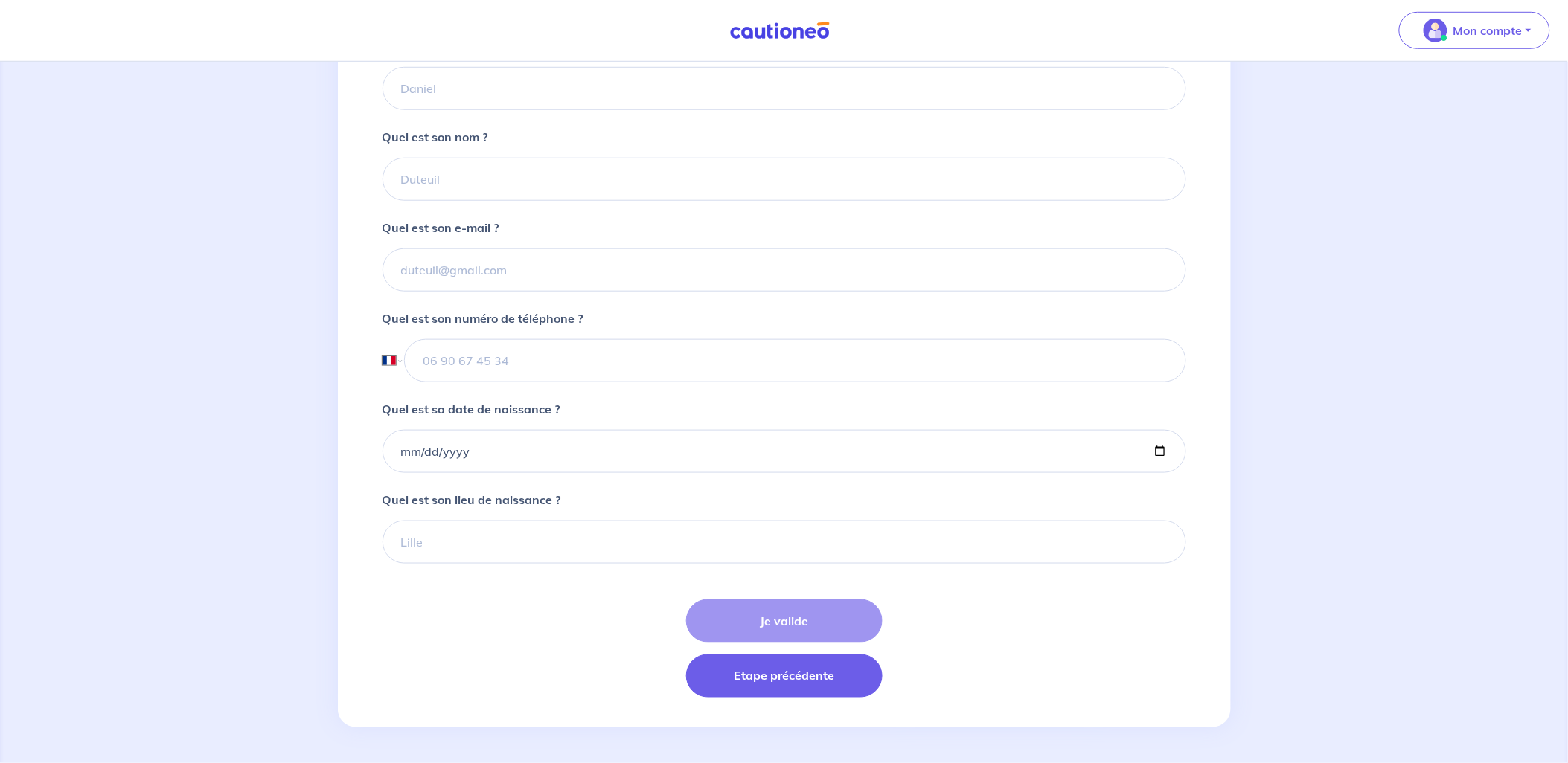
click at [801, 686] on button "Etape précédente" at bounding box center [784, 677] width 197 height 43
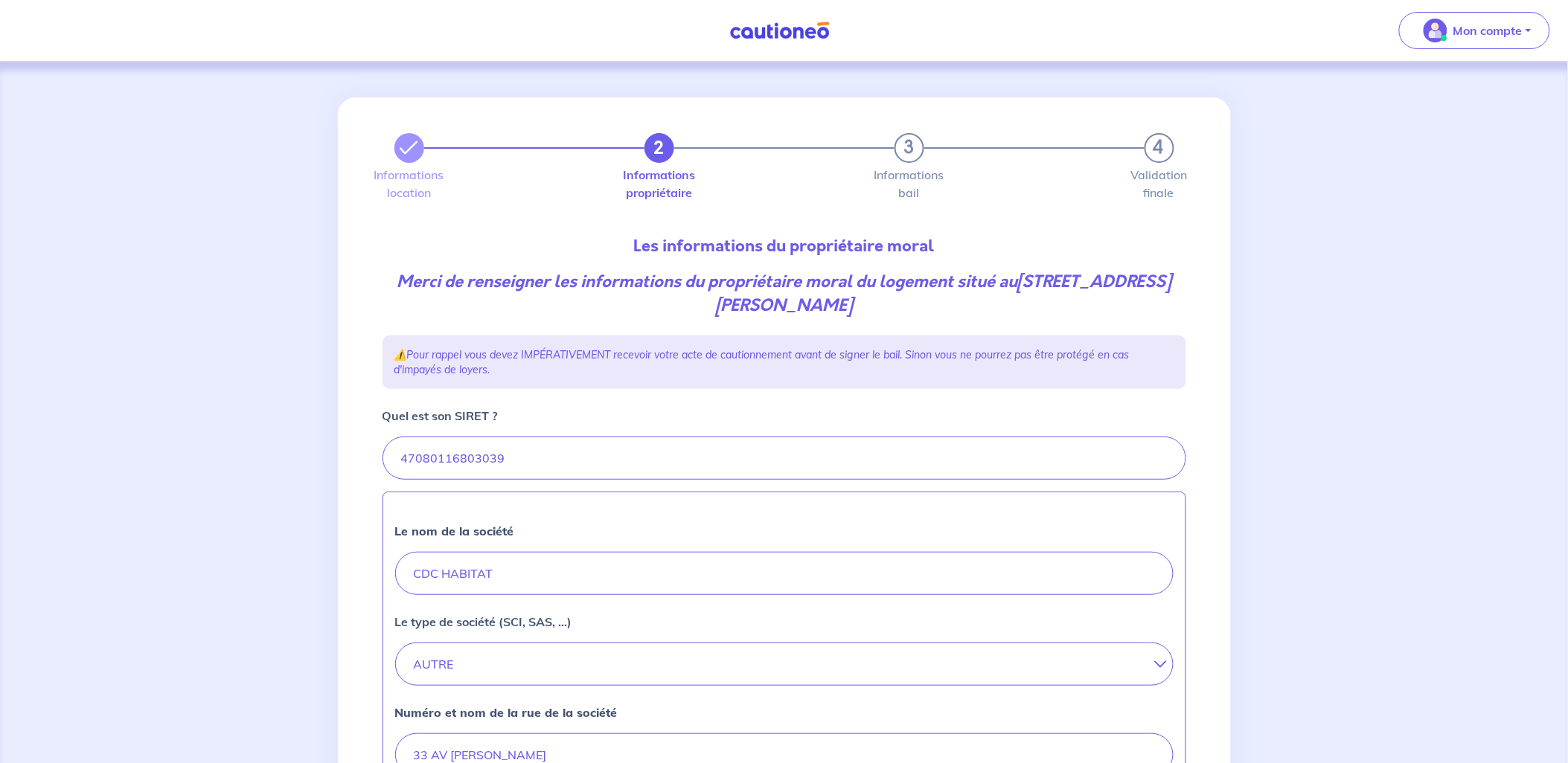
scroll to position [510, 0]
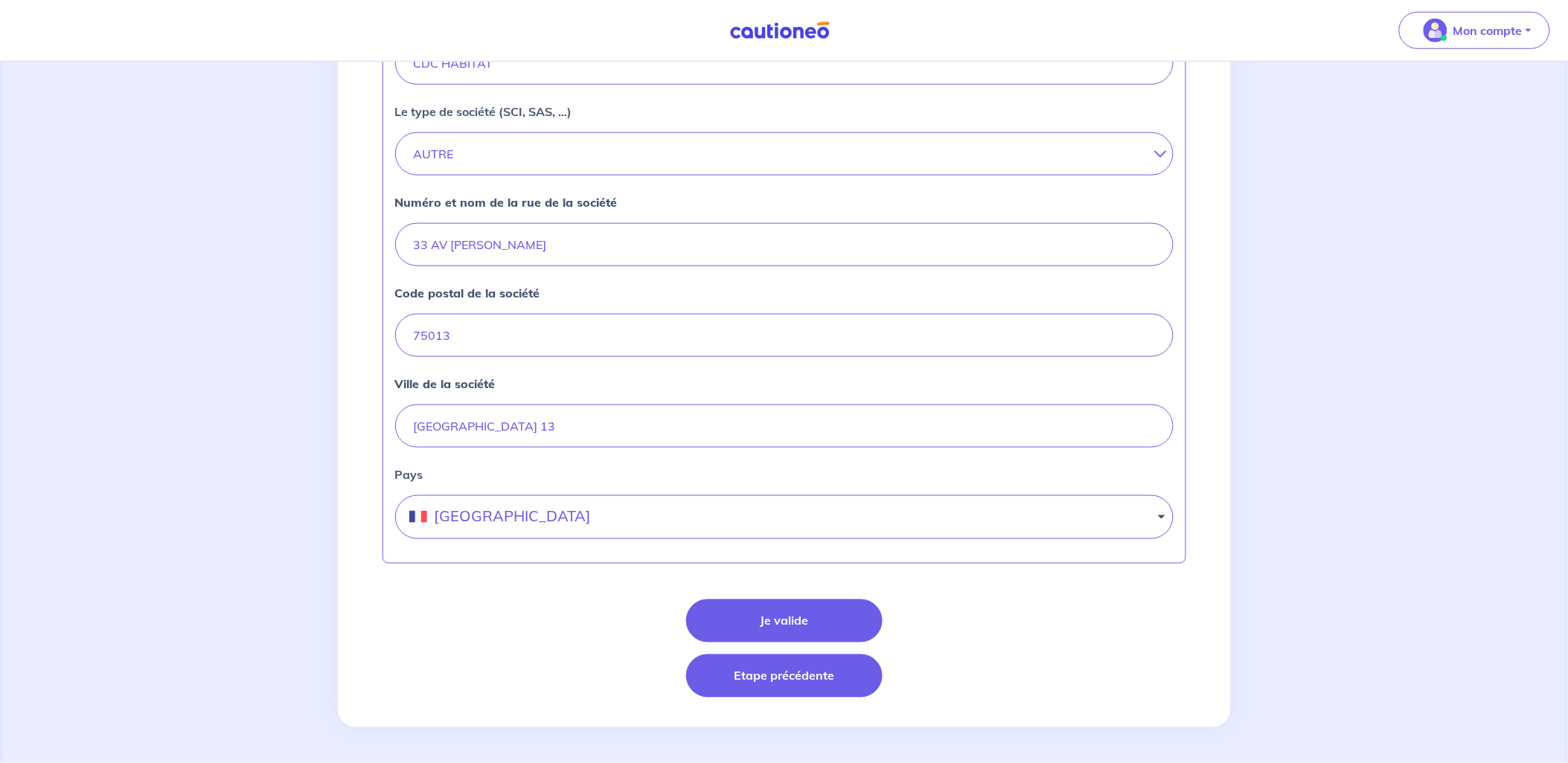
click at [777, 671] on button "Etape précédente" at bounding box center [784, 677] width 197 height 43
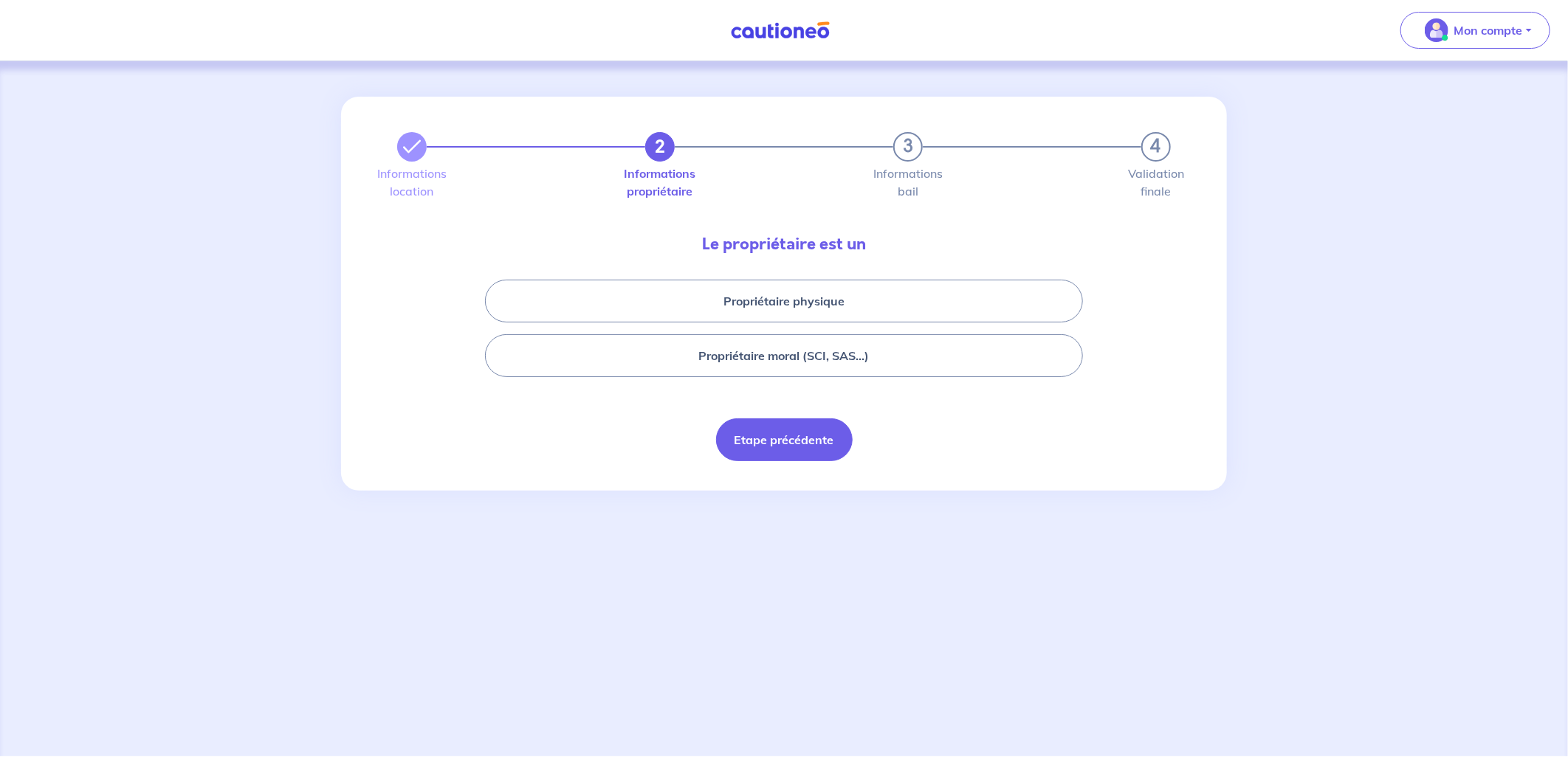
click at [795, 444] on button "Etape précédente" at bounding box center [784, 441] width 137 height 43
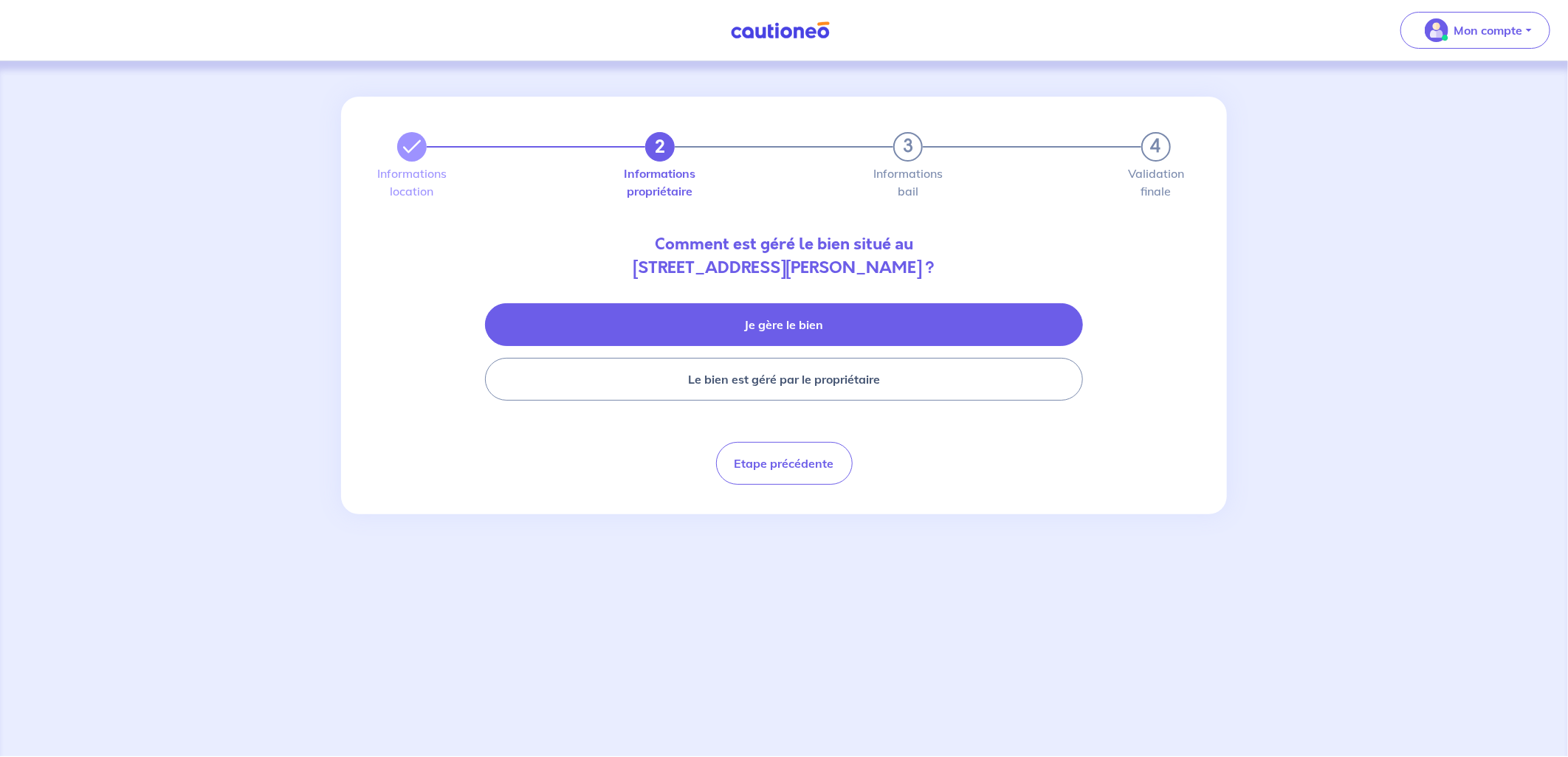
click at [756, 328] on button "Je gère le bien" at bounding box center [783, 325] width 598 height 43
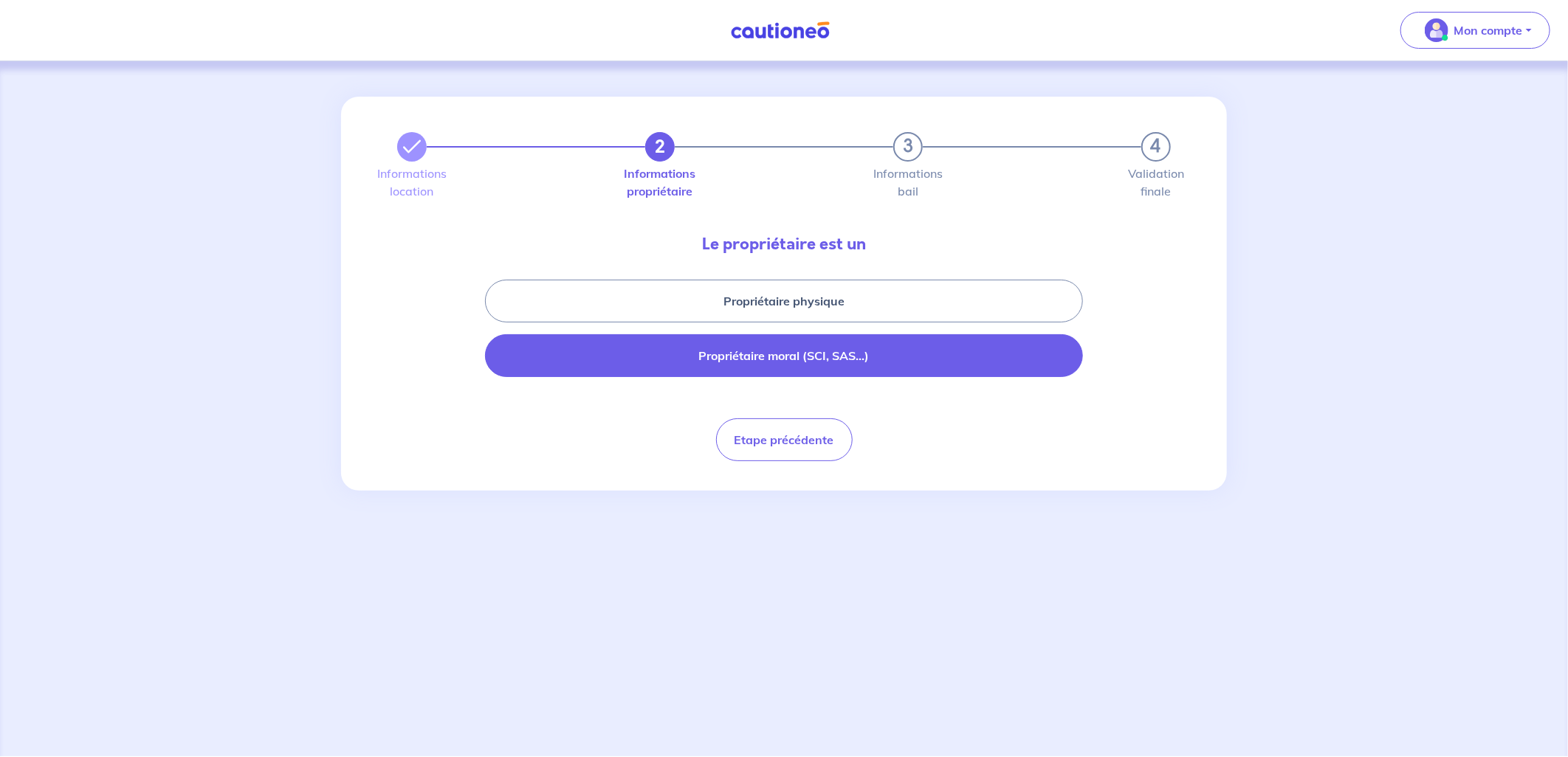
click at [718, 352] on button "Propriétaire moral (SCI, SAS...)" at bounding box center [783, 356] width 598 height 43
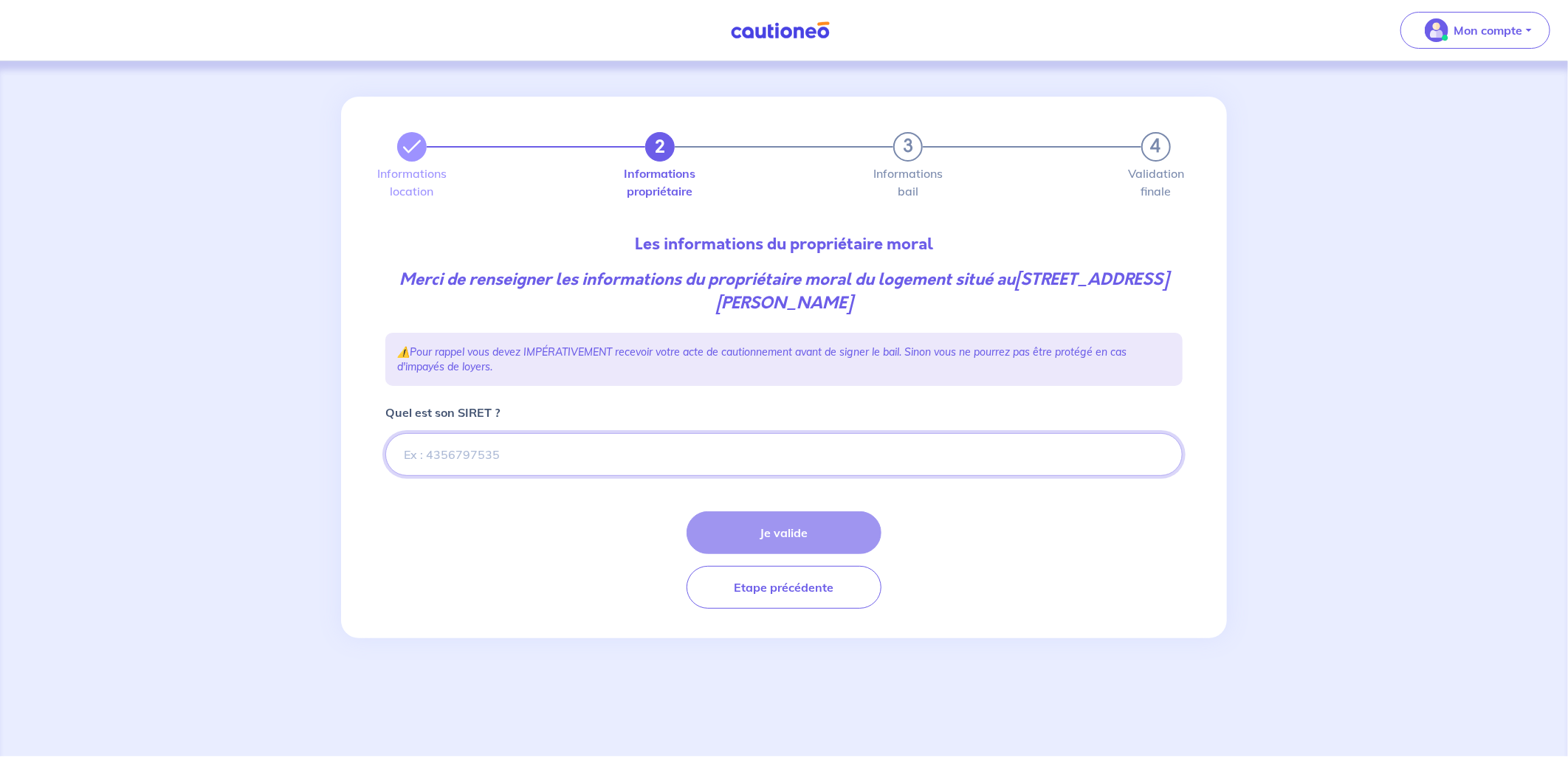
click at [473, 454] on input "Quel est son SIRET ?" at bounding box center [784, 455] width 797 height 43
type input "47080116803039"
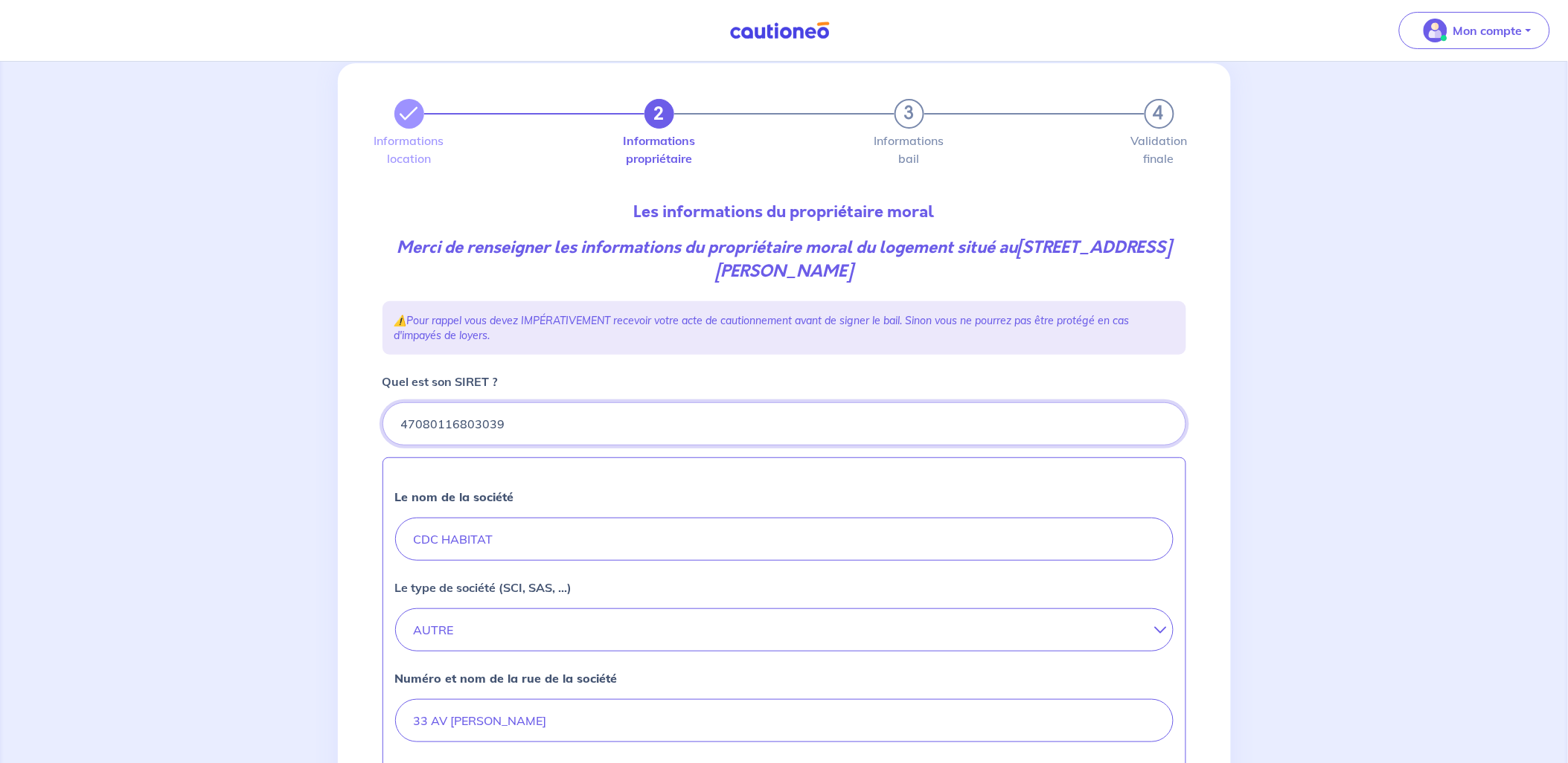
scroll to position [510, 0]
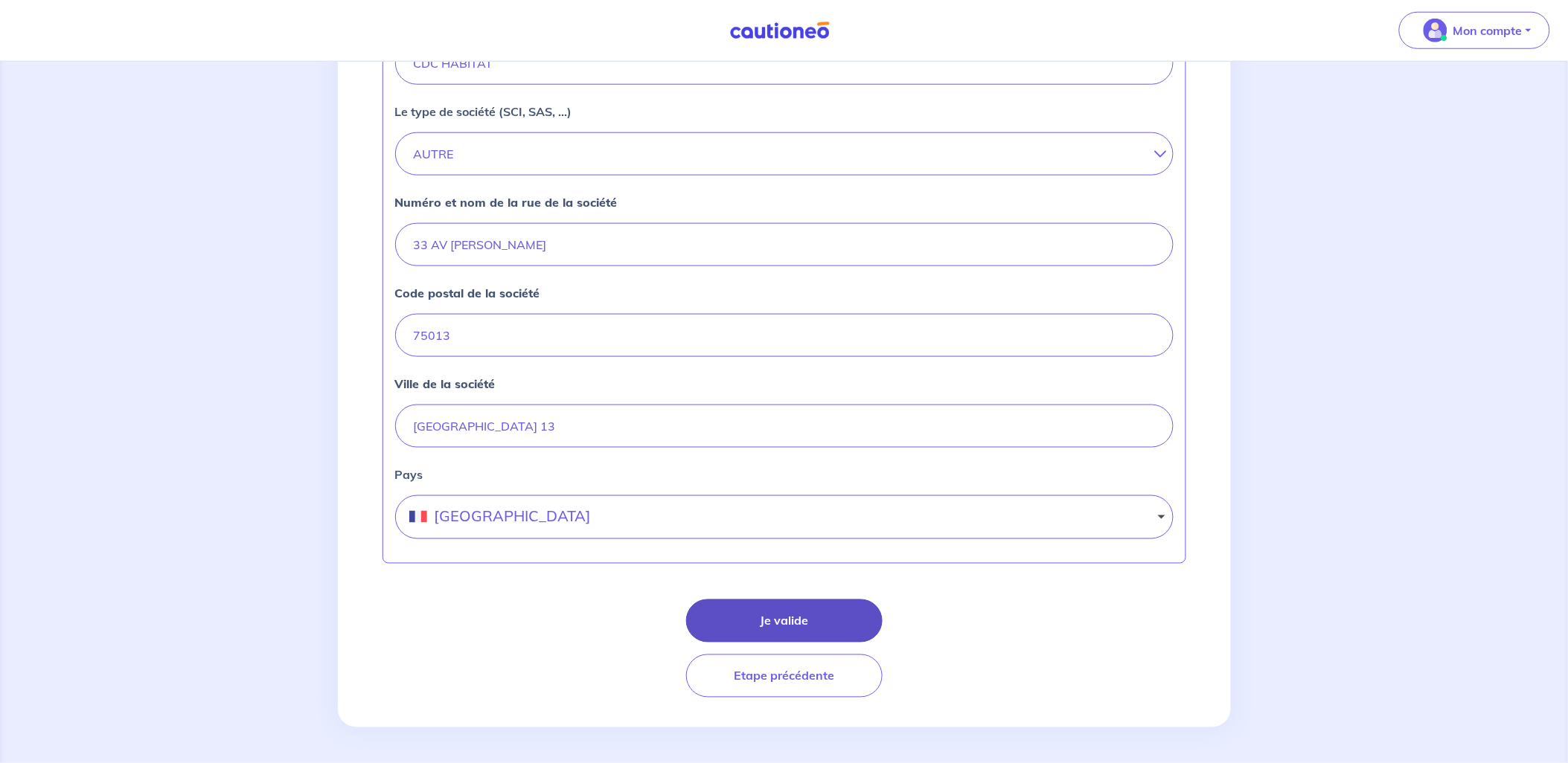
click at [763, 615] on button "Je valide" at bounding box center [784, 622] width 197 height 43
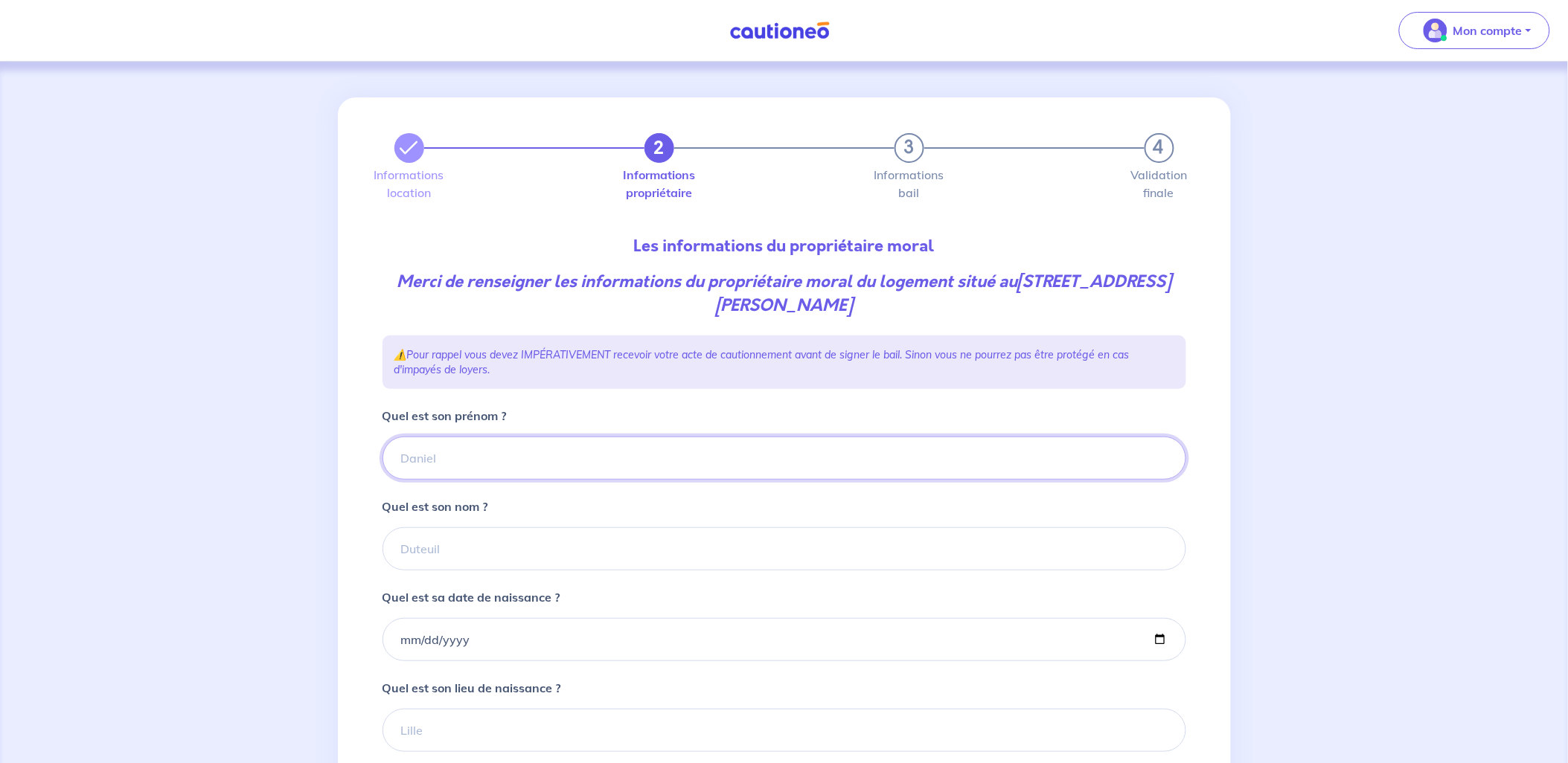
click at [460, 447] on input "Quel est son prénom ?" at bounding box center [784, 459] width 804 height 43
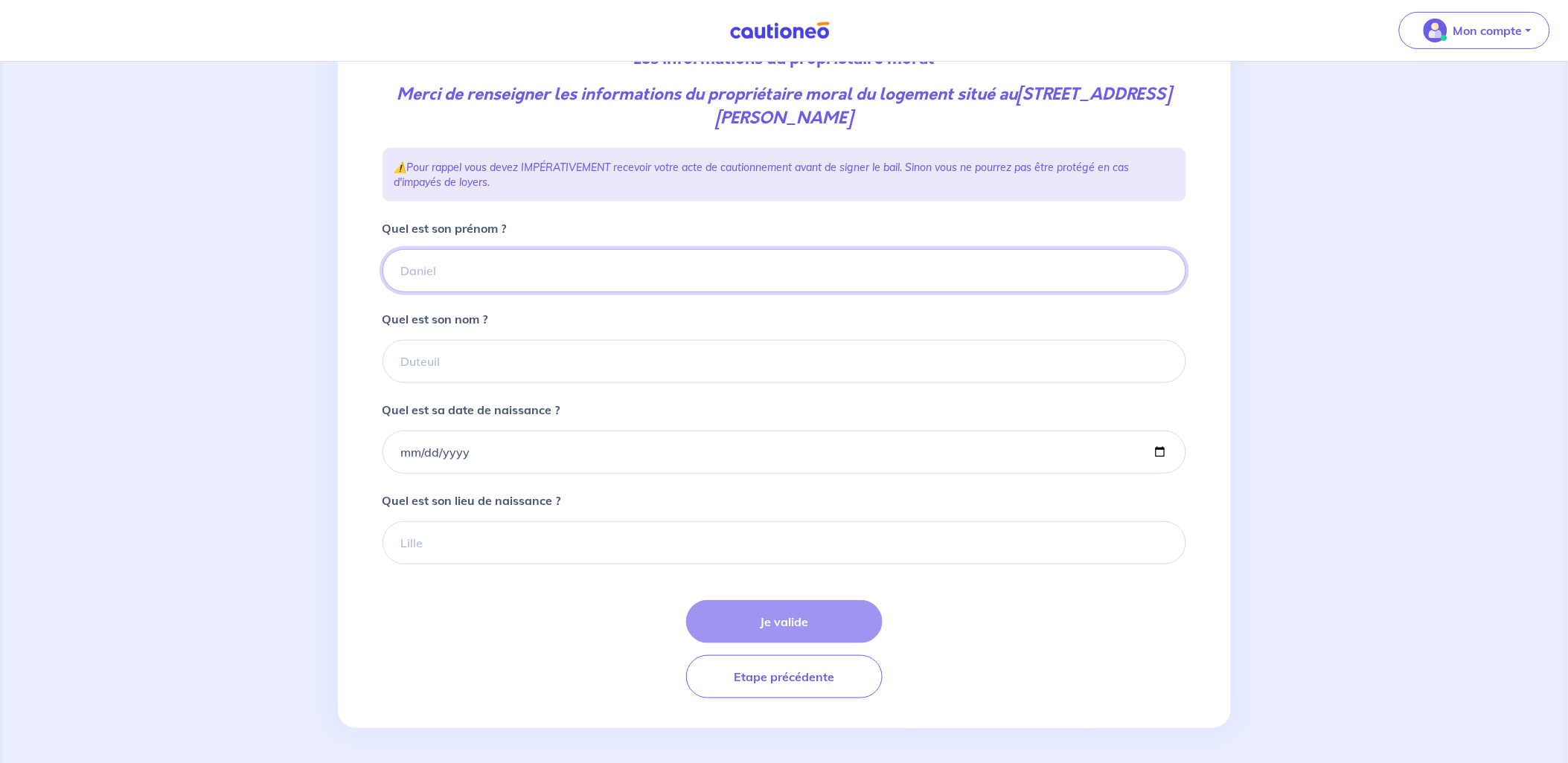
scroll to position [188, 0]
type input "Nicolas"
click at [468, 372] on input "Quel est son nom ?" at bounding box center [784, 361] width 804 height 43
click at [411, 430] on input "Quel est sa date de naissance ?" at bounding box center [784, 452] width 804 height 43
click at [437, 355] on input "paulet haraoui" at bounding box center [784, 361] width 804 height 43
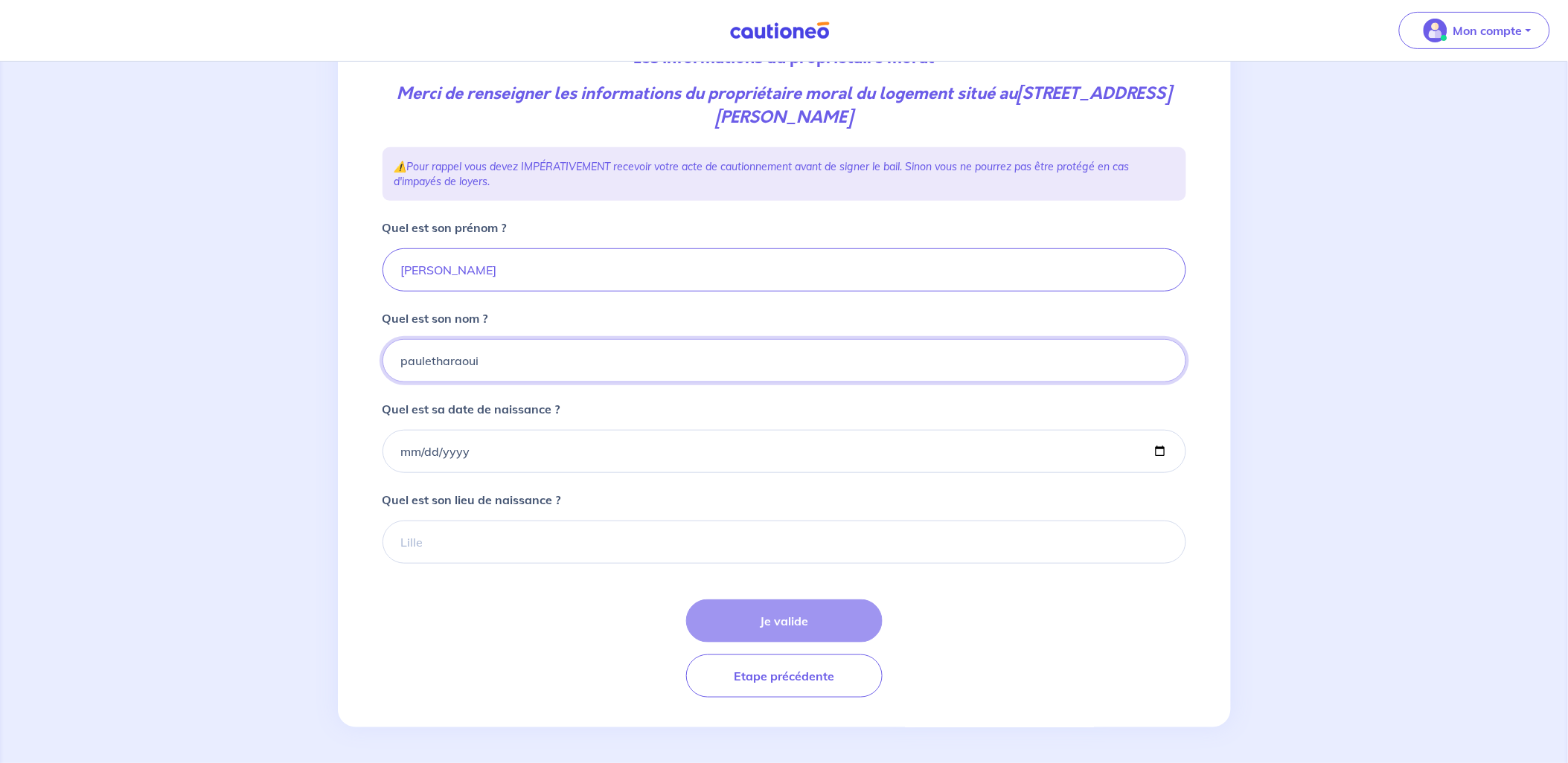
type input "paulet haraoui"
click at [472, 454] on input "Quel est sa date de naissance ?" at bounding box center [784, 452] width 804 height 43
type input "1978-01-31"
click at [529, 540] on input "Quel est son lieu de naissance ?" at bounding box center [784, 543] width 804 height 43
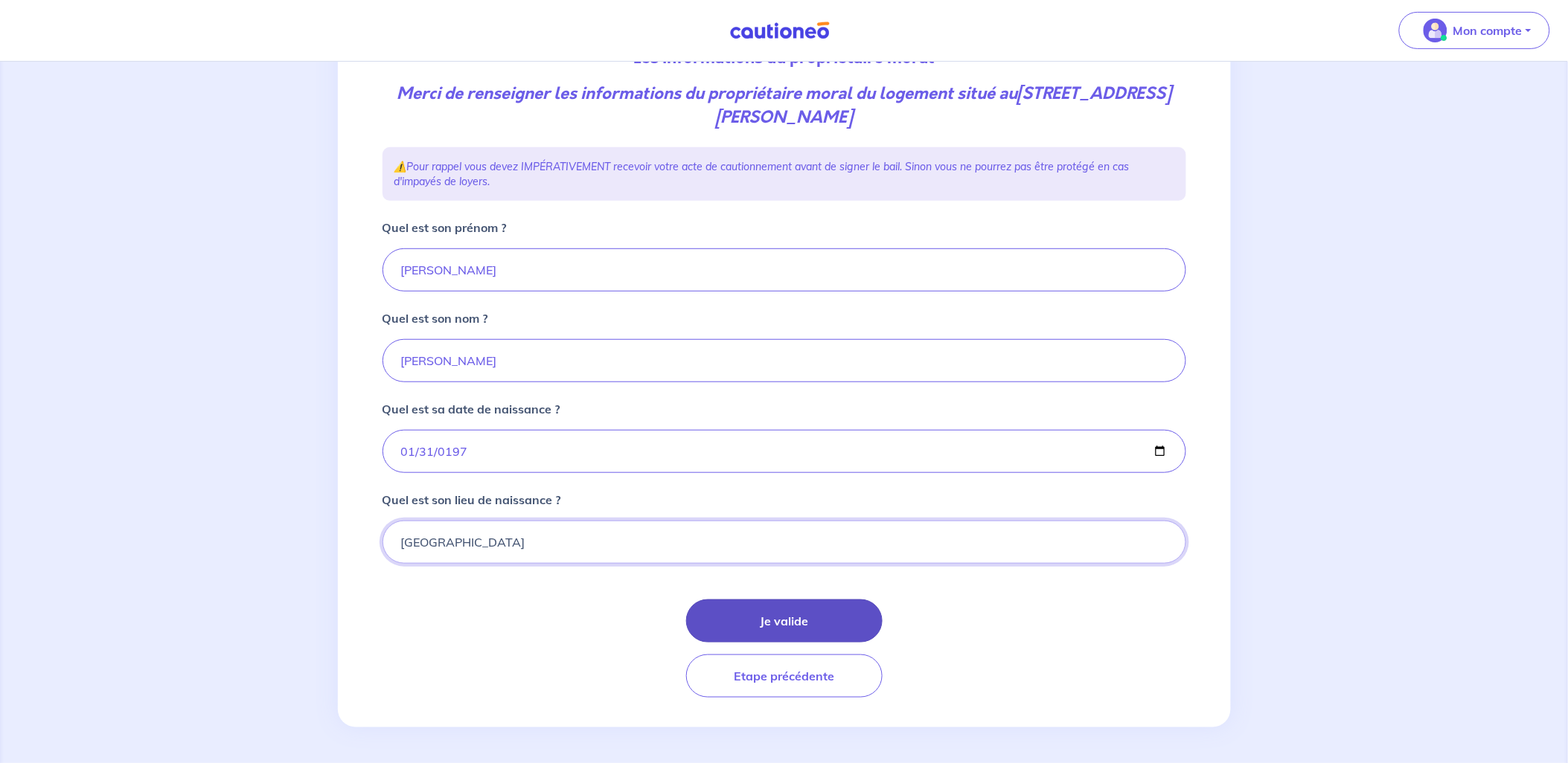
type input "STRASBOURG"
click at [764, 614] on button "Je valide" at bounding box center [784, 622] width 197 height 43
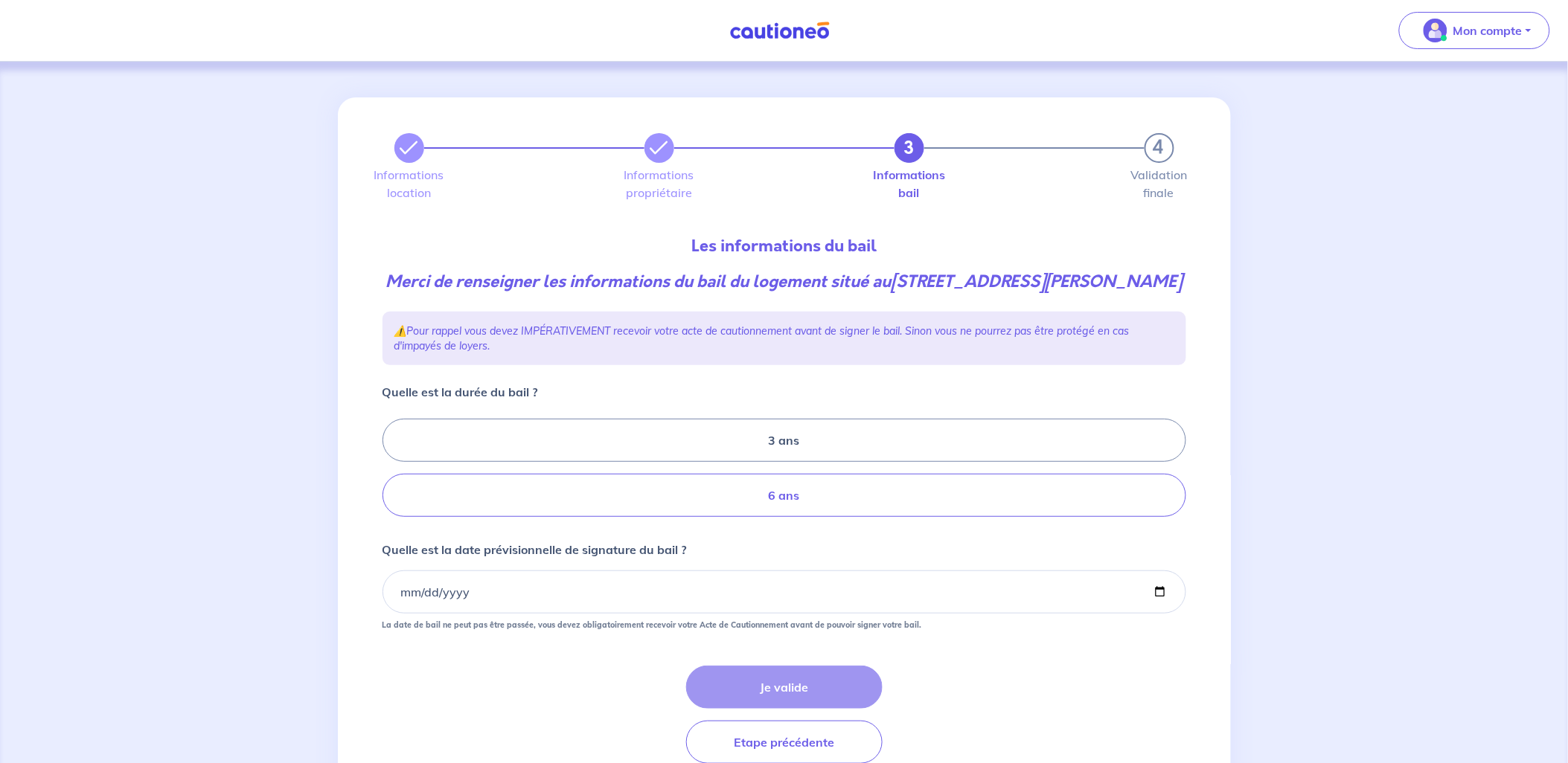
click at [697, 517] on label "6 ans" at bounding box center [784, 496] width 804 height 43
click at [392, 473] on input "6 ans" at bounding box center [387, 468] width 10 height 10
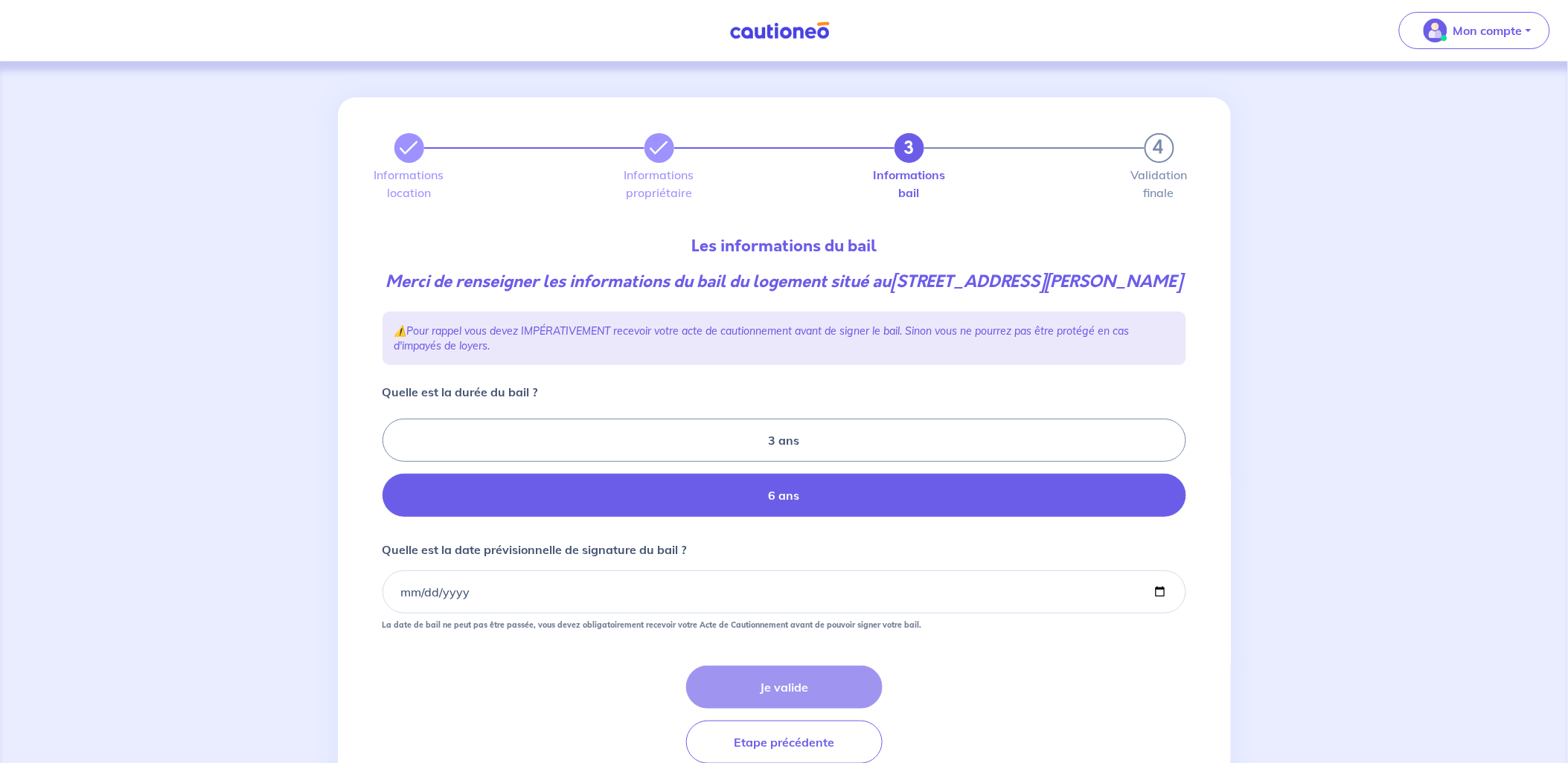
radio input "true"
click at [484, 613] on input "Quelle est la date prévisionnelle de signature du bail ?" at bounding box center [784, 593] width 804 height 43
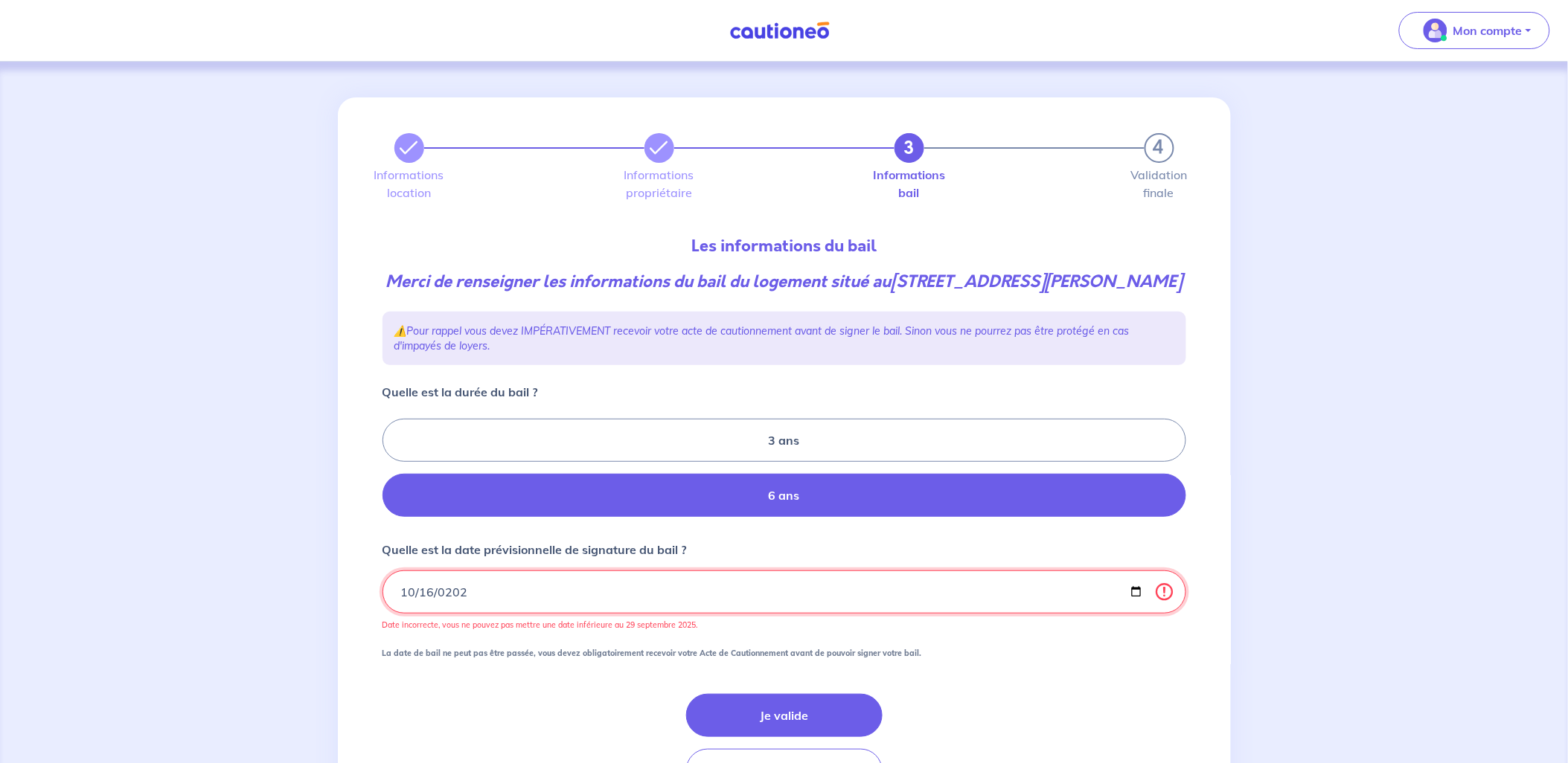
type input "2025-10-16"
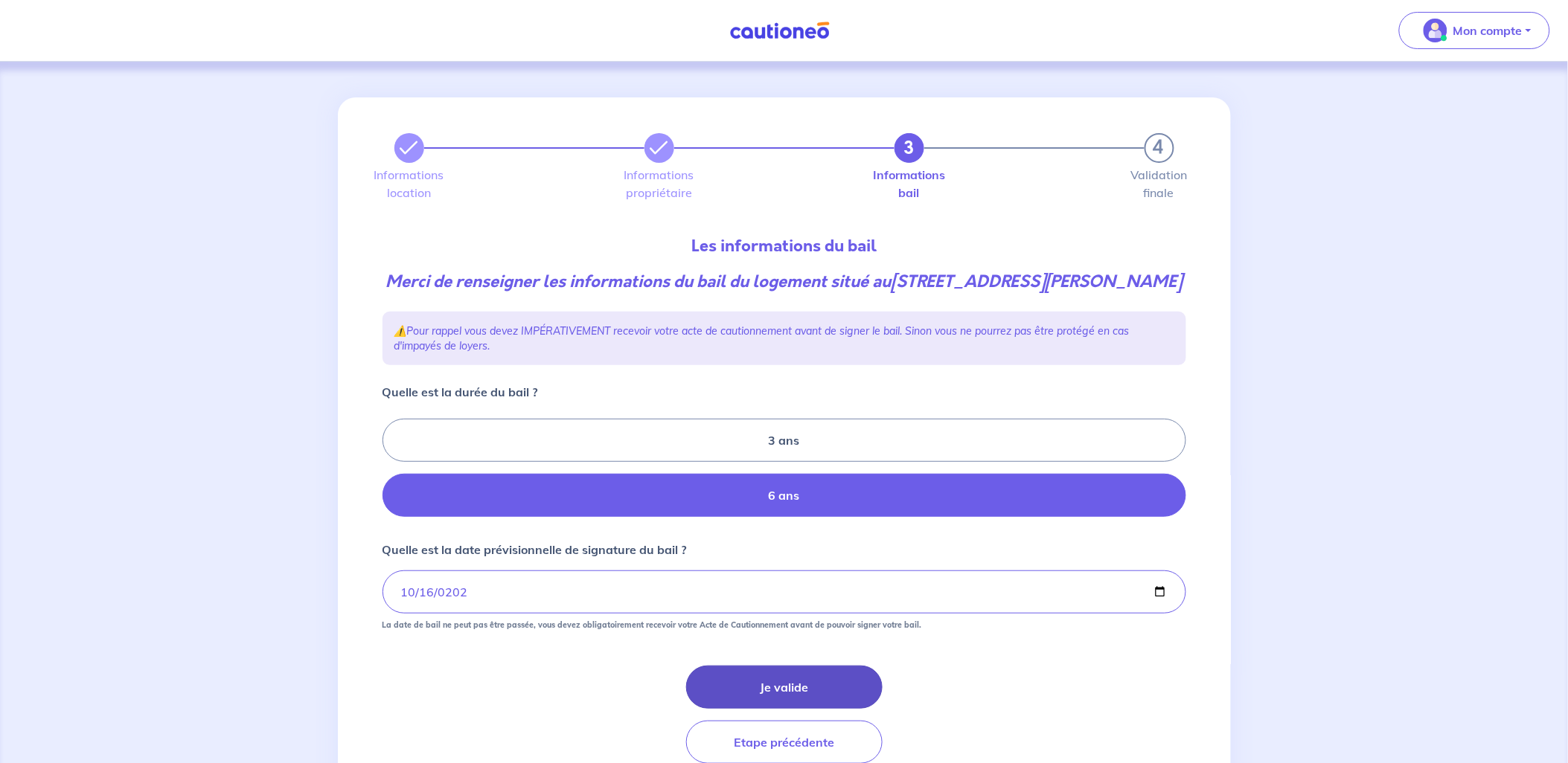
click at [818, 709] on button "Je valide" at bounding box center [784, 688] width 197 height 43
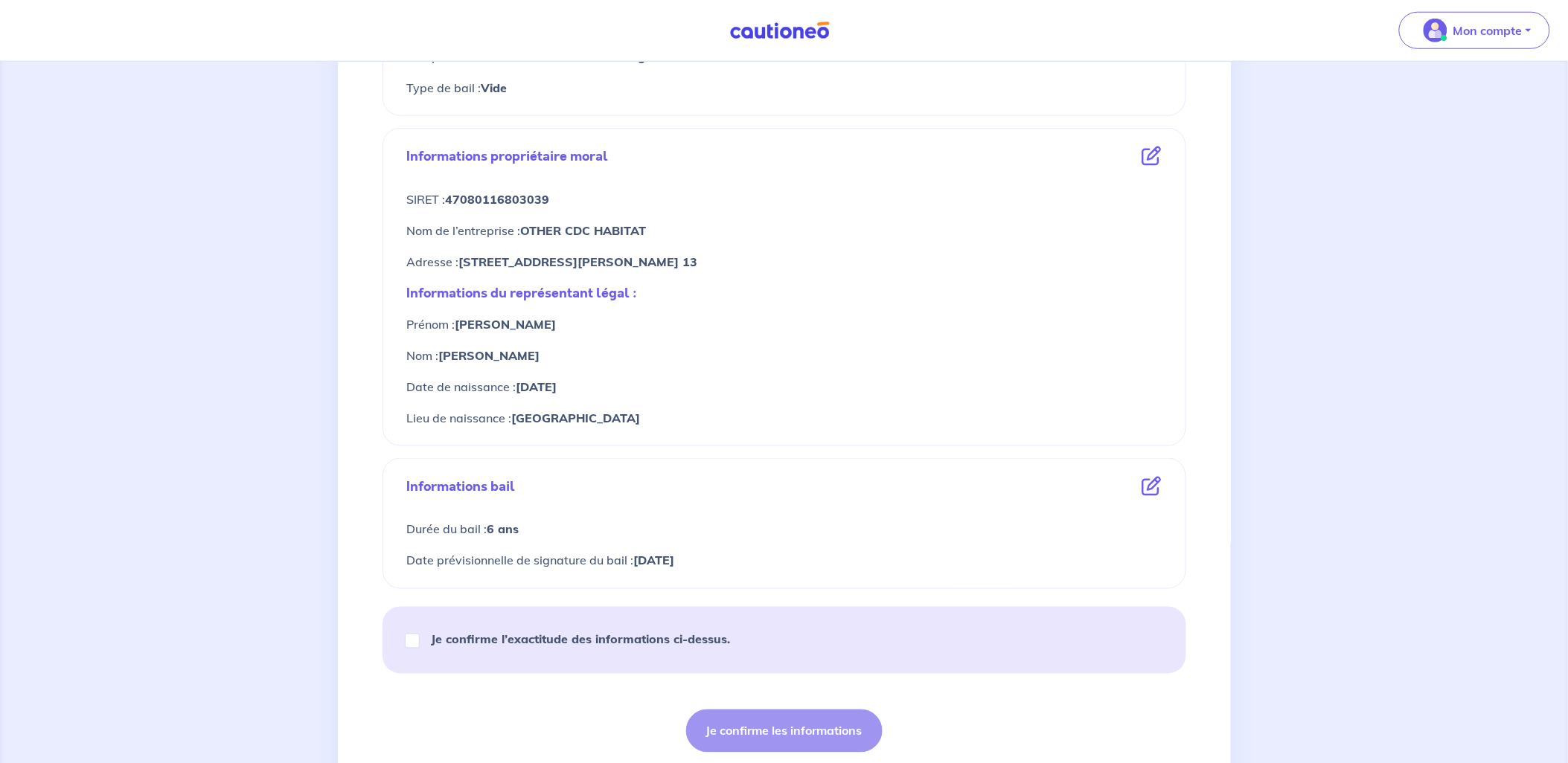
scroll to position [488, 0]
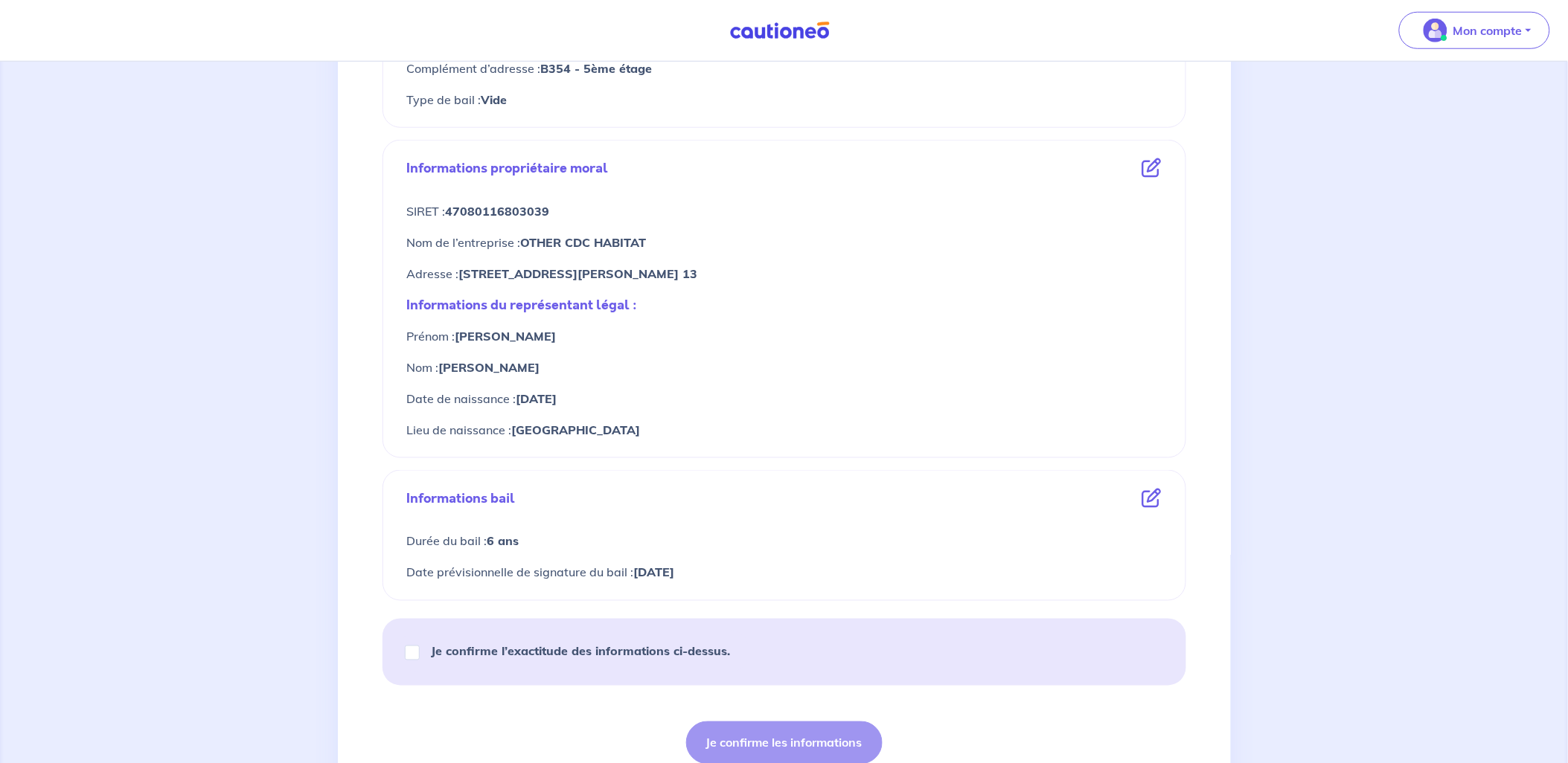
click at [1149, 166] on icon at bounding box center [1151, 168] width 19 height 19
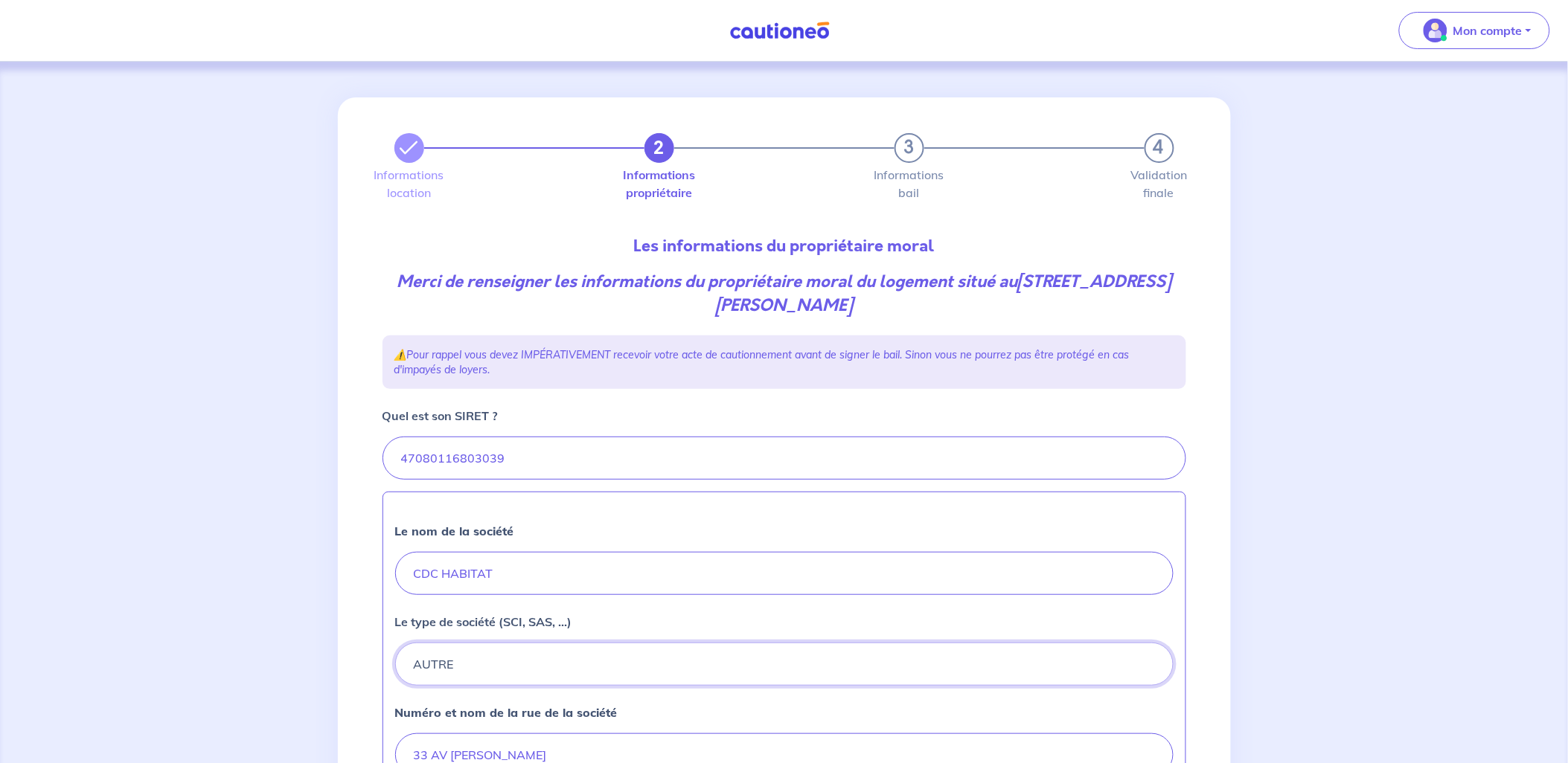
click at [526, 667] on button "AUTRE" at bounding box center [784, 664] width 779 height 43
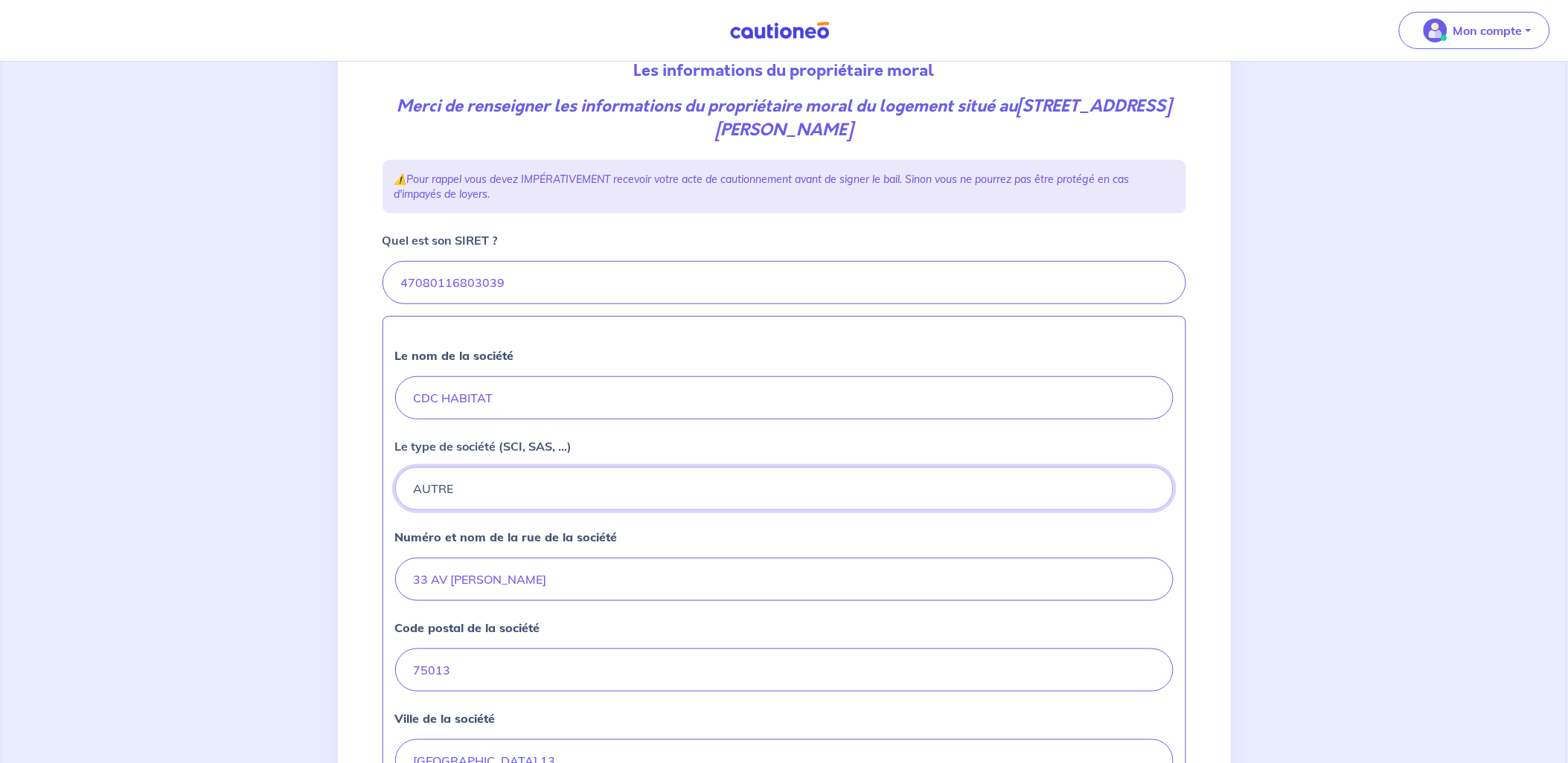
scroll to position [188, 0]
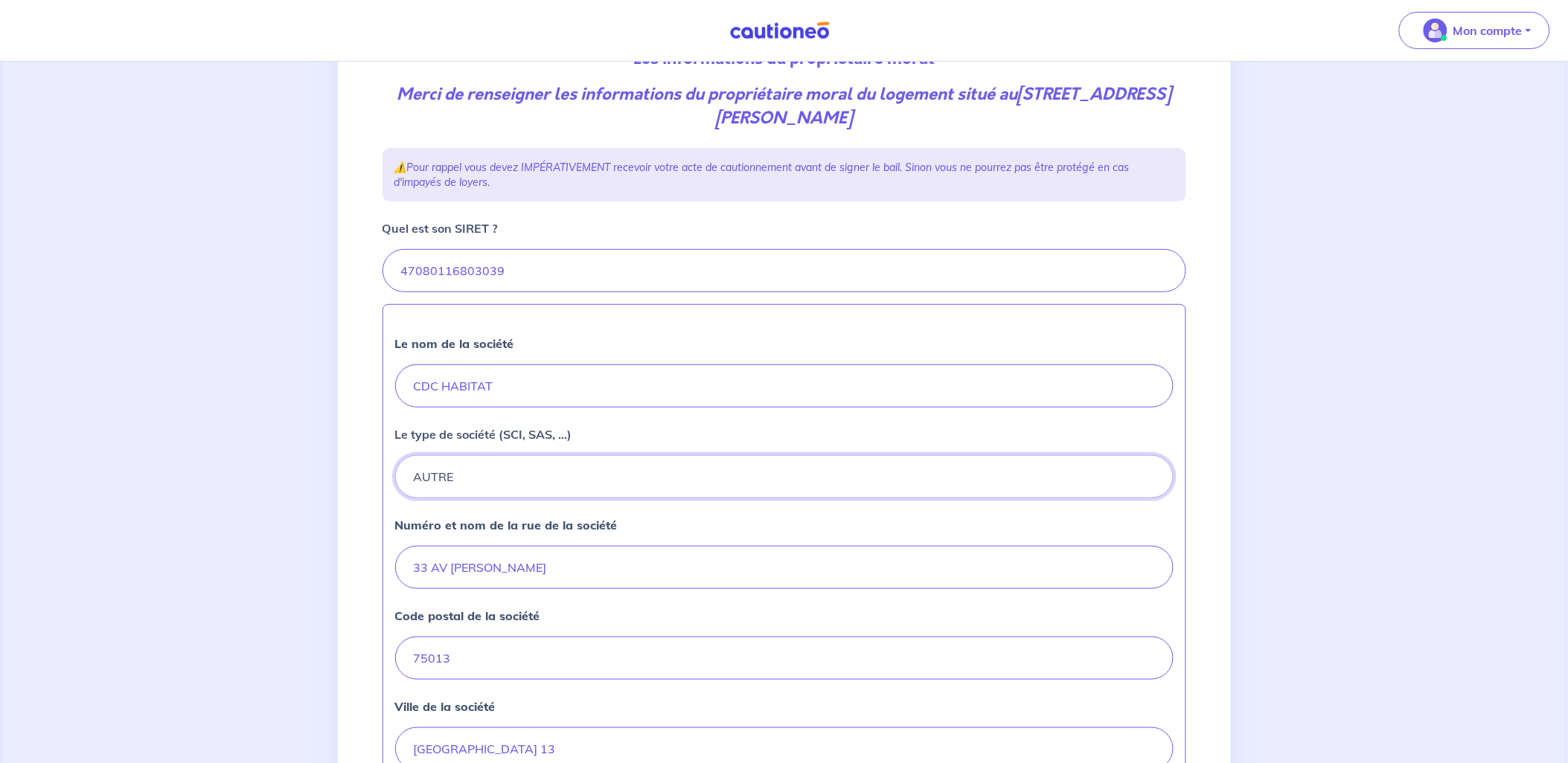
click at [970, 475] on button "AUTRE" at bounding box center [784, 477] width 779 height 43
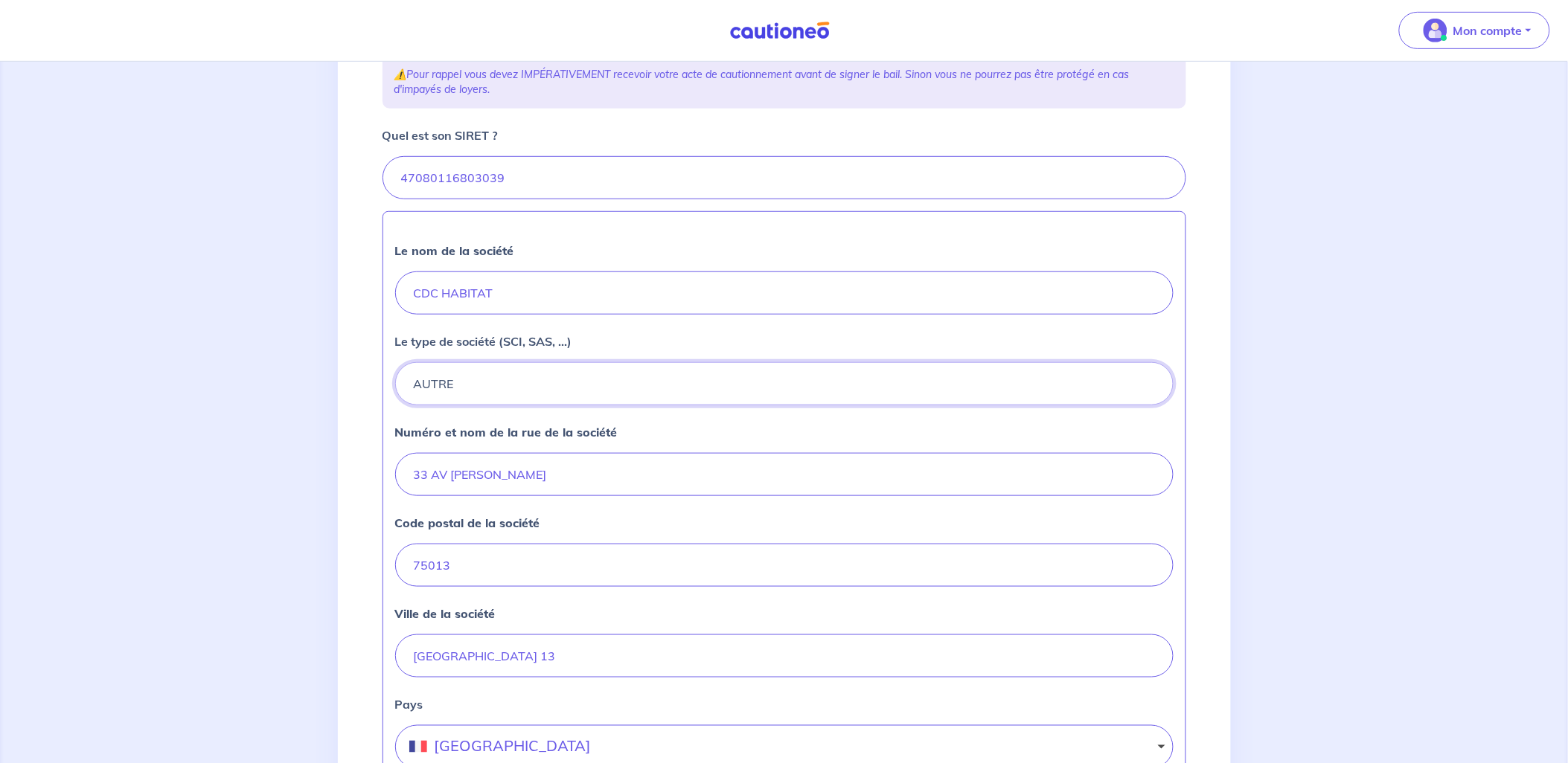
scroll to position [286, 0]
click at [1128, 375] on button "AUTRE" at bounding box center [784, 378] width 779 height 43
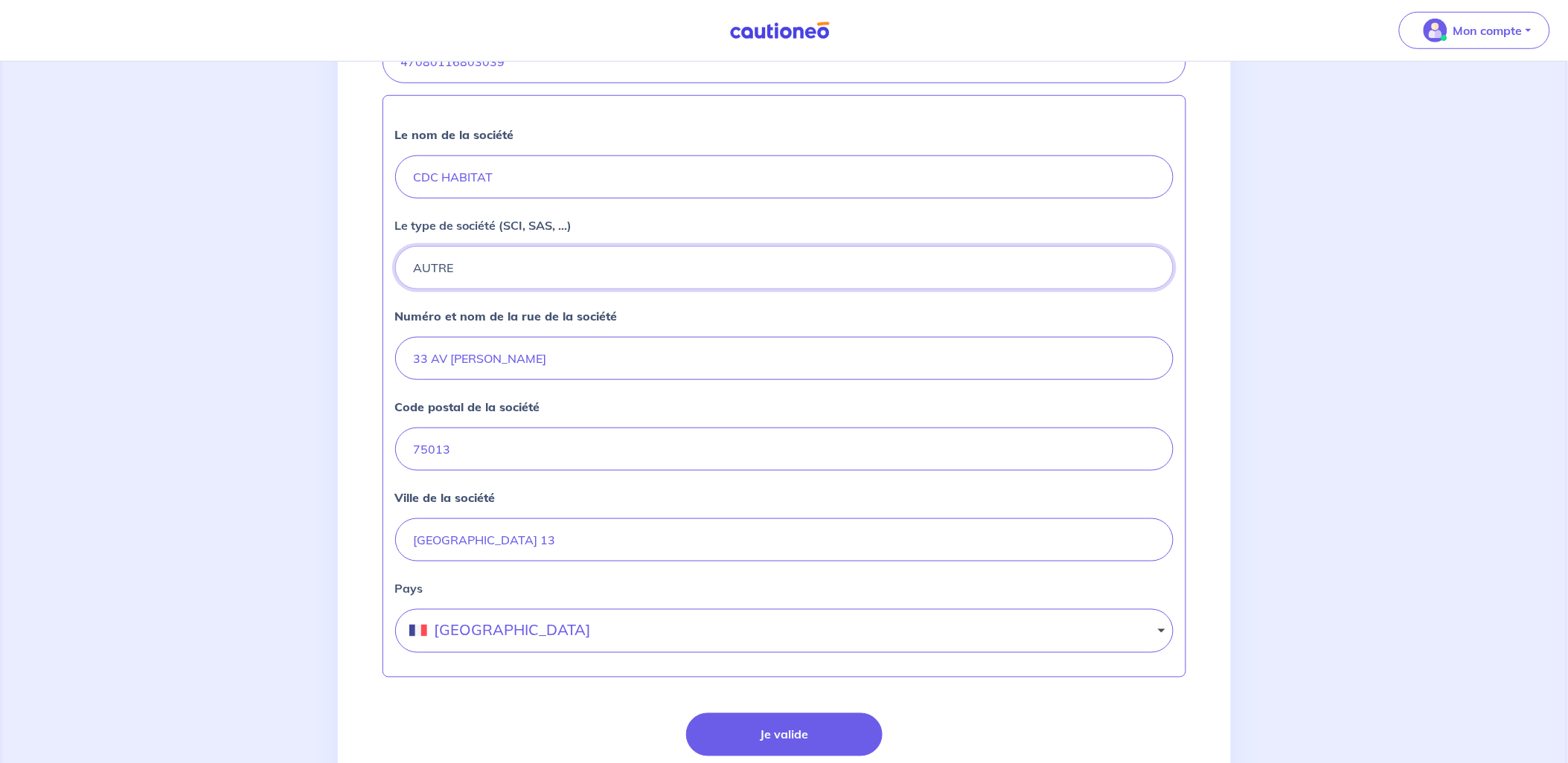
scroll to position [473, 0]
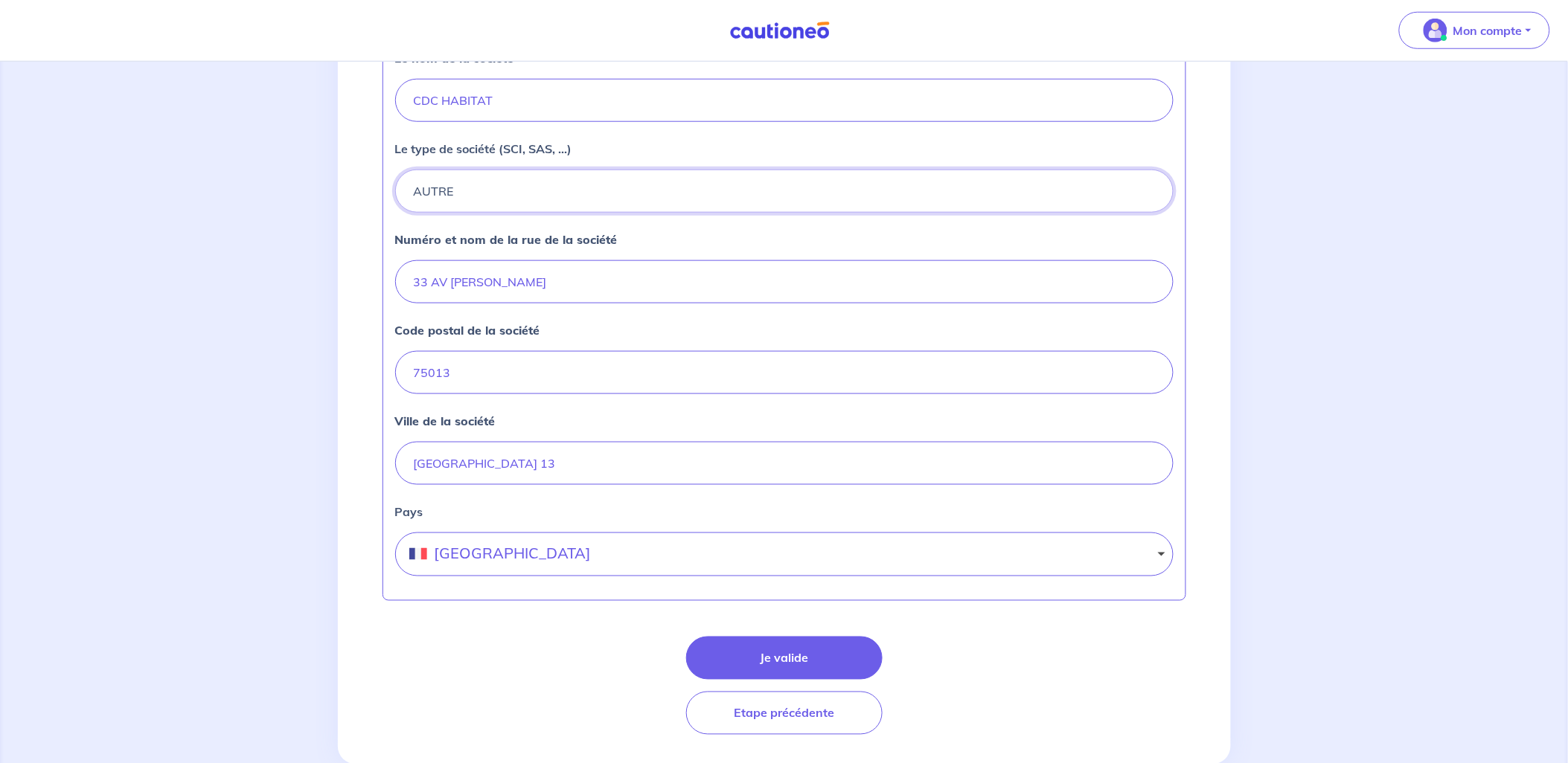
click at [905, 188] on button "AUTRE" at bounding box center [784, 191] width 779 height 43
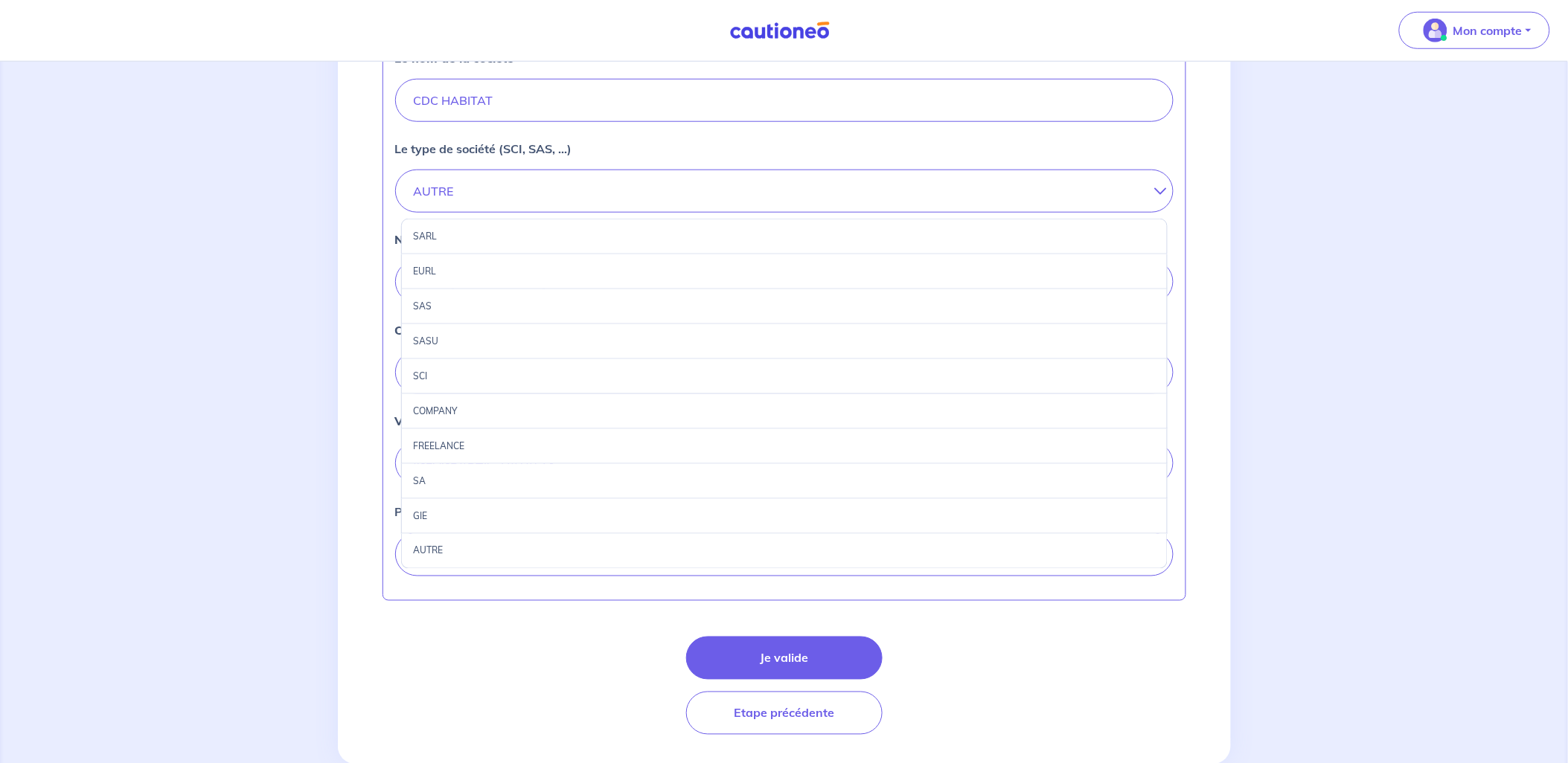
click at [470, 485] on div "SA" at bounding box center [785, 481] width 767 height 35
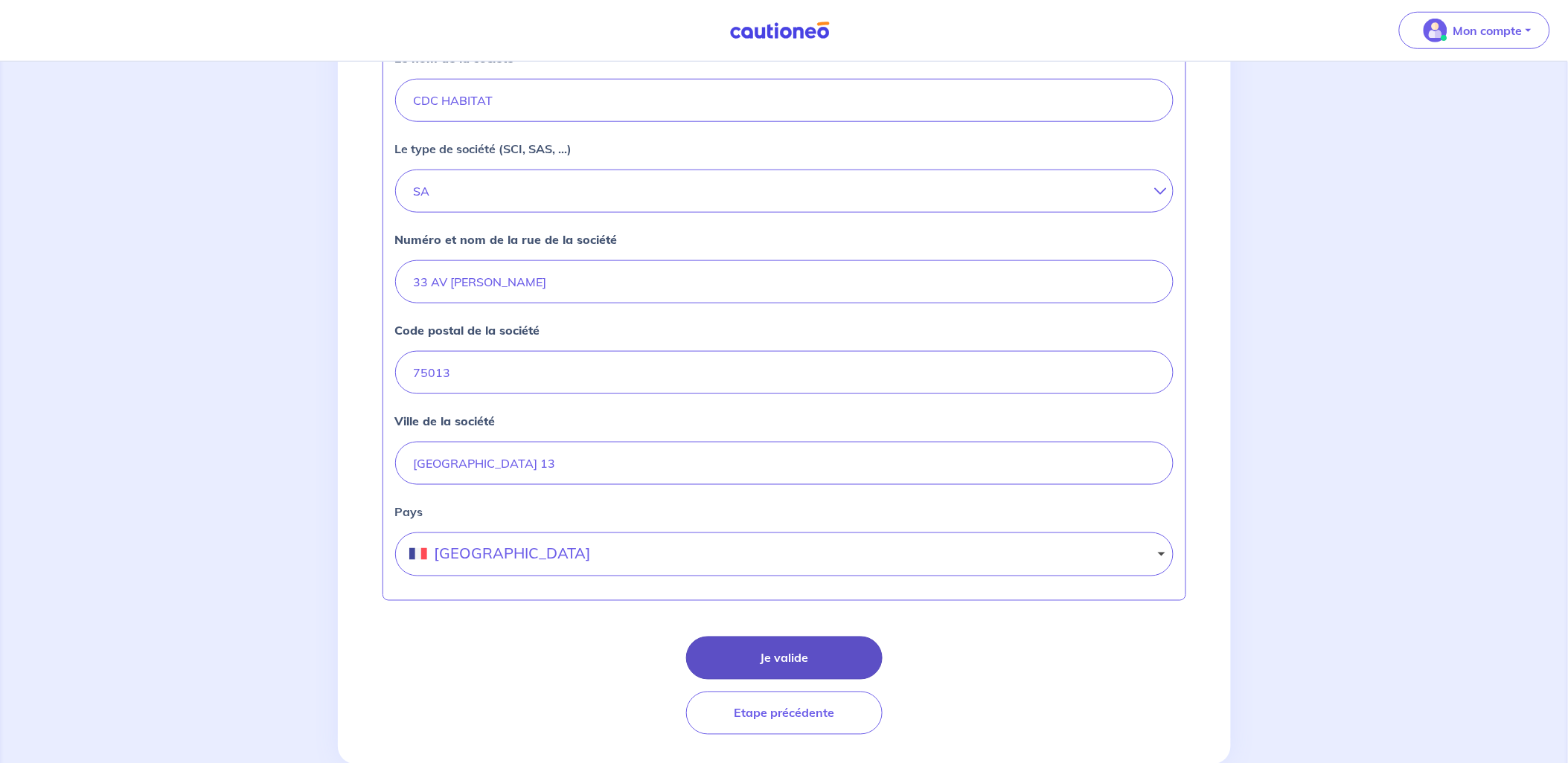
click at [783, 651] on button "Je valide" at bounding box center [784, 659] width 197 height 43
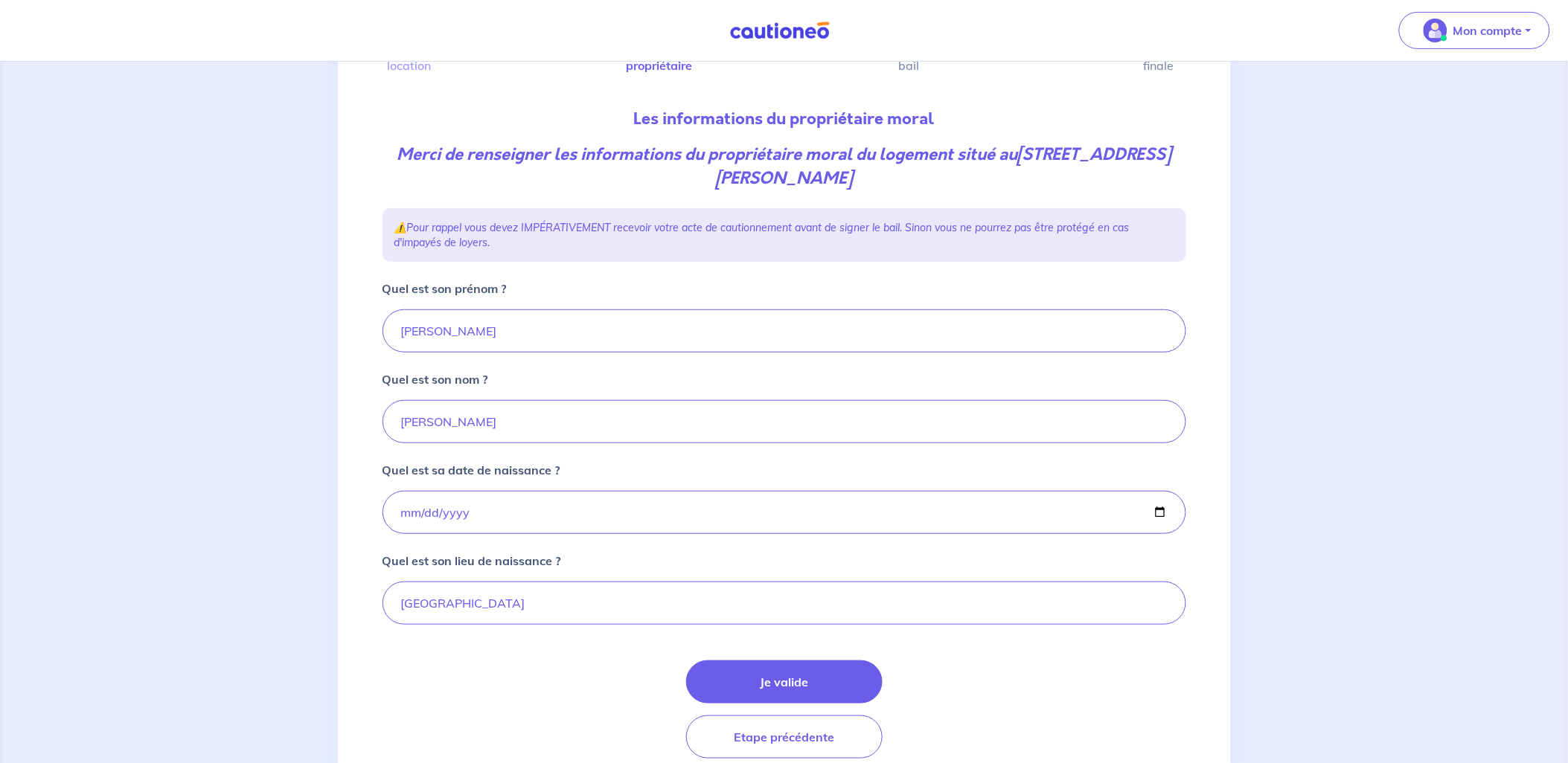
scroll to position [188, 0]
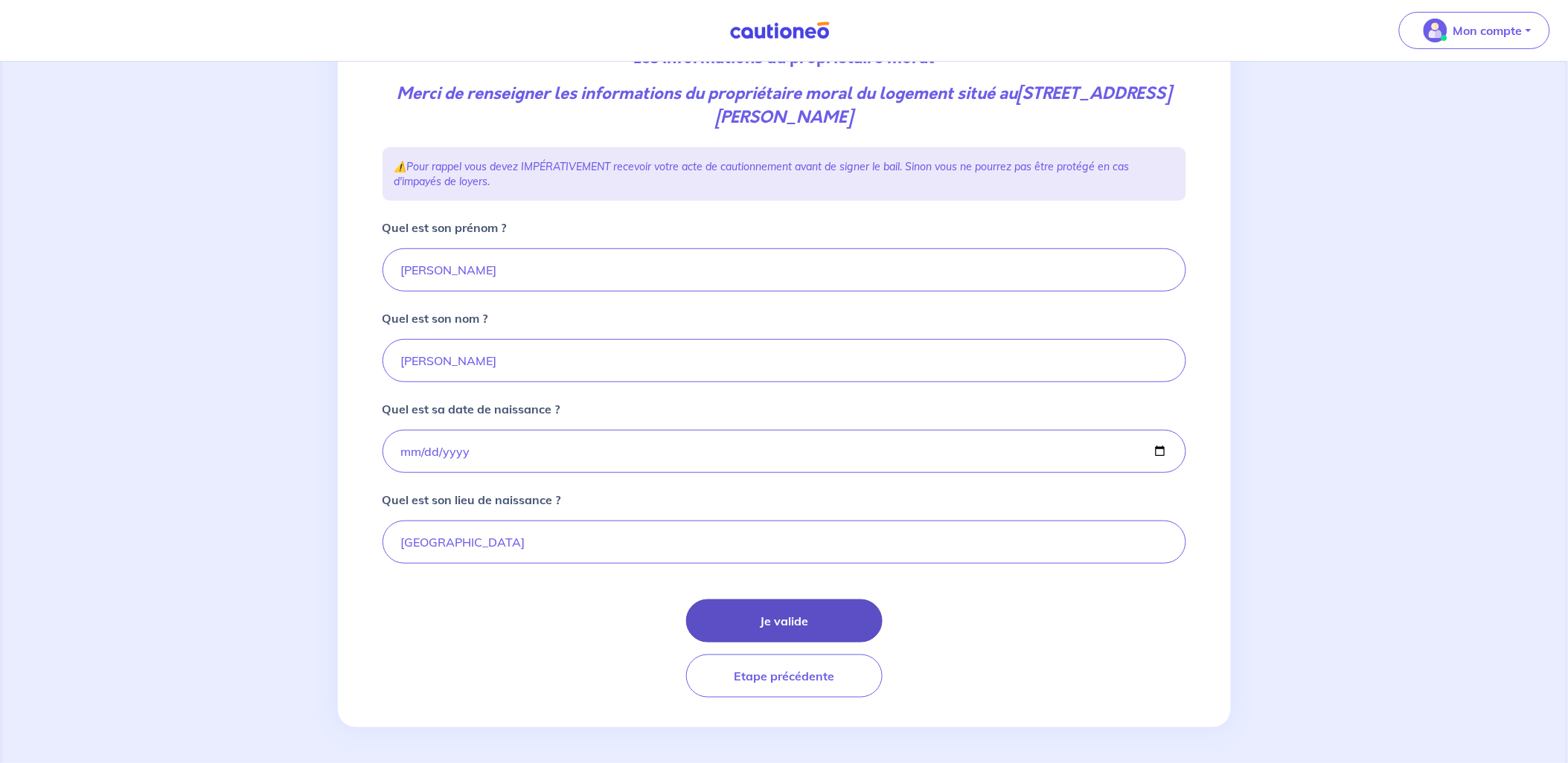
click at [798, 620] on button "Je valide" at bounding box center [784, 622] width 197 height 43
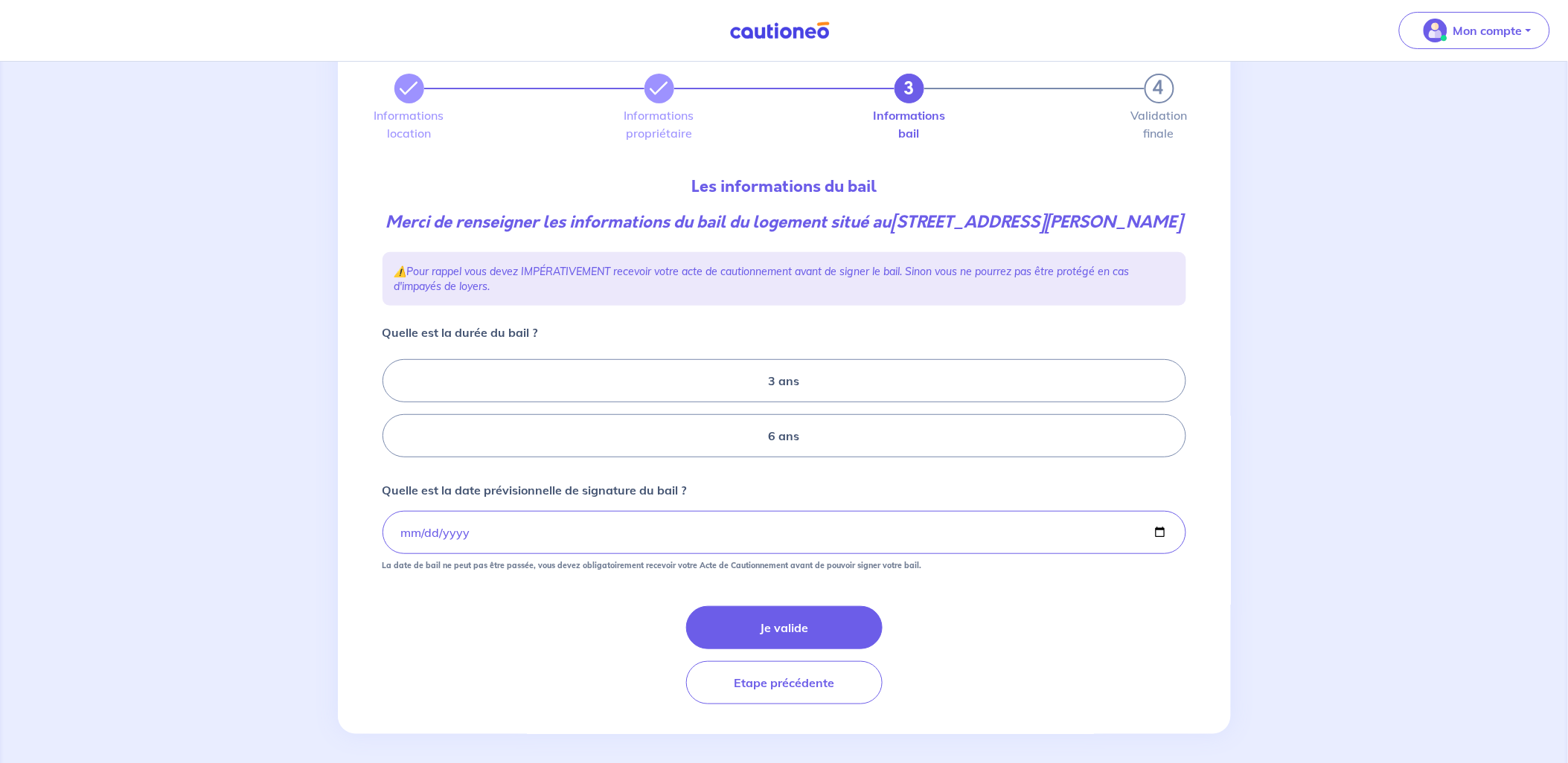
scroll to position [90, 0]
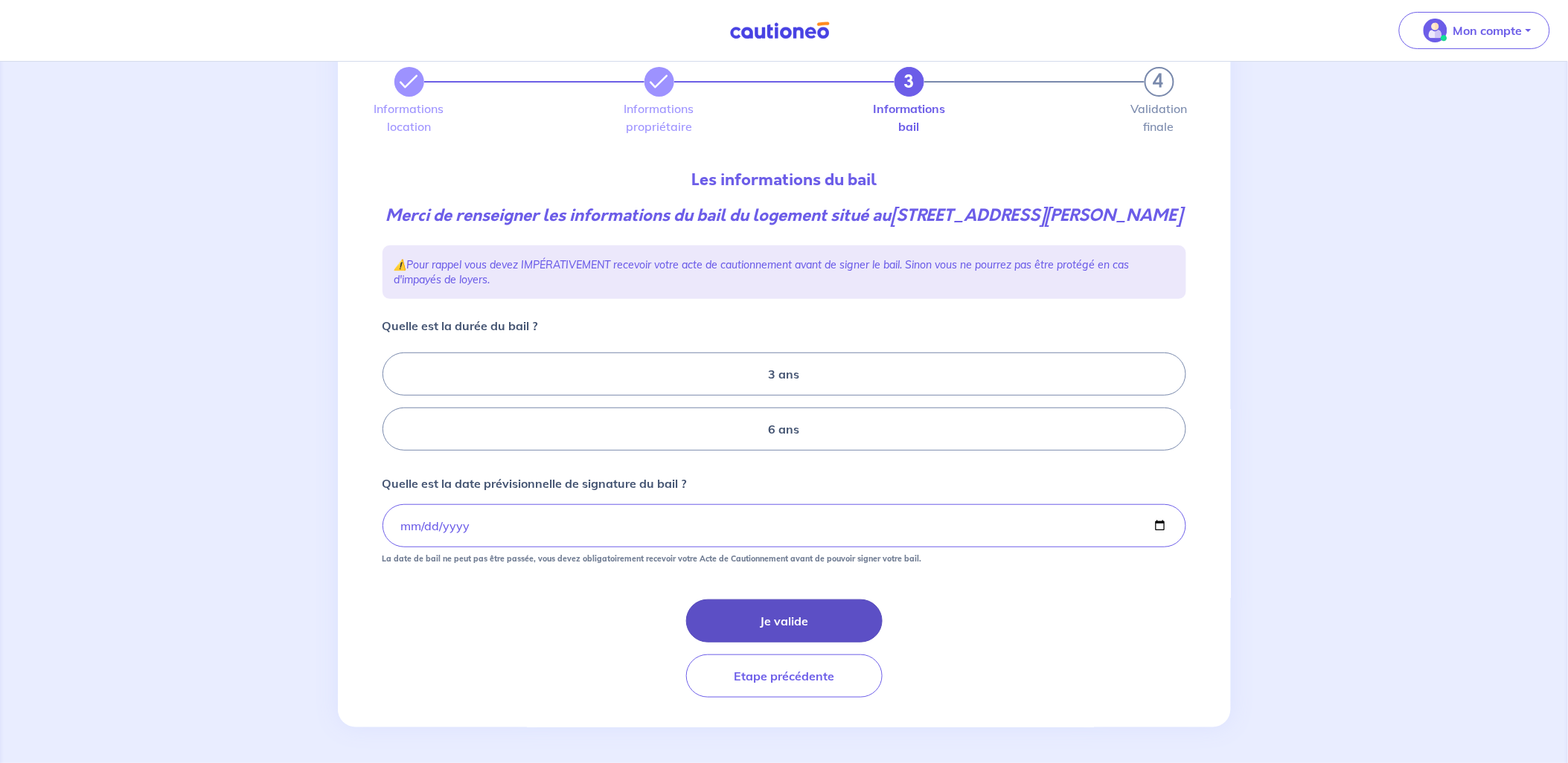
click at [821, 614] on button "Je valide" at bounding box center [784, 622] width 197 height 43
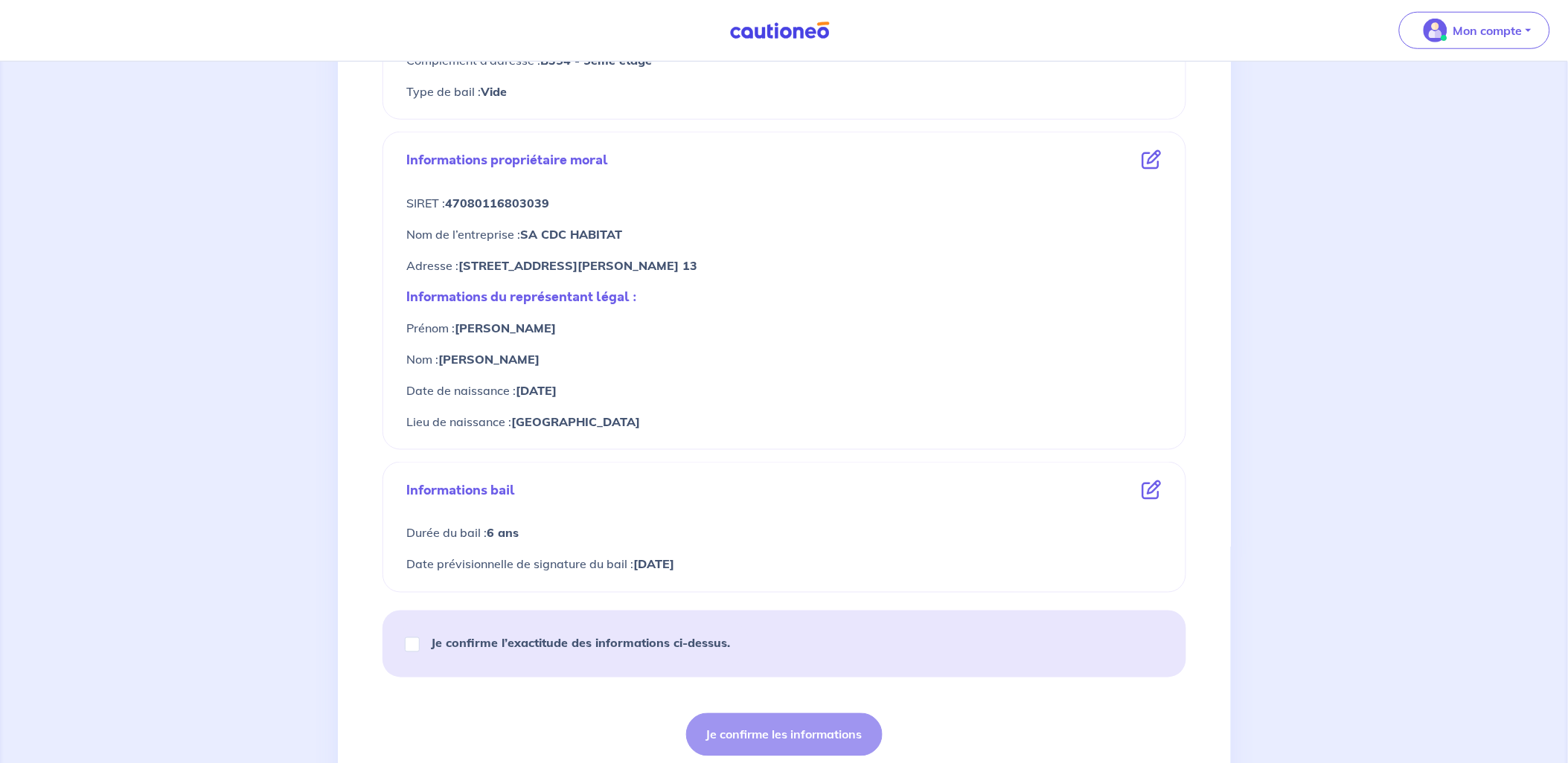
scroll to position [573, 0]
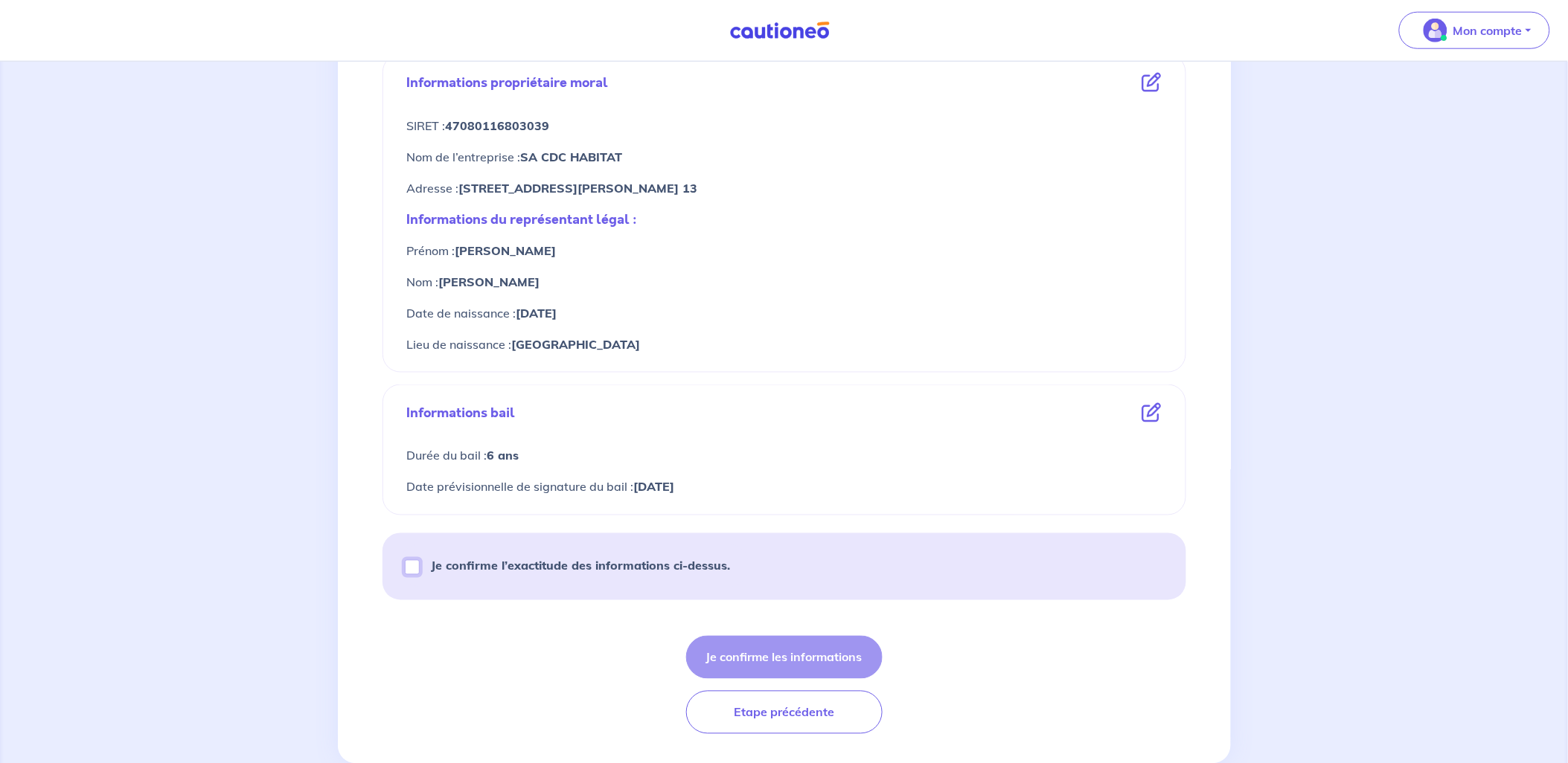
click at [406, 568] on input "Je confirme l’exactitude des informations ci-dessus." at bounding box center [412, 567] width 15 height 14
checkbox input "true"
click at [771, 659] on button "Je confirme les informations" at bounding box center [784, 658] width 197 height 43
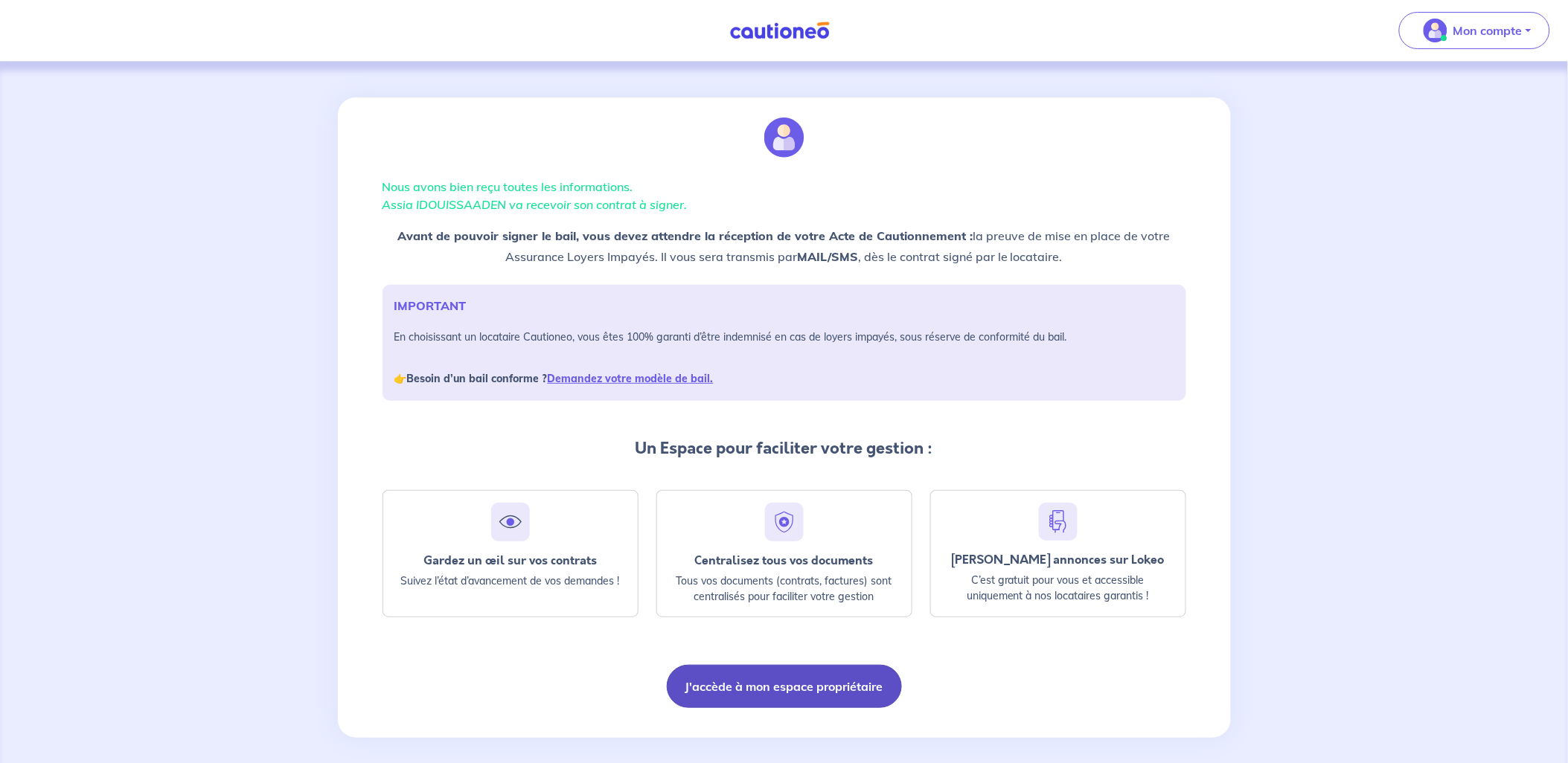
click at [791, 671] on button "J'accède à mon espace propriétaire" at bounding box center [784, 687] width 235 height 43
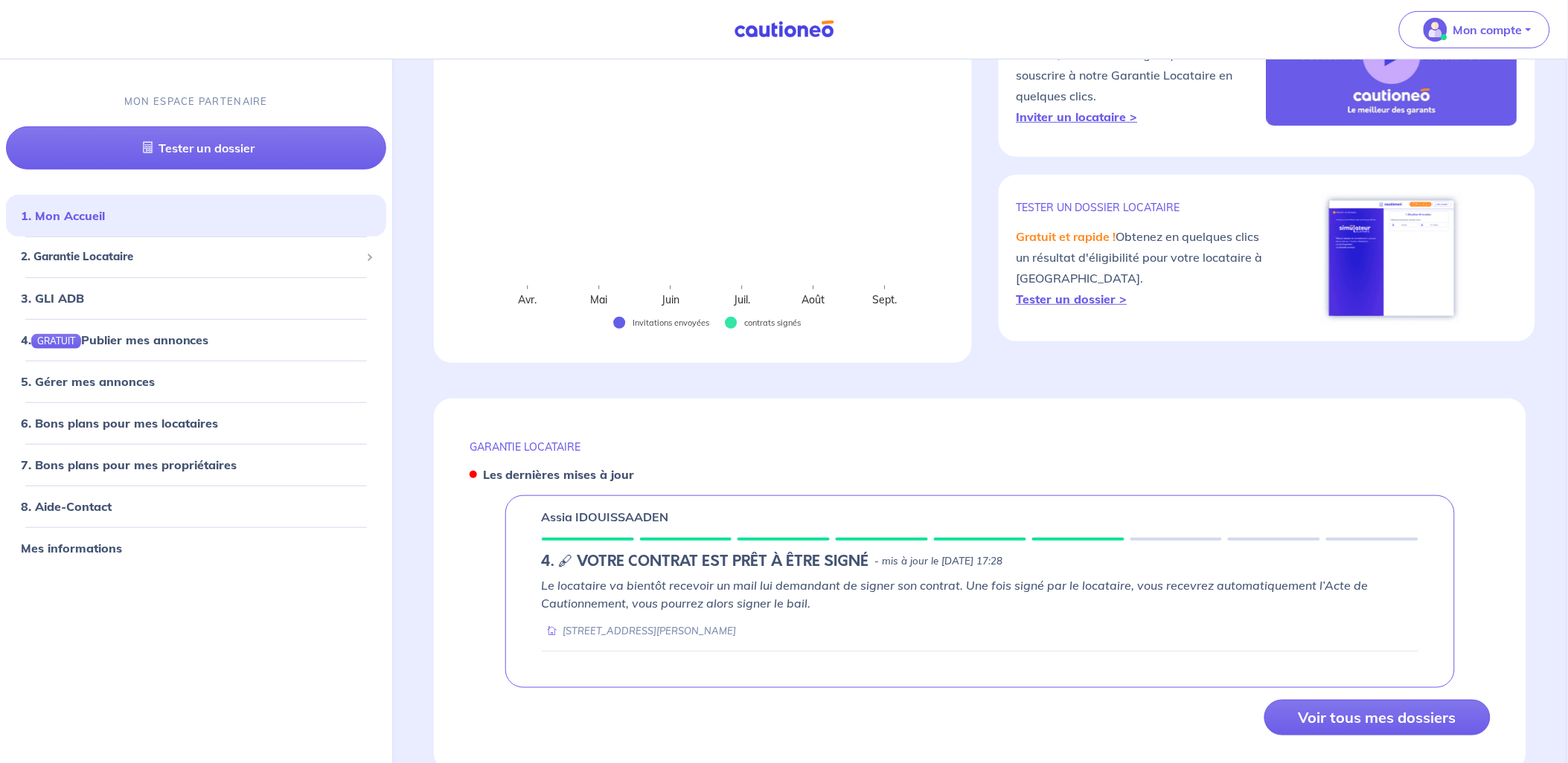
scroll to position [206, 0]
